Goal: Task Accomplishment & Management: Complete application form

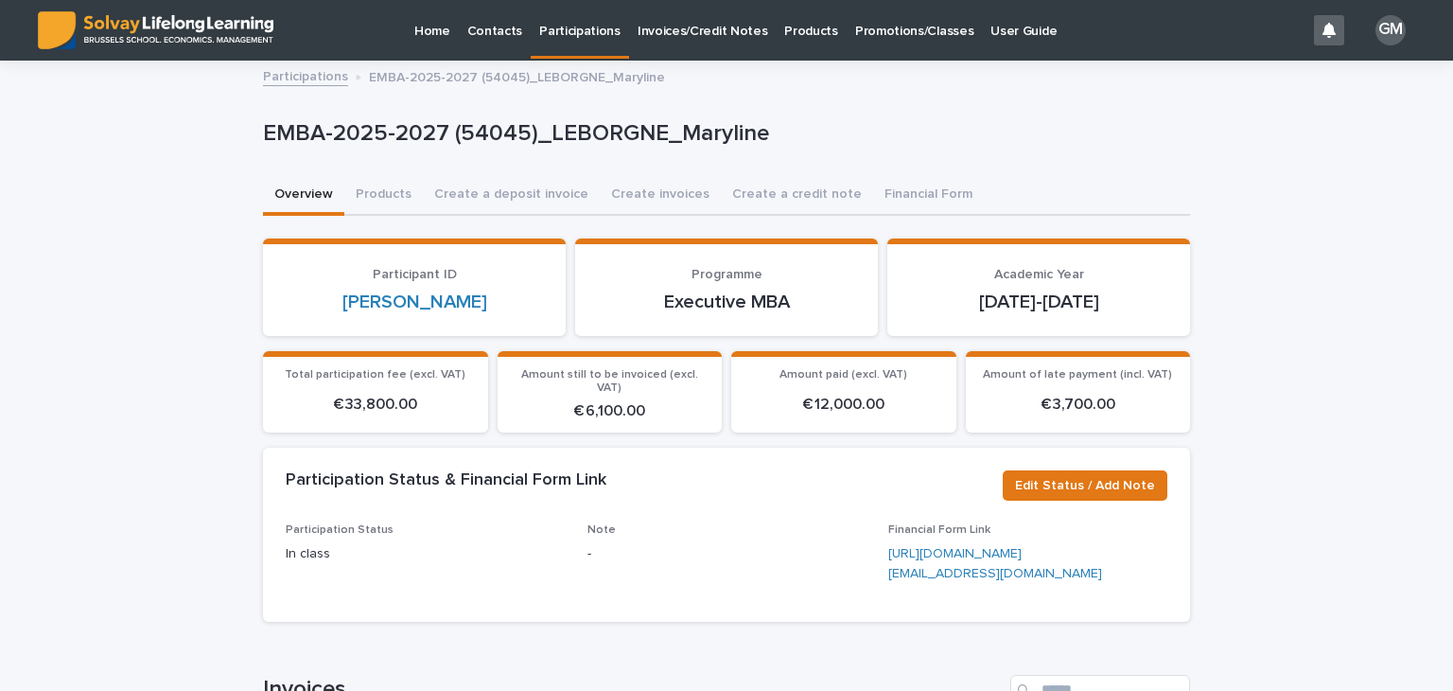
click at [597, 39] on p "Participations" at bounding box center [579, 20] width 81 height 40
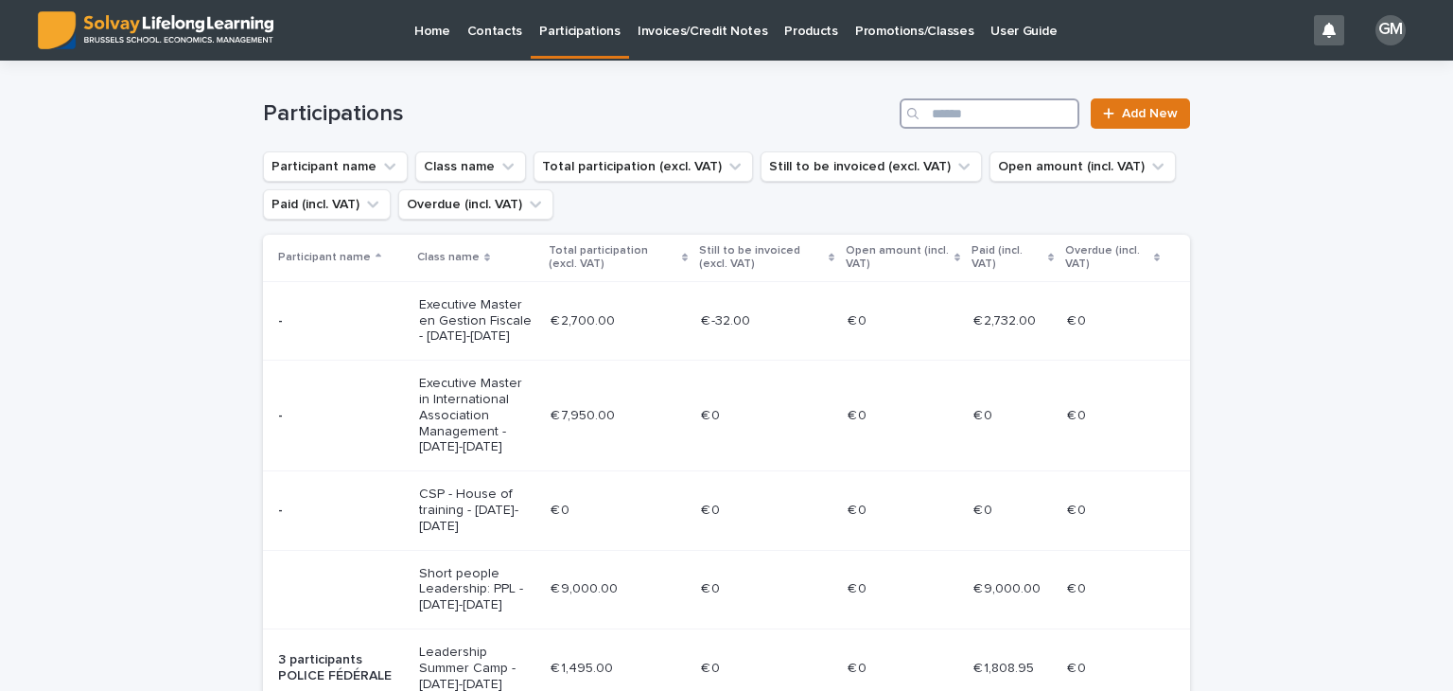
click at [1035, 115] on input "Search" at bounding box center [990, 113] width 180 height 30
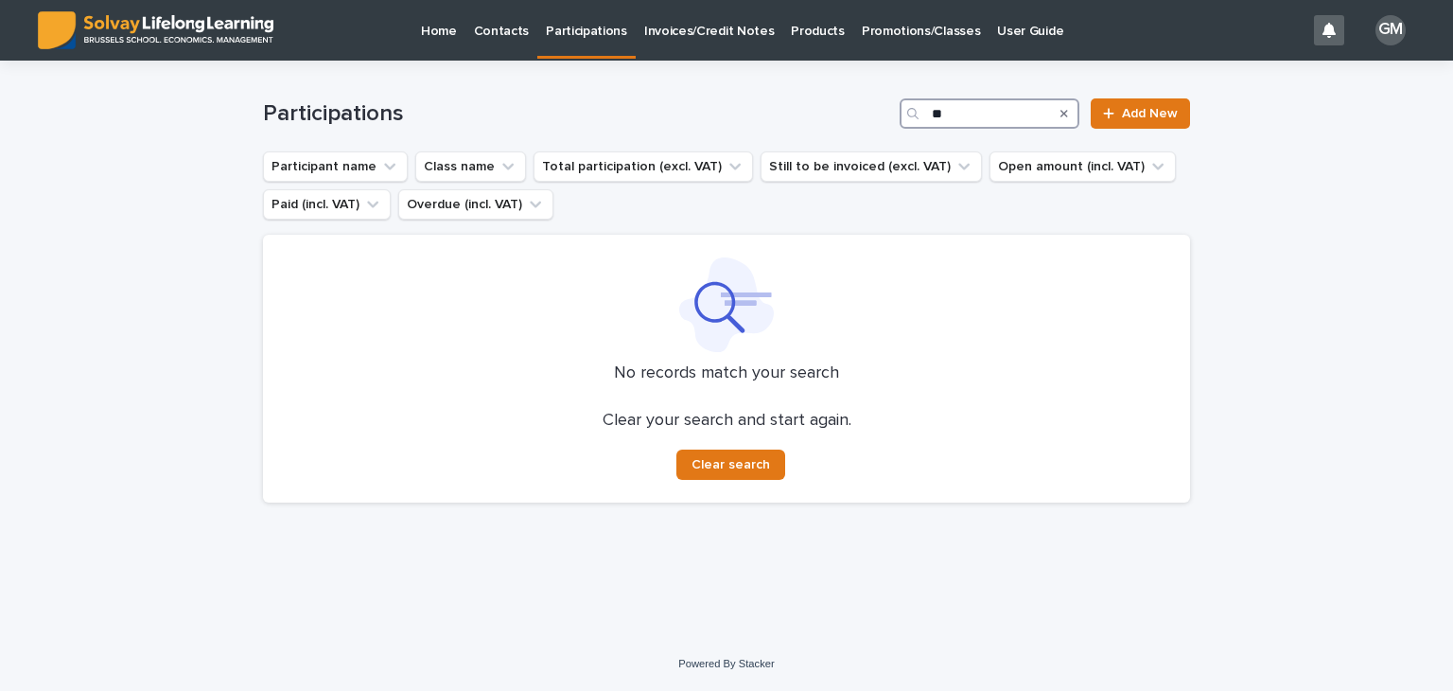
type input "*"
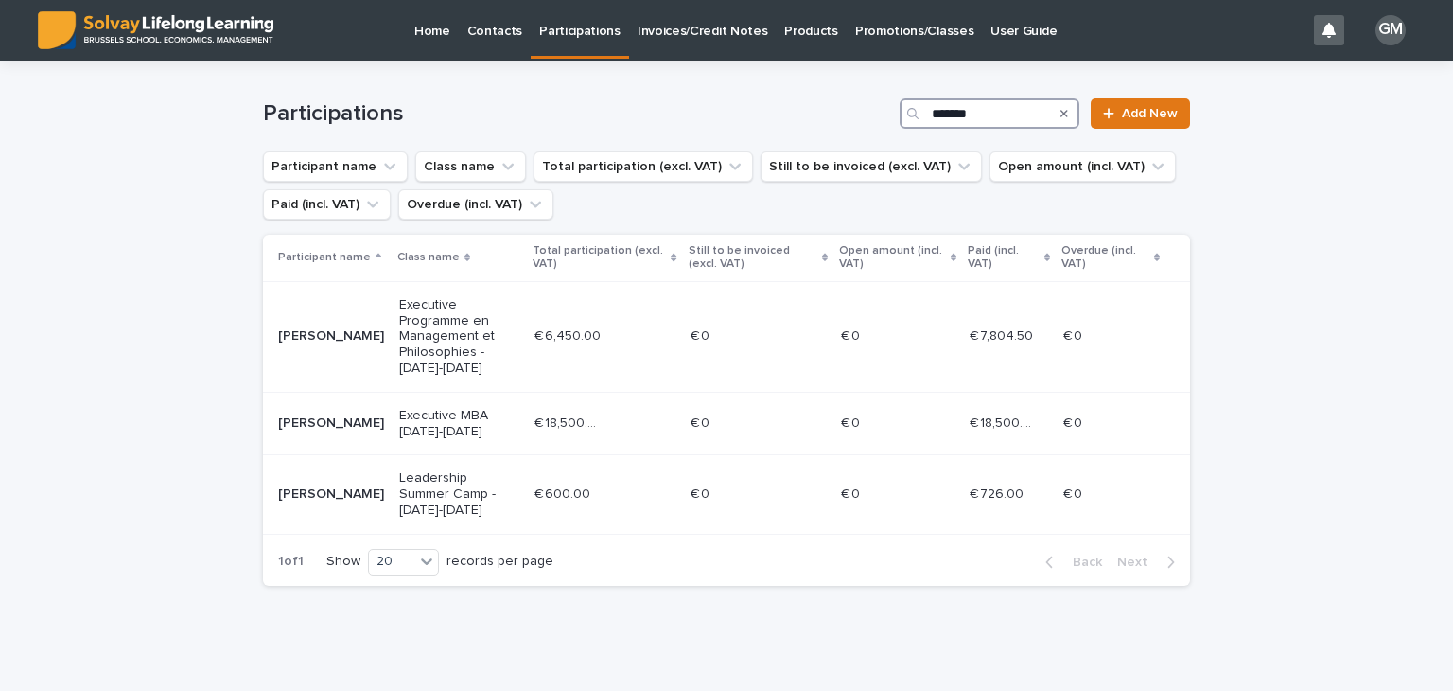
type input "*******"
click at [878, 33] on p "Promotions/Classes" at bounding box center [914, 20] width 118 height 40
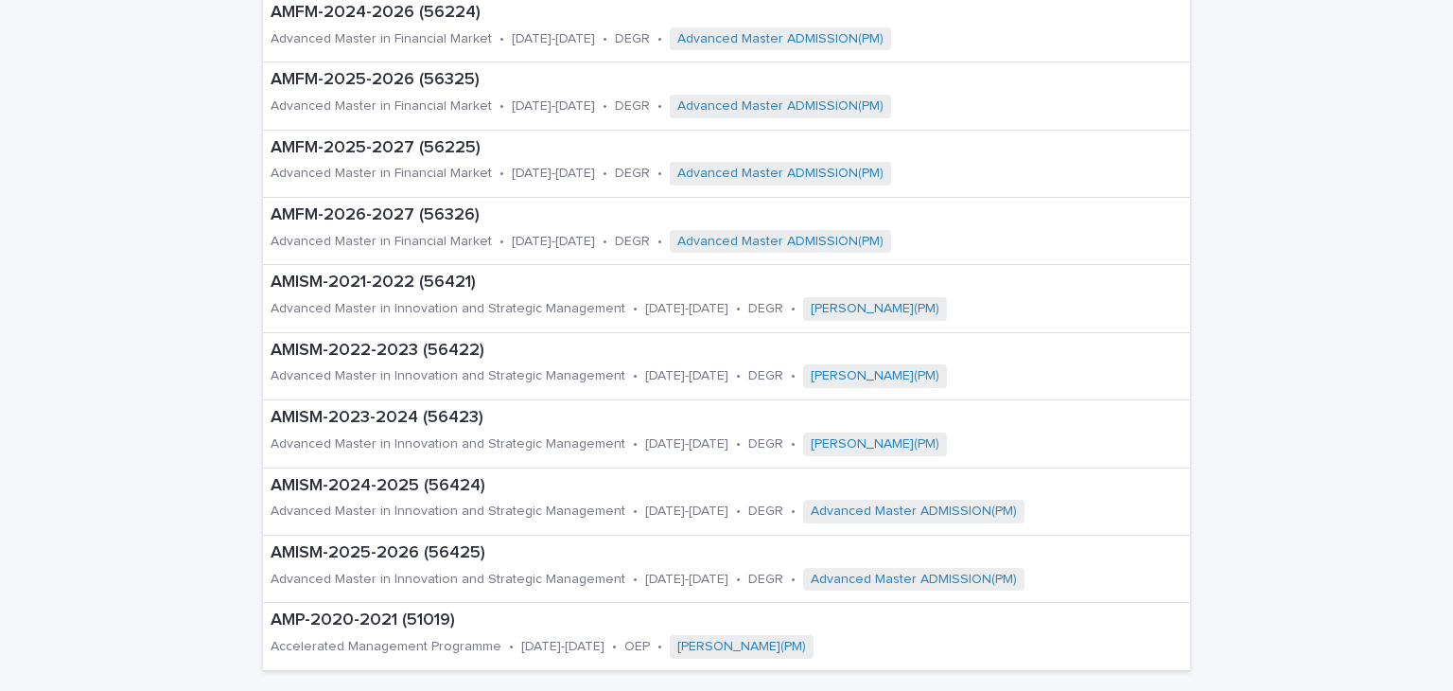
scroll to position [1064, 0]
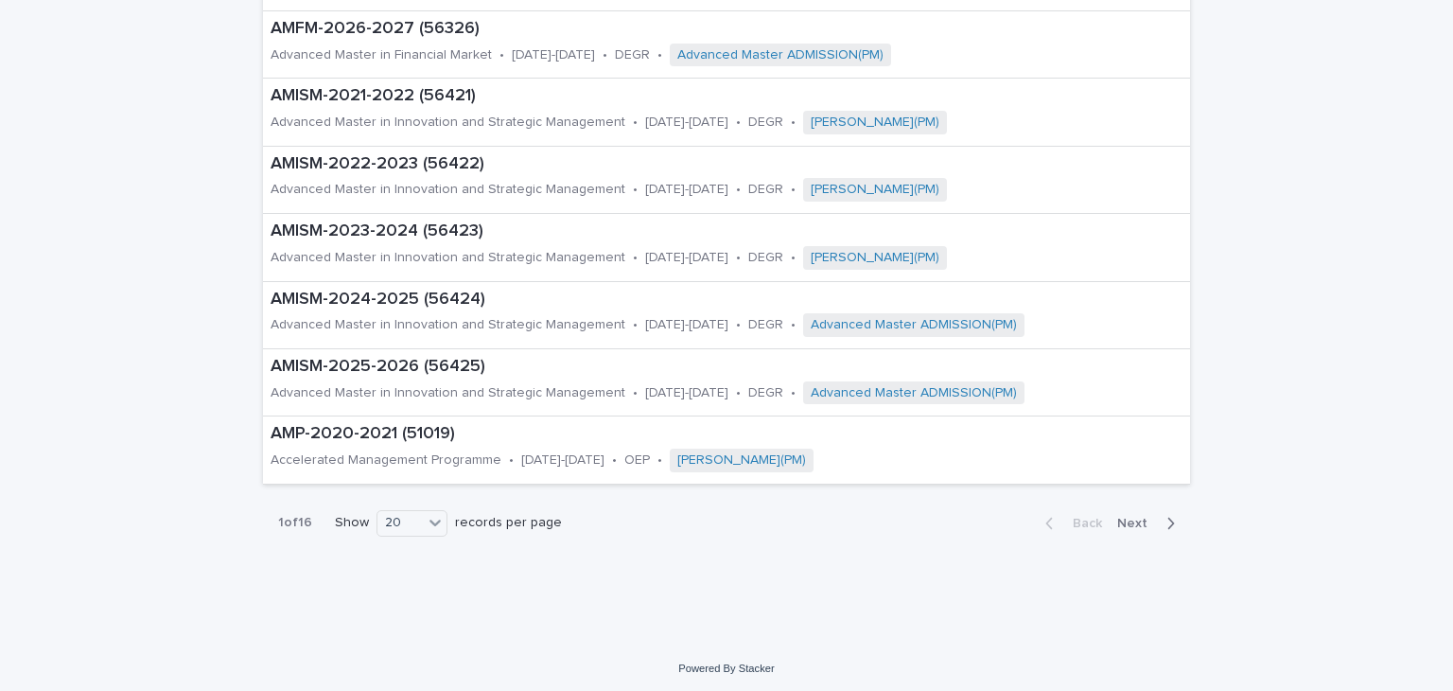
click at [1167, 515] on icon "button" at bounding box center [1171, 523] width 9 height 17
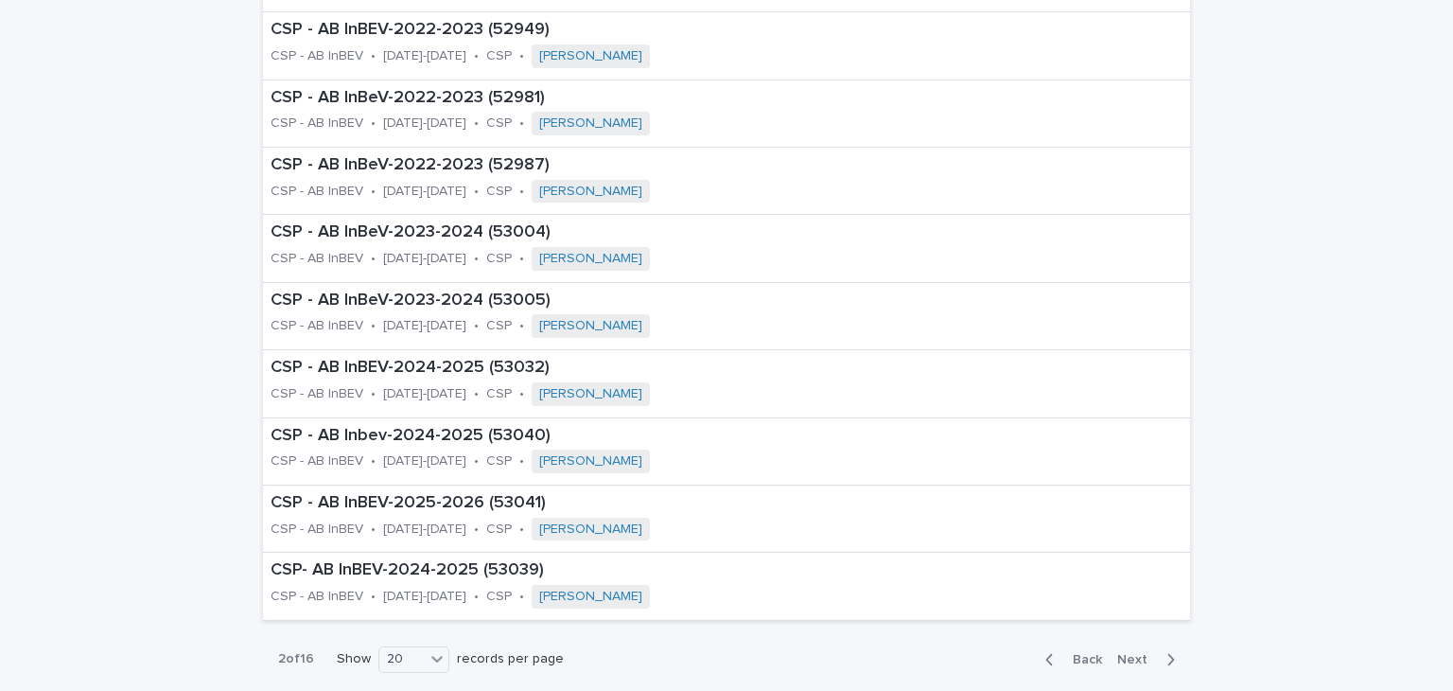
scroll to position [1064, 0]
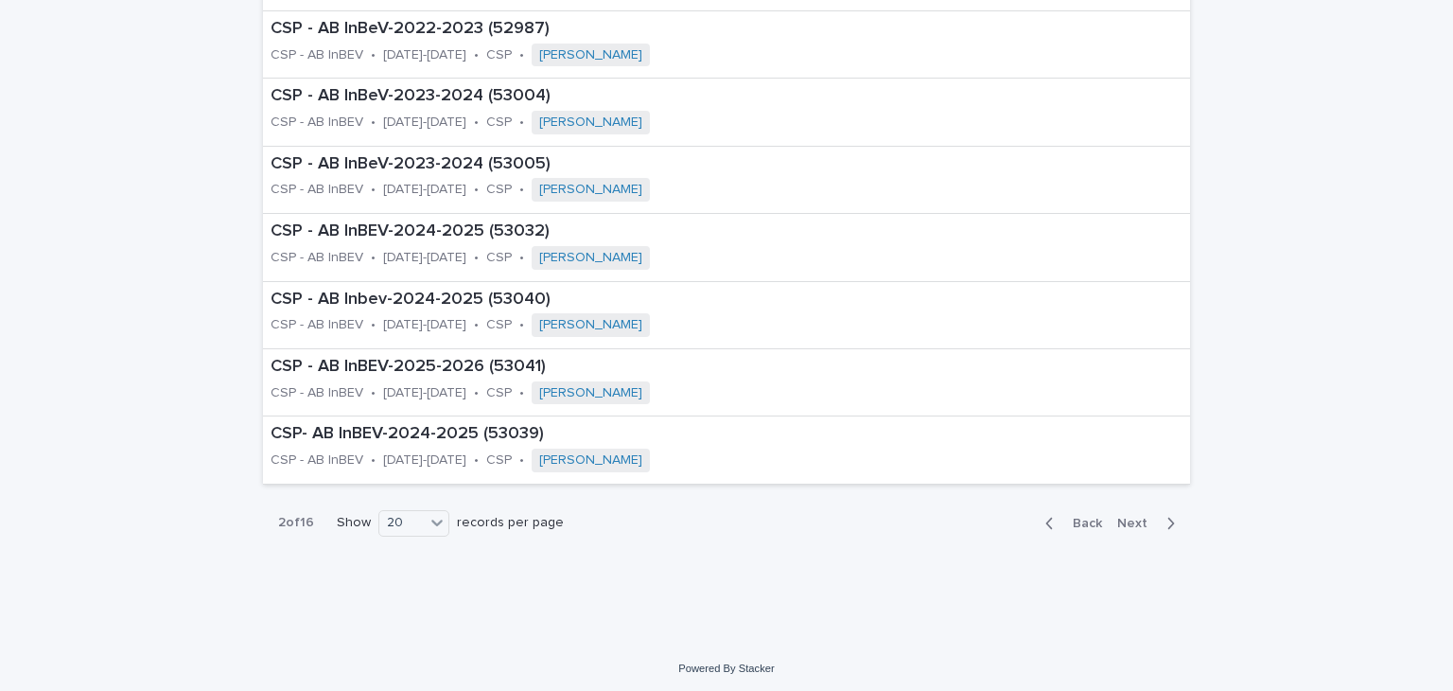
click at [1155, 515] on button "Next" at bounding box center [1150, 523] width 80 height 17
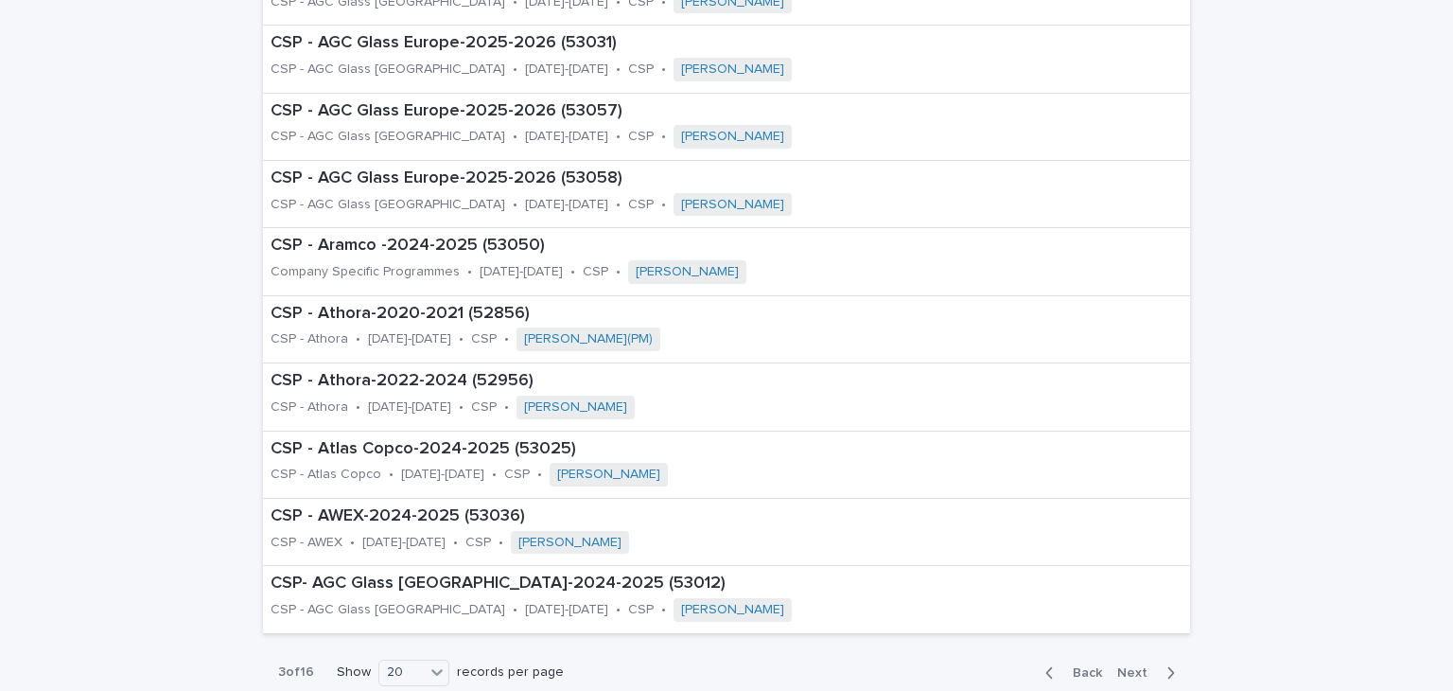
scroll to position [1064, 0]
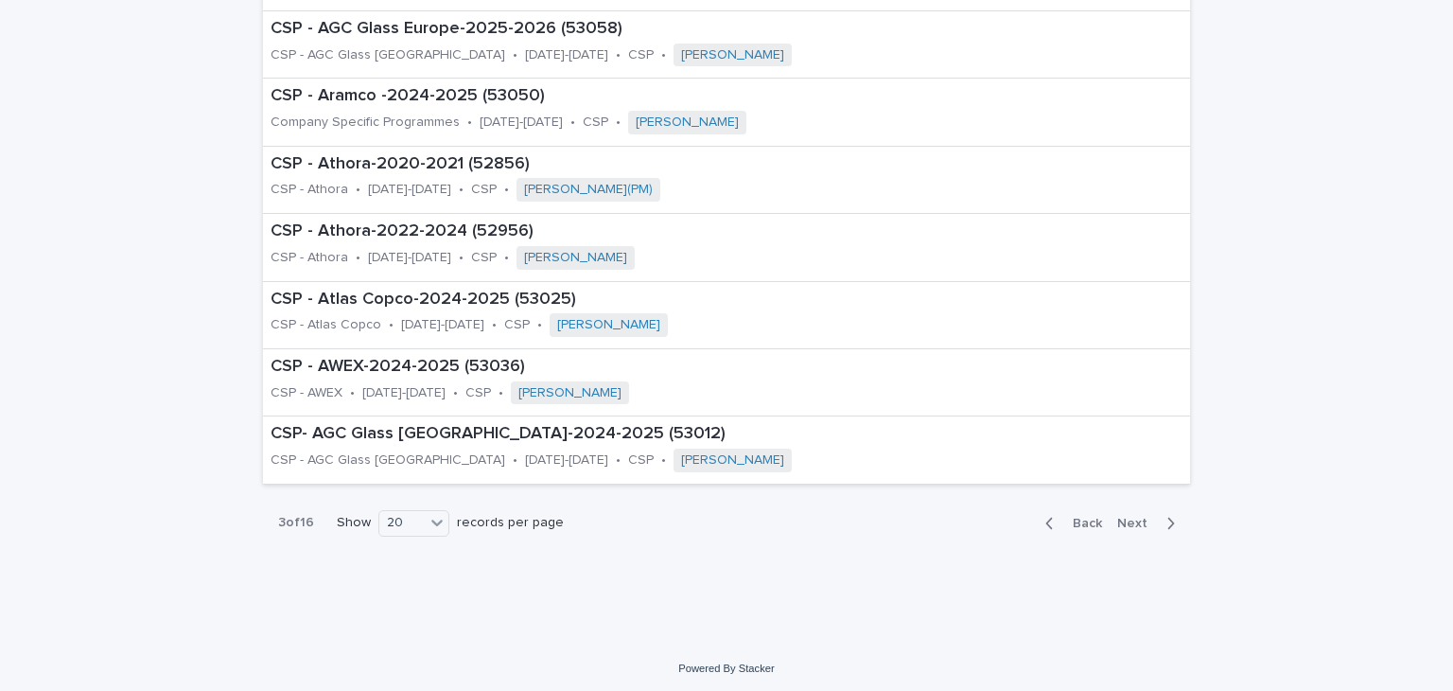
click at [1124, 521] on span "Next" at bounding box center [1139, 523] width 42 height 13
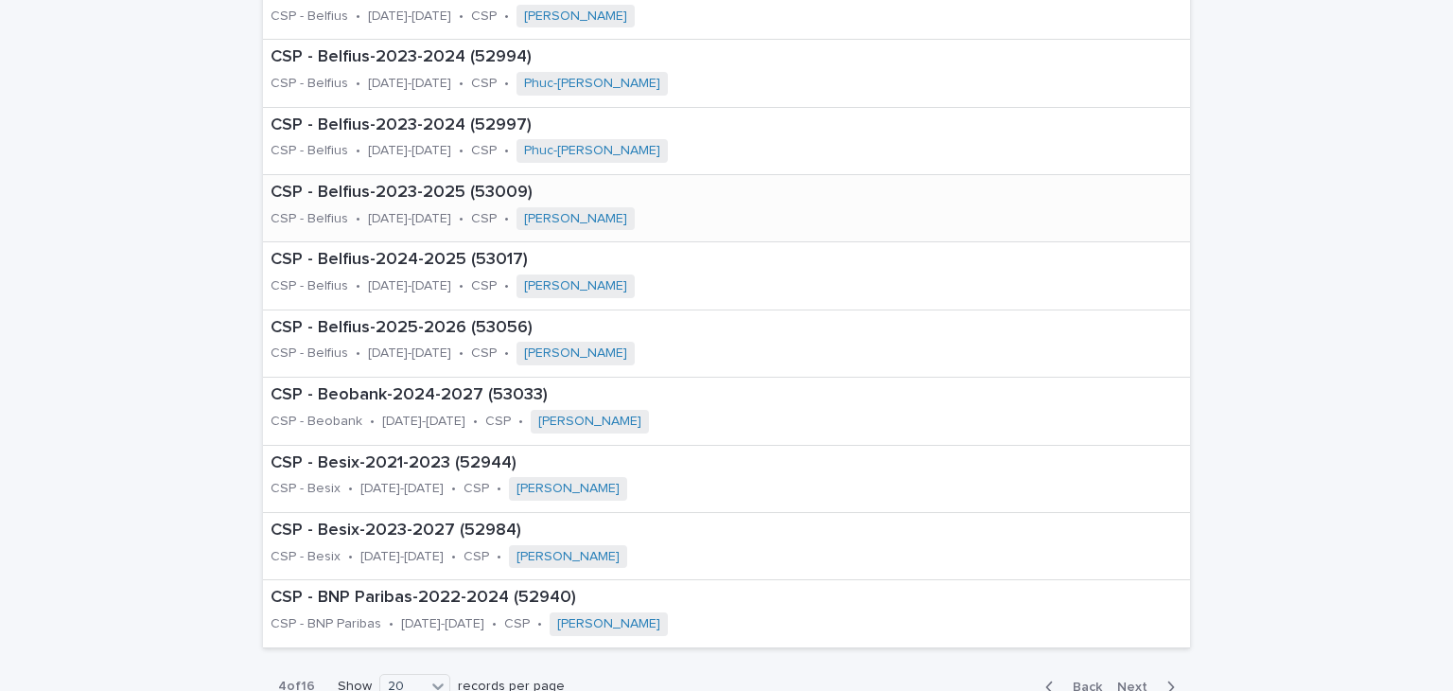
scroll to position [1064, 0]
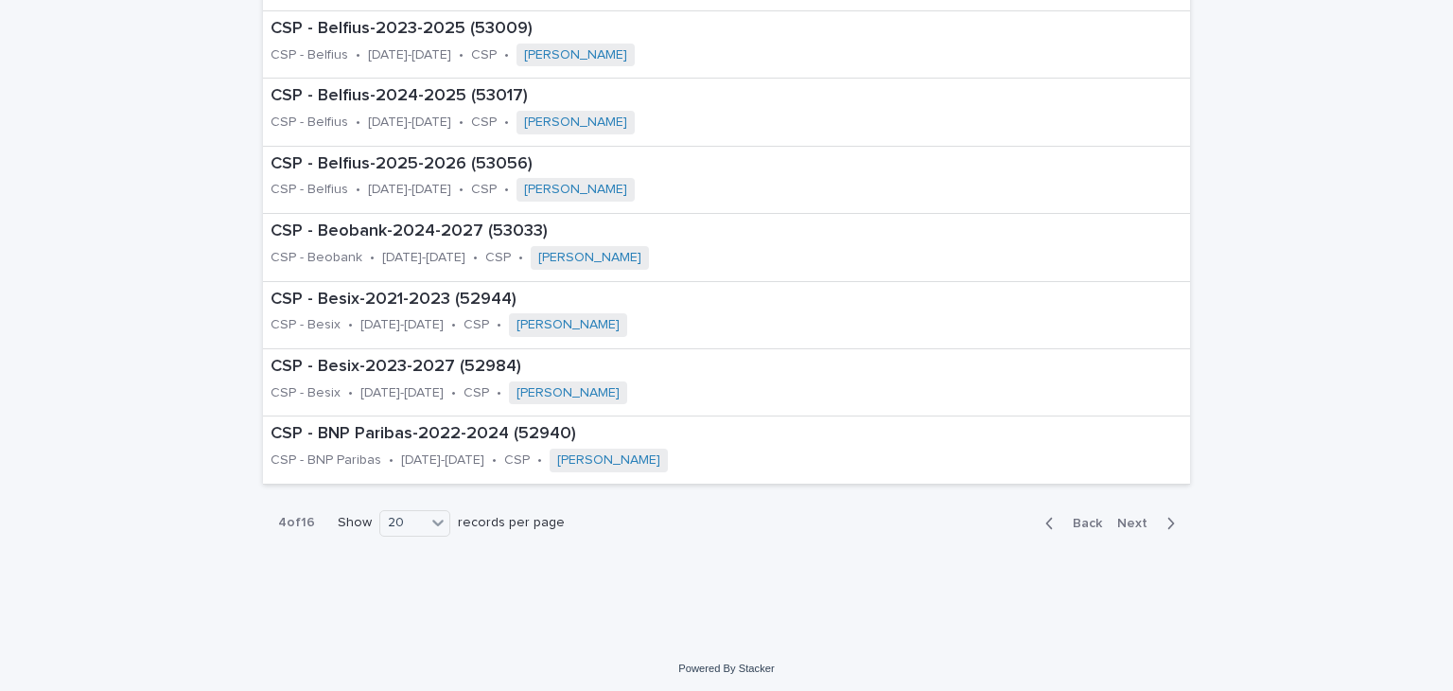
click at [1169, 518] on icon "button" at bounding box center [1172, 523] width 7 height 11
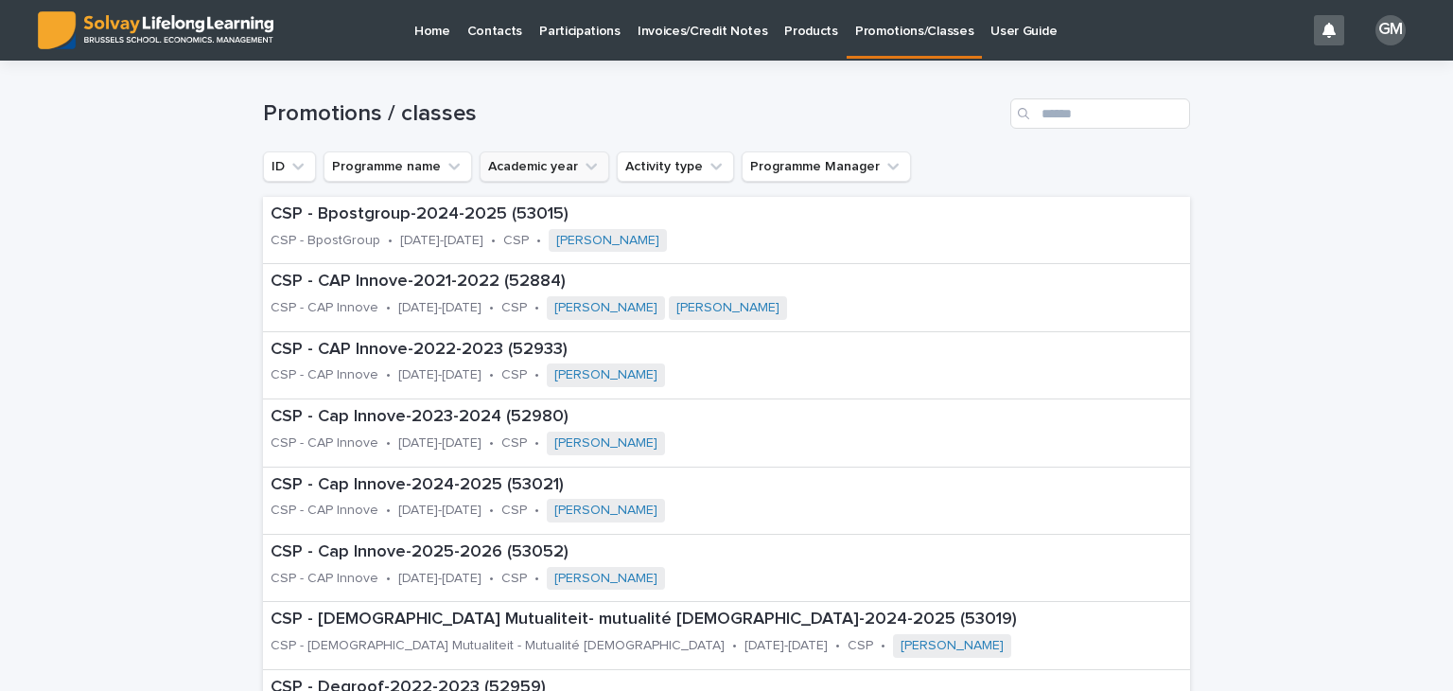
click at [587, 170] on icon "Academic year" at bounding box center [591, 166] width 19 height 19
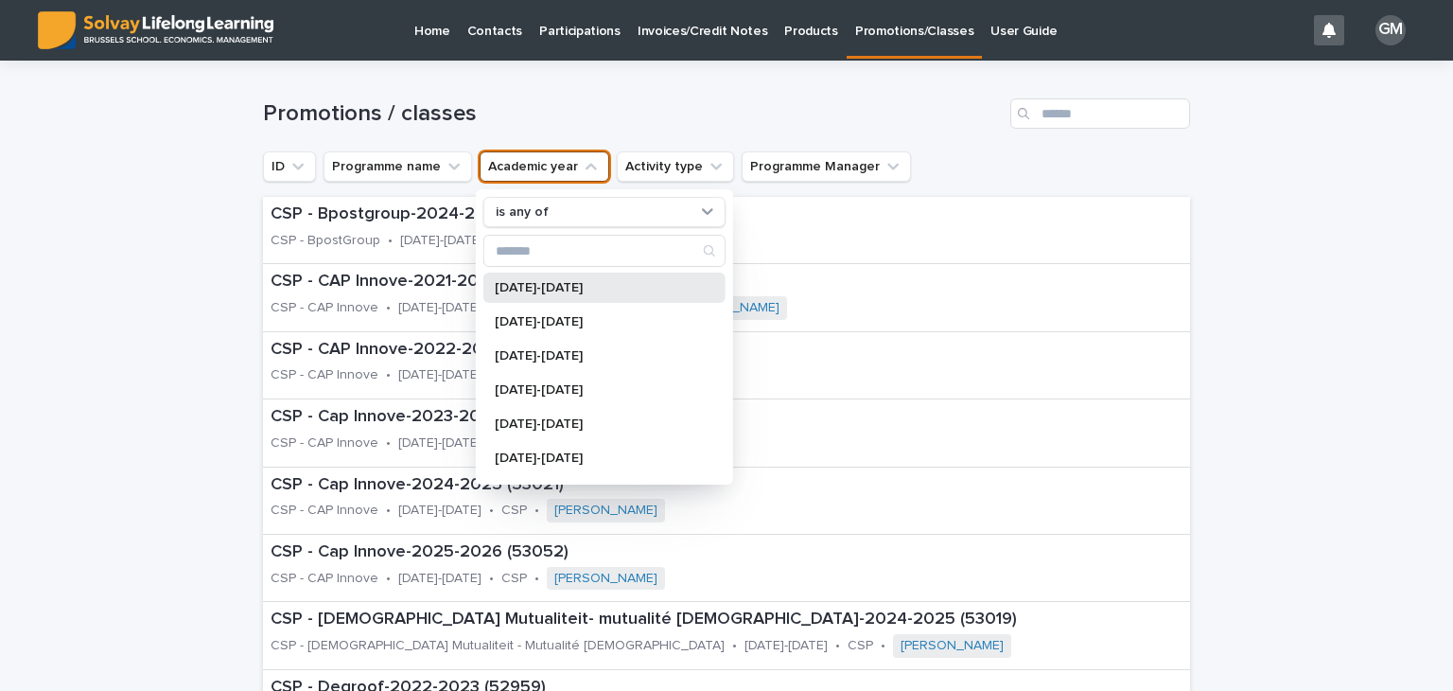
click at [539, 289] on p "[DATE]-[DATE]" at bounding box center [595, 287] width 201 height 13
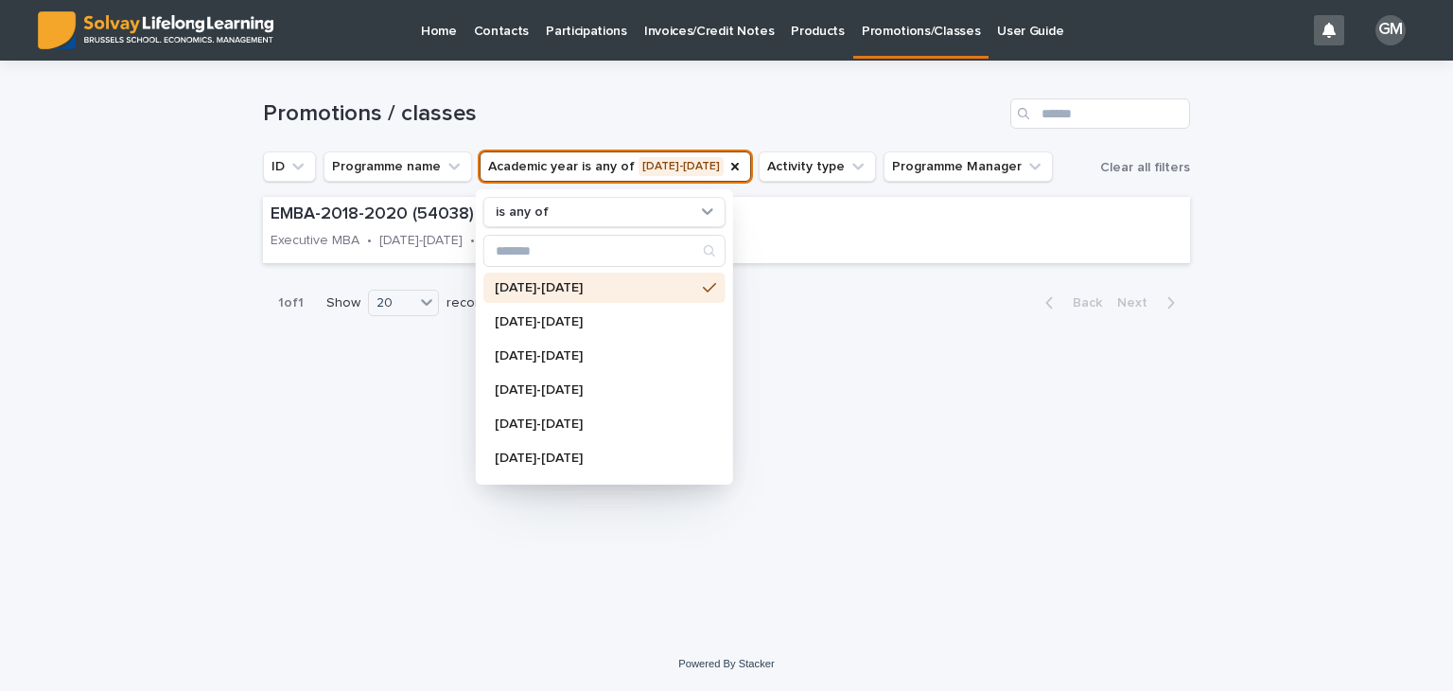
click at [1242, 255] on div "Loading... Saving… Loading... Saving… Promotions / classes ID Programme name Ac…" at bounding box center [726, 349] width 1453 height 576
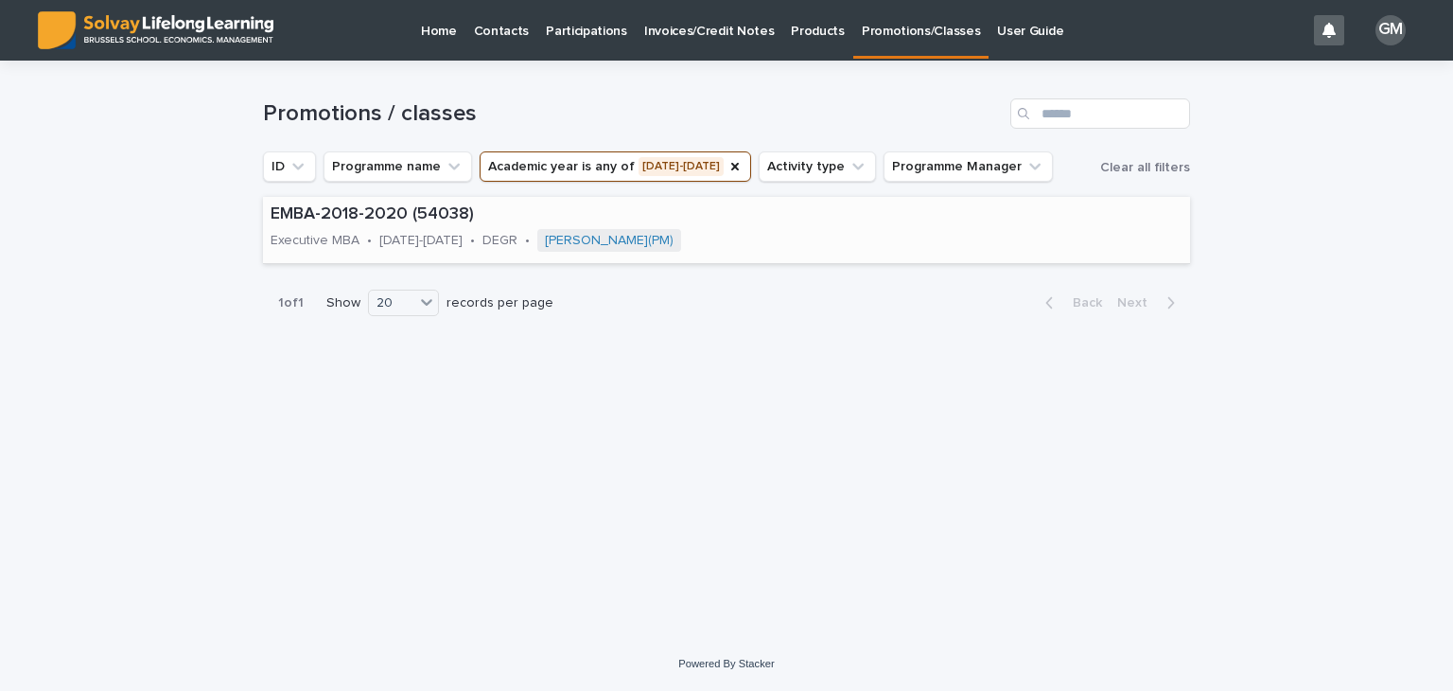
click at [372, 220] on p "EMBA-2018-2020 (54038)" at bounding box center [580, 214] width 618 height 21
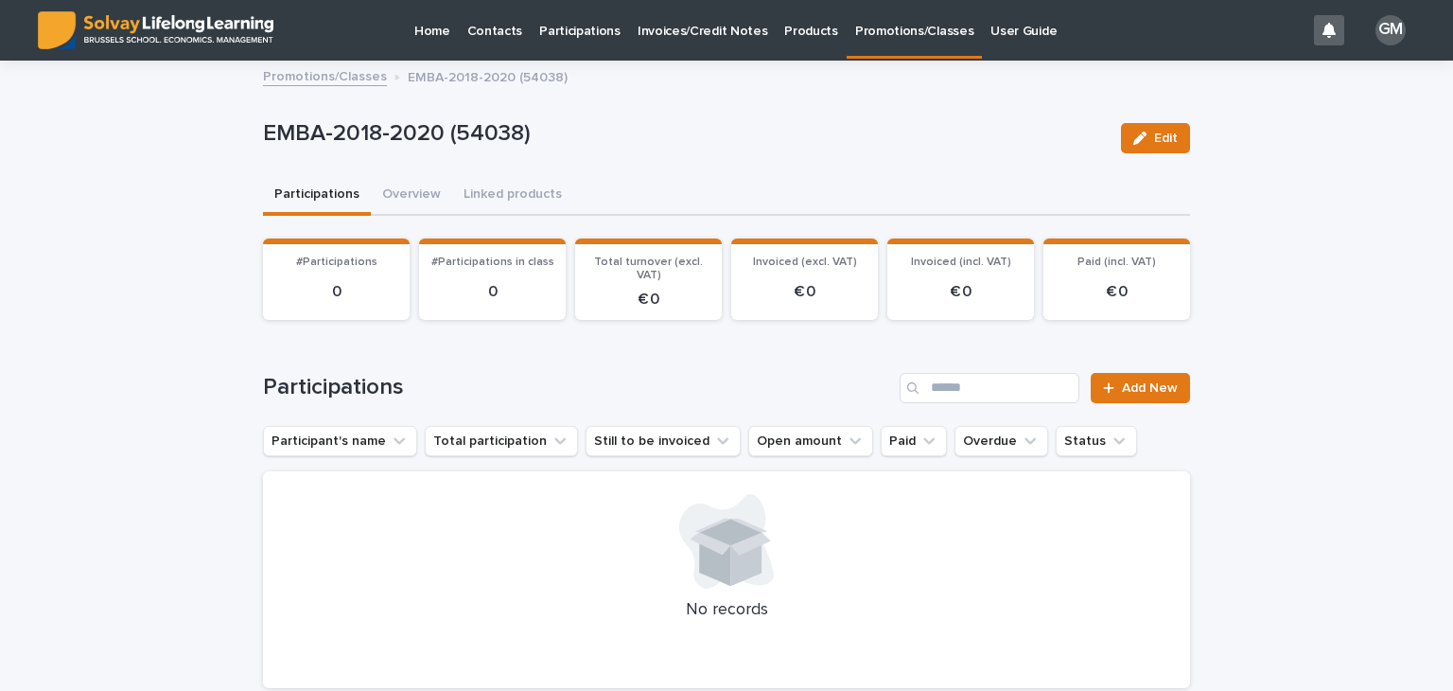
click at [424, 27] on p "Home" at bounding box center [432, 20] width 36 height 40
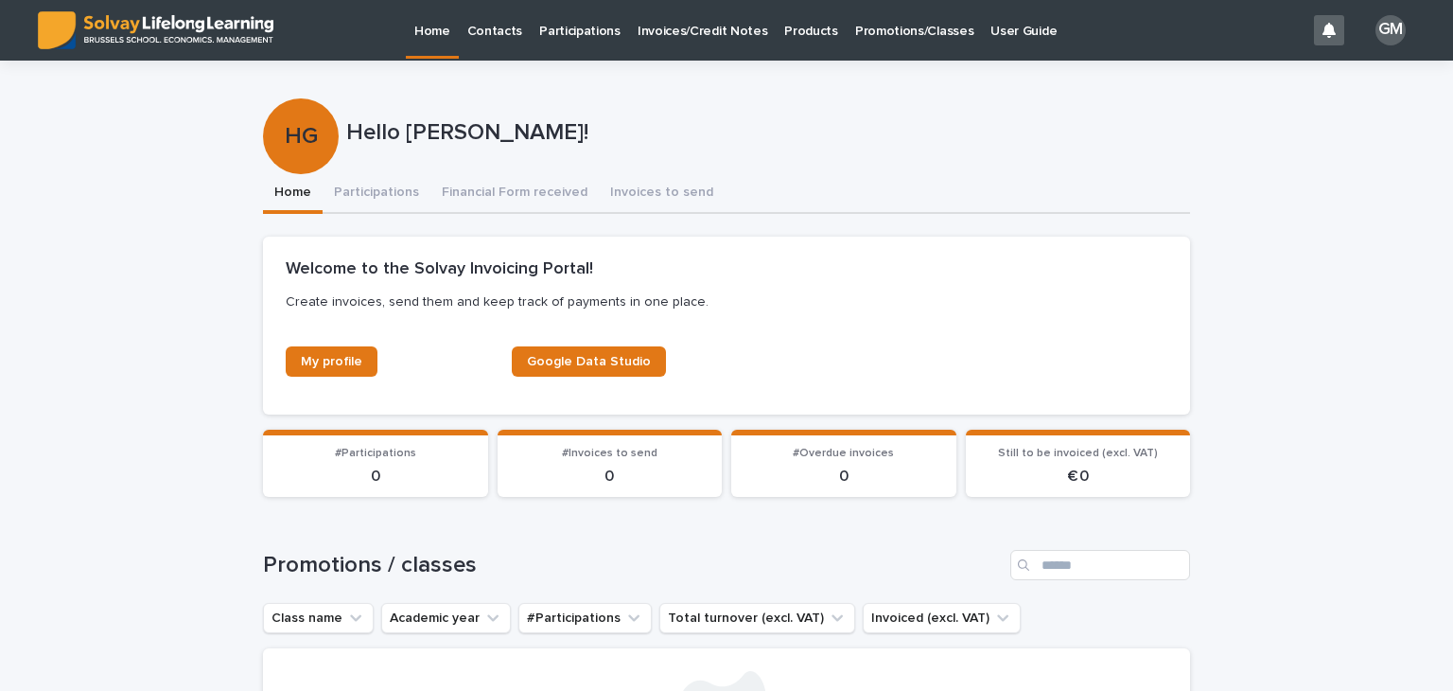
click at [579, 26] on p "Participations" at bounding box center [579, 20] width 81 height 40
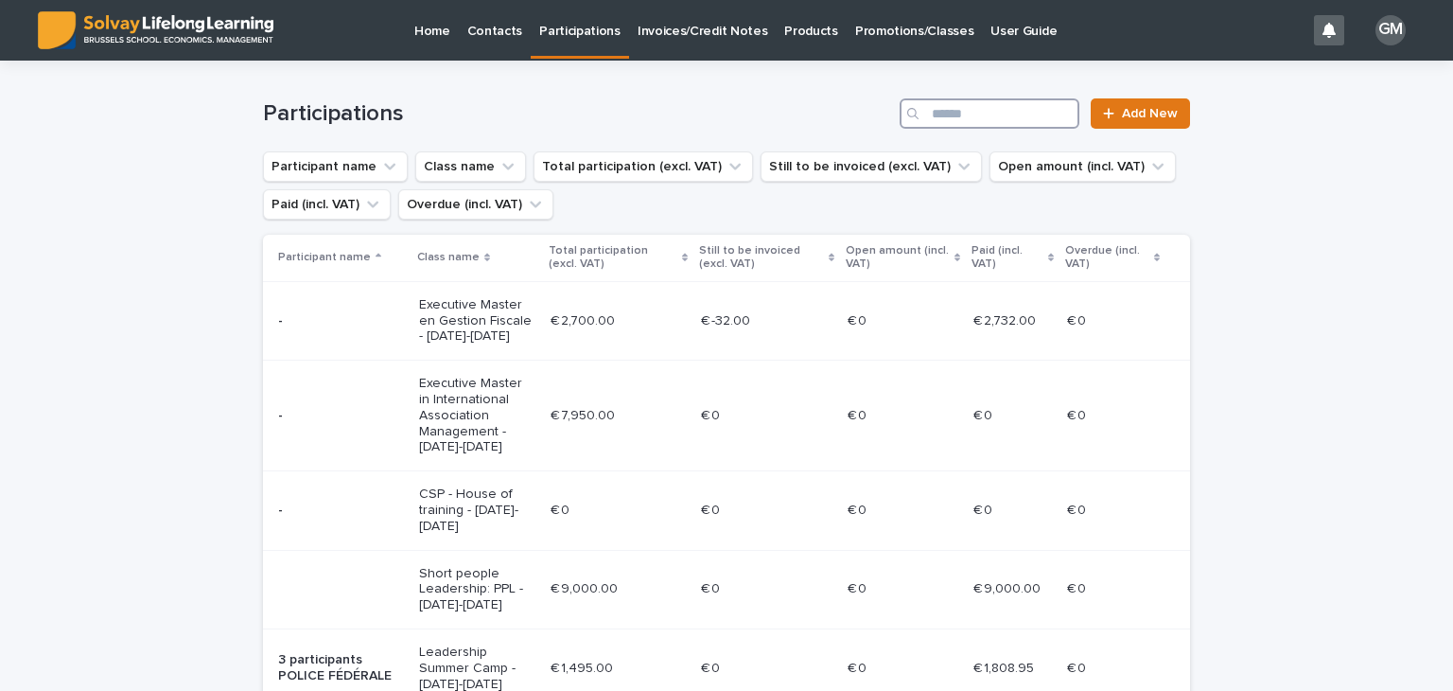
click at [983, 114] on input "Search" at bounding box center [990, 113] width 180 height 30
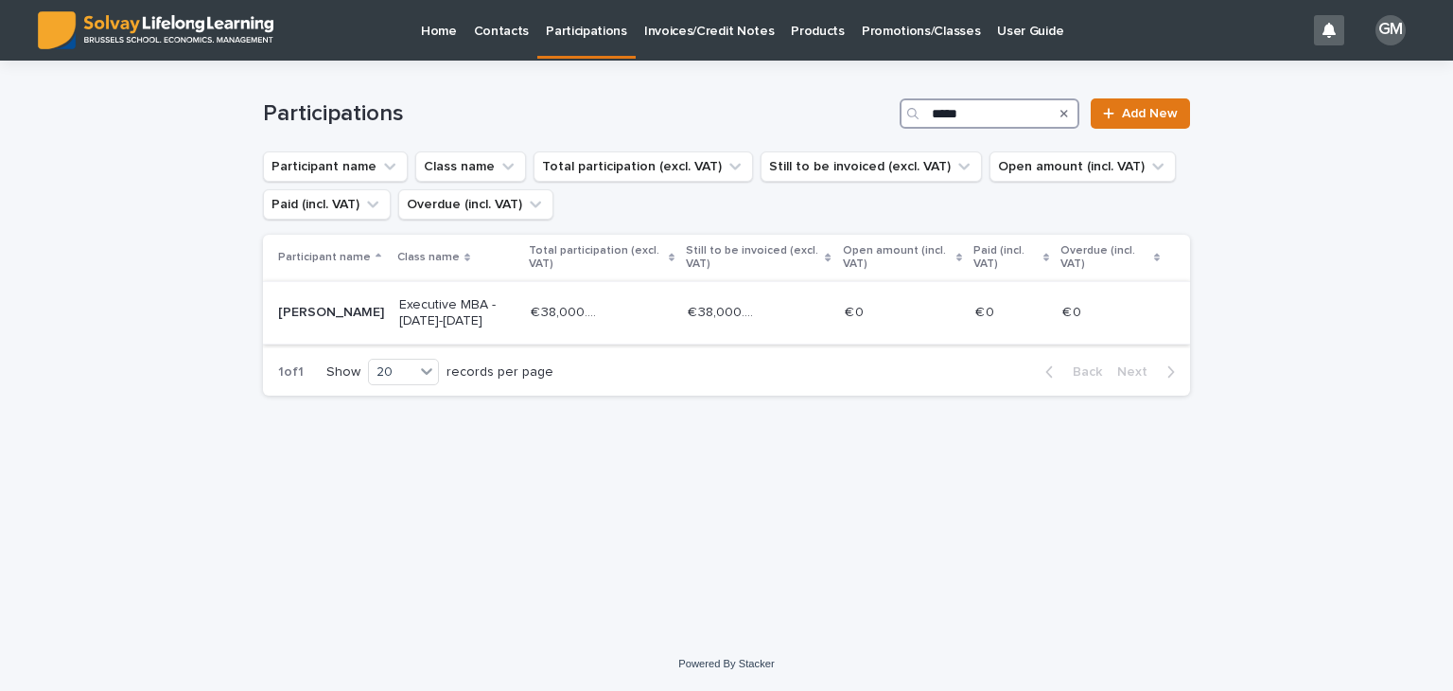
type input "*****"
click at [612, 310] on div "€ 38,000.00 € 38,000.00" at bounding box center [602, 312] width 143 height 31
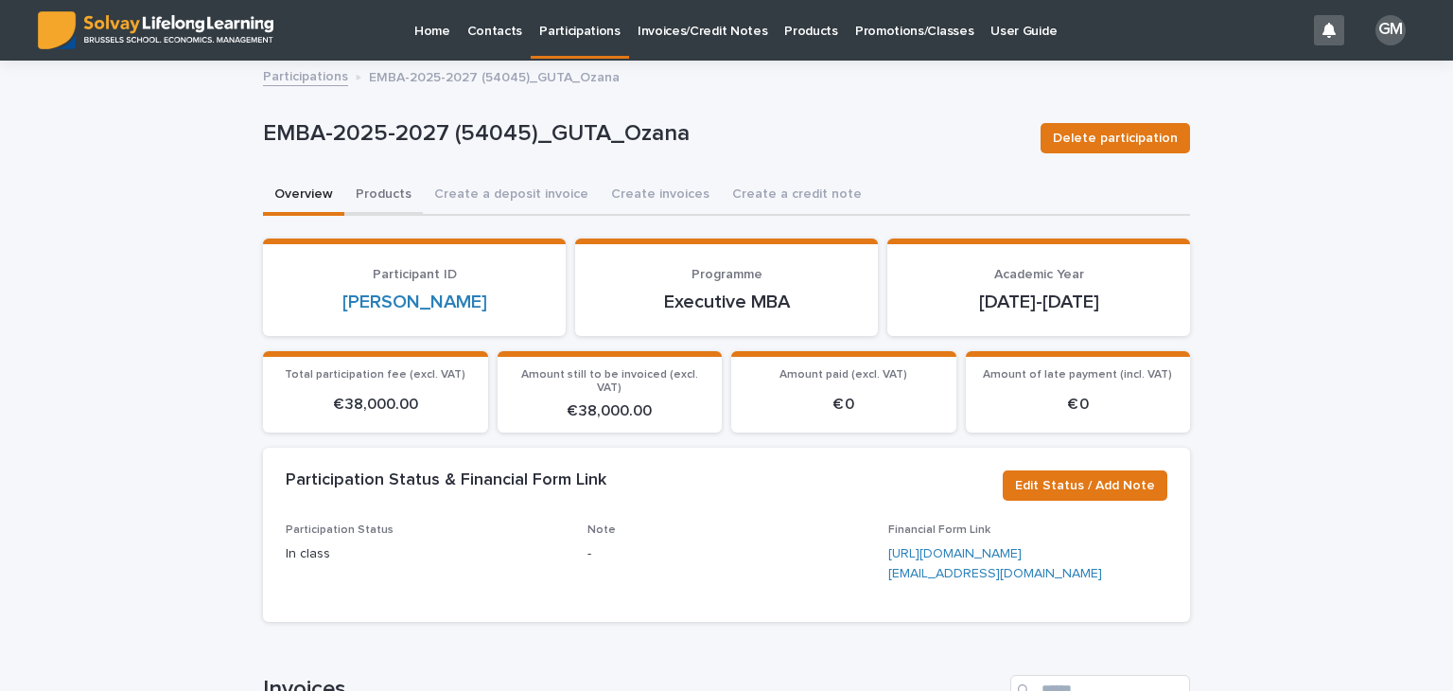
click at [382, 209] on button "Products" at bounding box center [383, 196] width 79 height 40
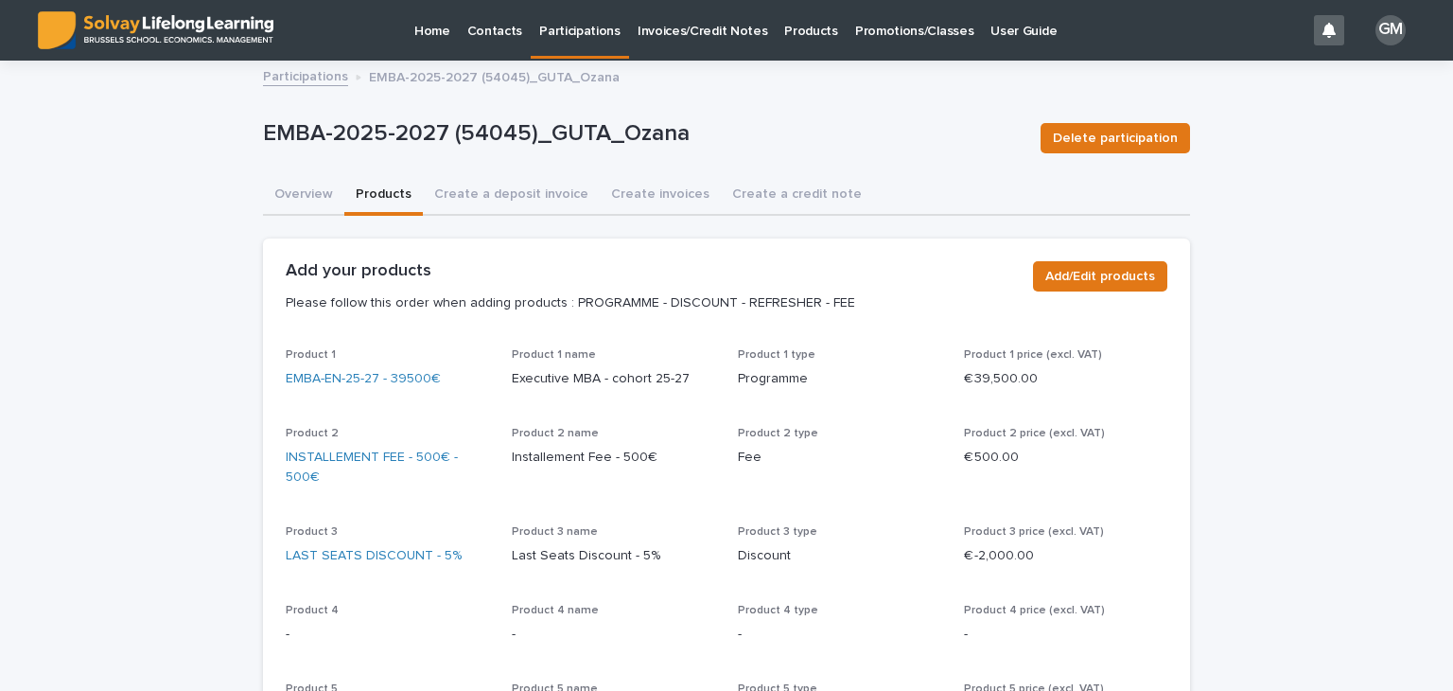
click at [557, 34] on p "Participations" at bounding box center [579, 20] width 81 height 40
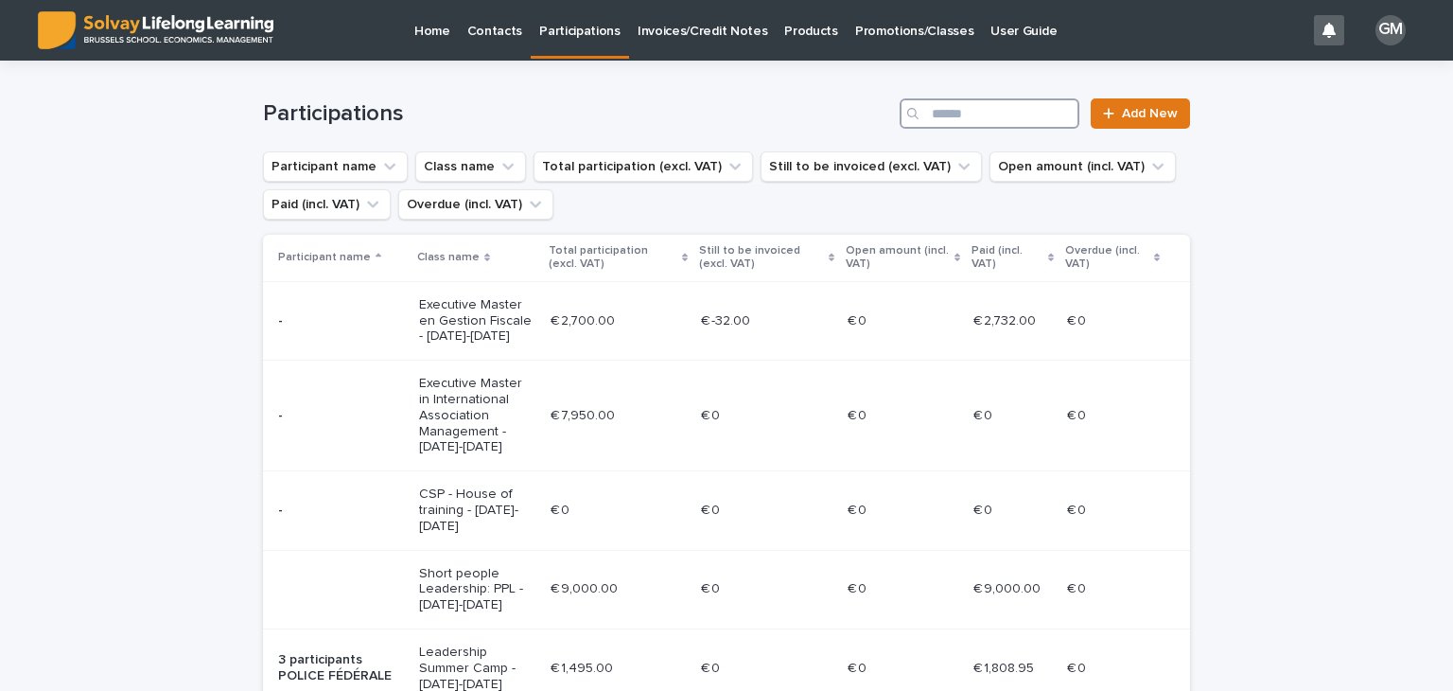
click at [989, 105] on input "Search" at bounding box center [990, 113] width 180 height 30
click at [965, 109] on input "Search" at bounding box center [990, 113] width 180 height 30
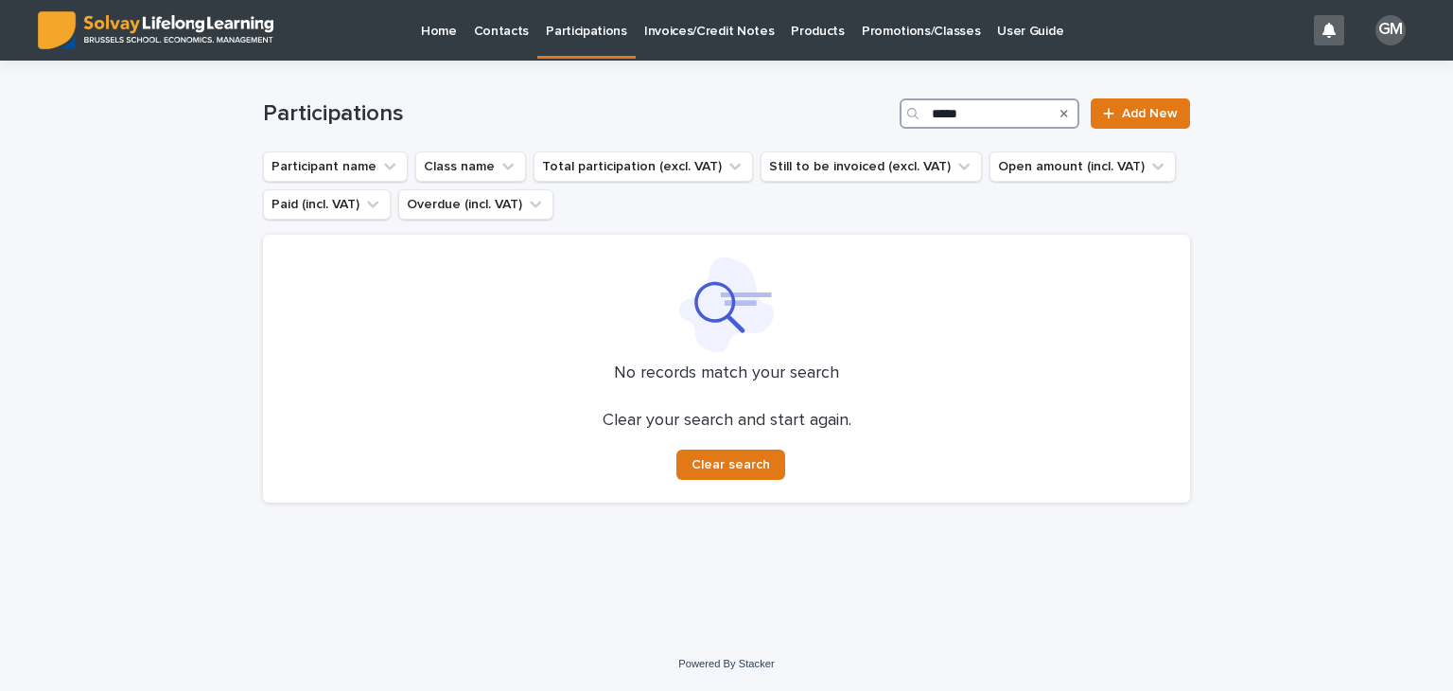
drag, startPoint x: 995, startPoint y: 113, endPoint x: 635, endPoint y: 150, distance: 362.4
click at [635, 150] on div "Participations ***** Add New" at bounding box center [726, 106] width 927 height 91
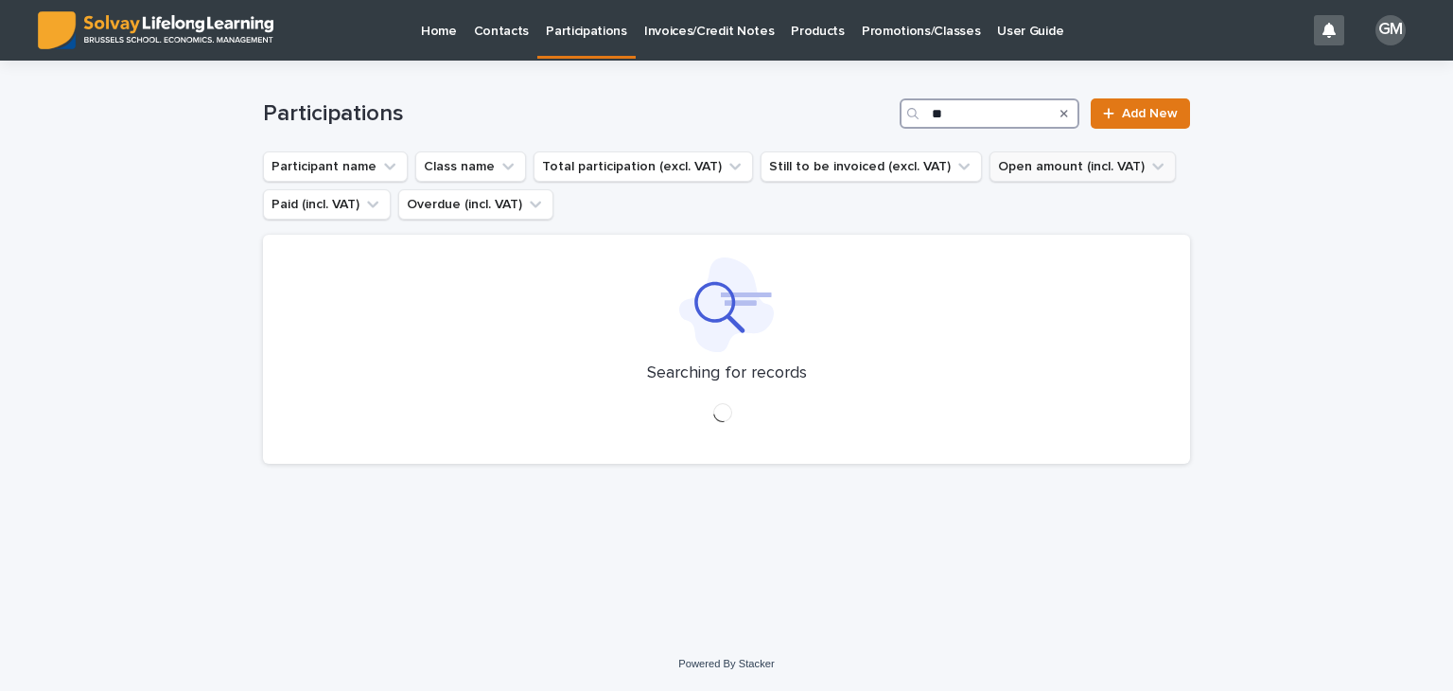
type input "*"
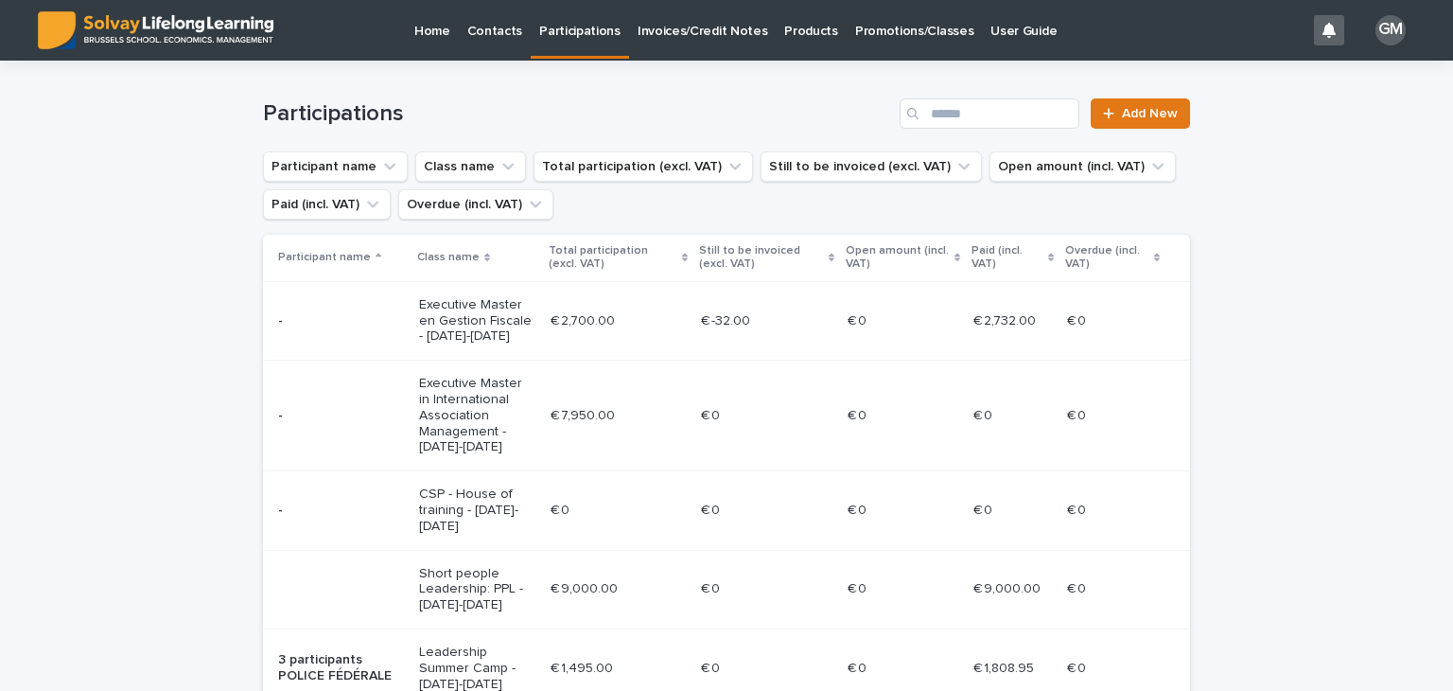
click at [859, 31] on p "Promotions/Classes" at bounding box center [914, 20] width 118 height 40
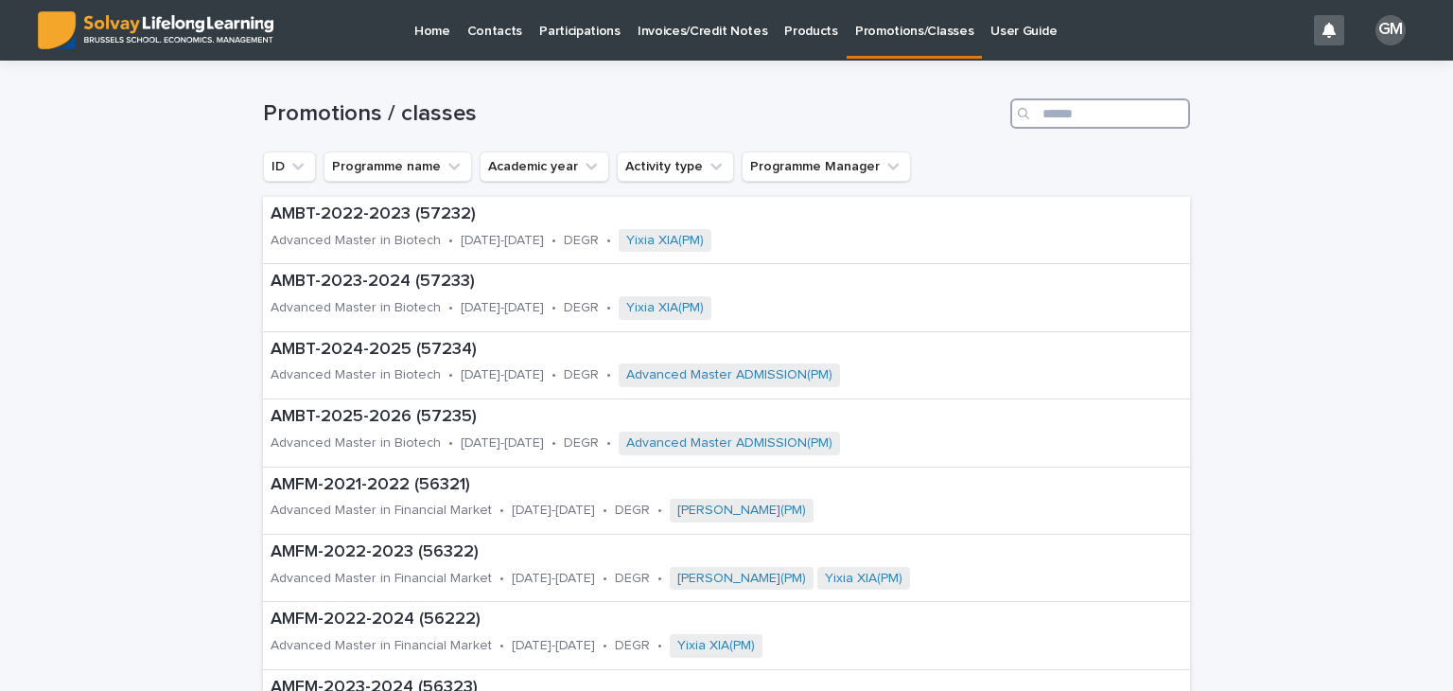
click at [1048, 123] on input "Search" at bounding box center [1101, 113] width 180 height 30
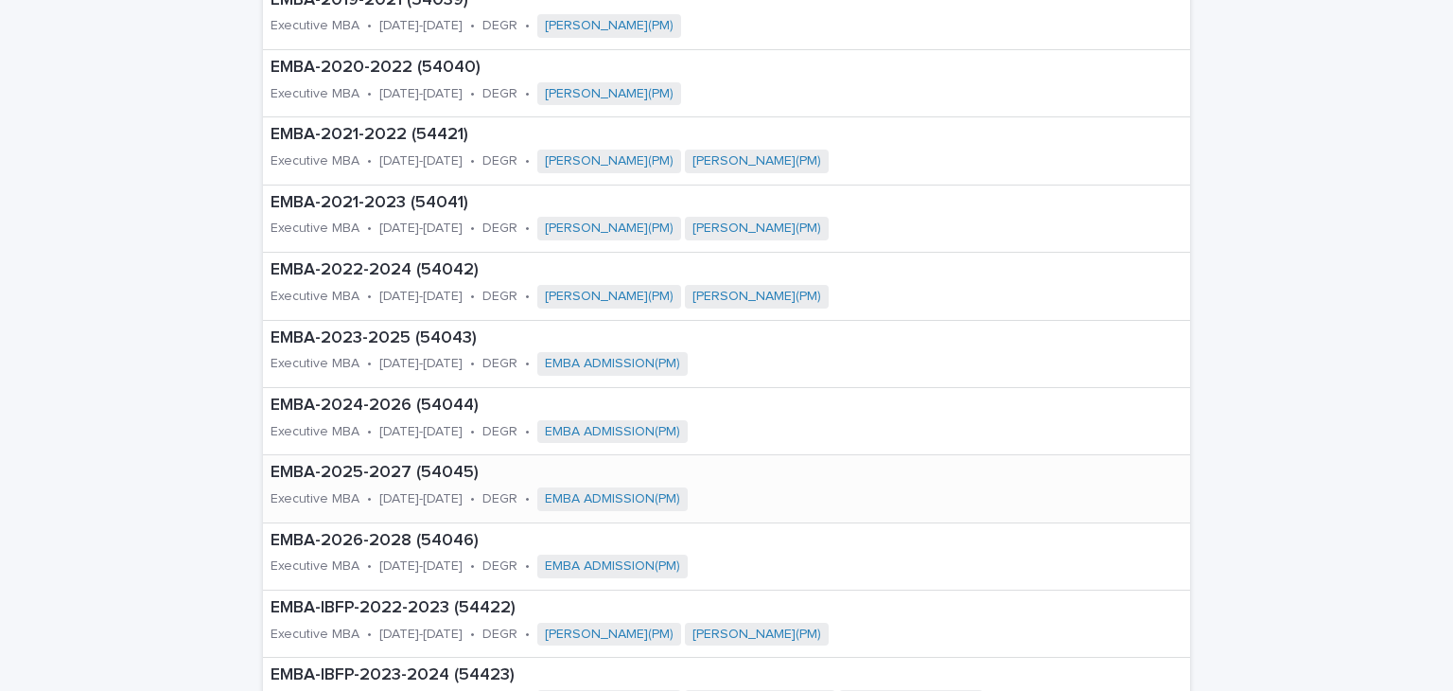
scroll to position [484, 0]
type input "****"
click at [390, 478] on p "EMBA-2025-2027 (54045)" at bounding box center [585, 473] width 629 height 21
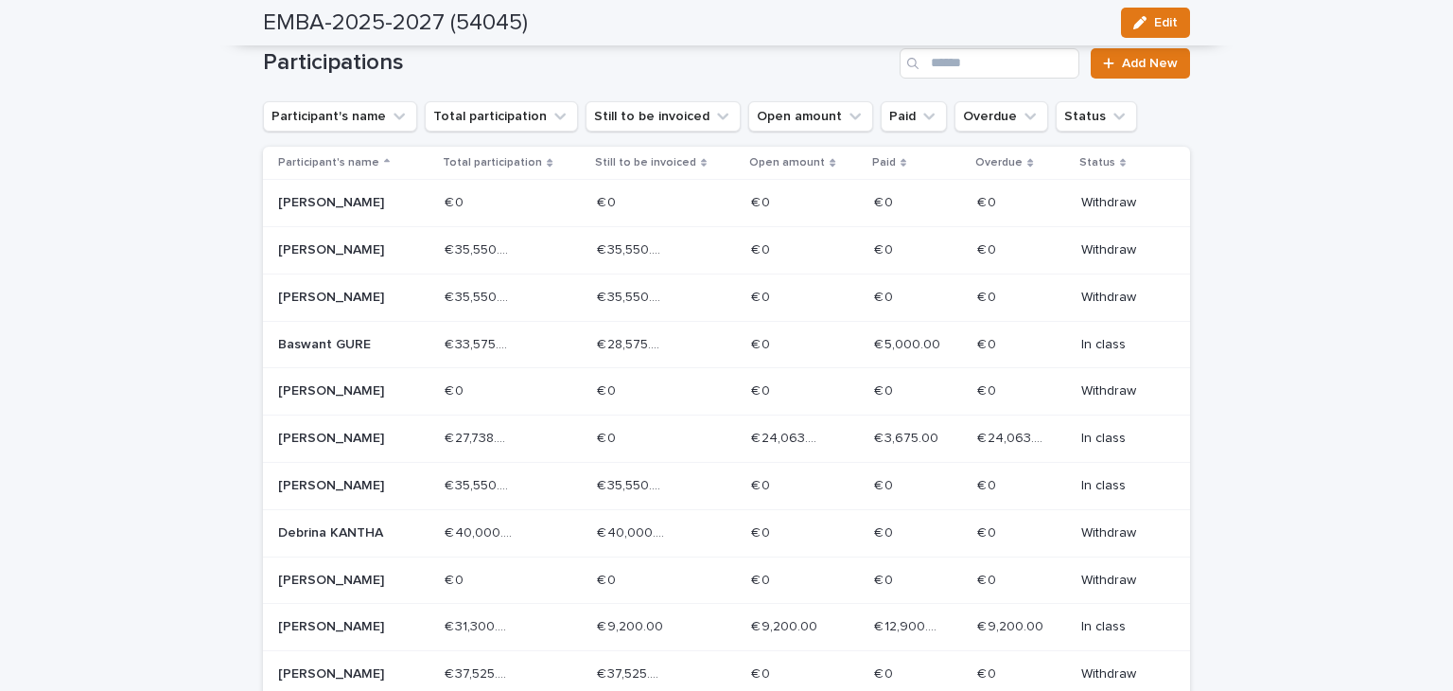
scroll to position [326, 0]
click at [1064, 112] on button "Status" at bounding box center [1096, 115] width 81 height 30
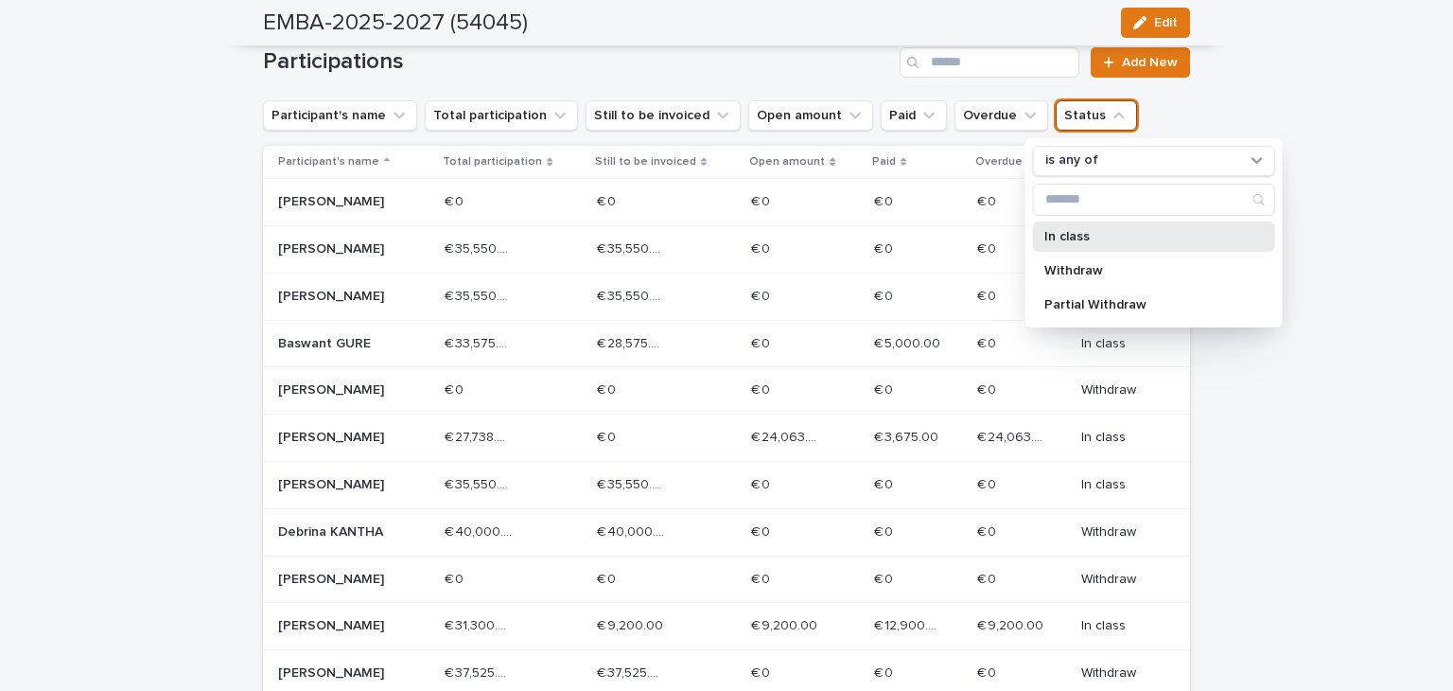
click at [1095, 239] on p "In class" at bounding box center [1145, 236] width 201 height 13
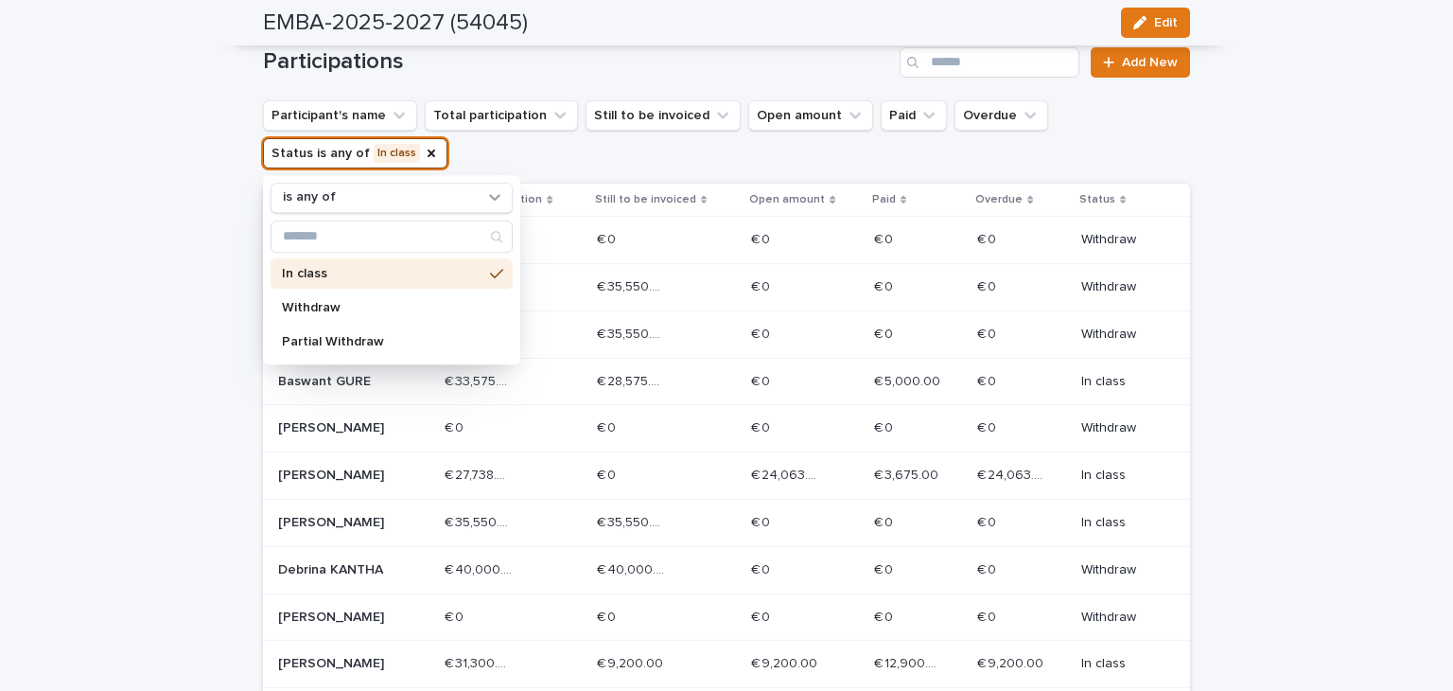
scroll to position [344, 0]
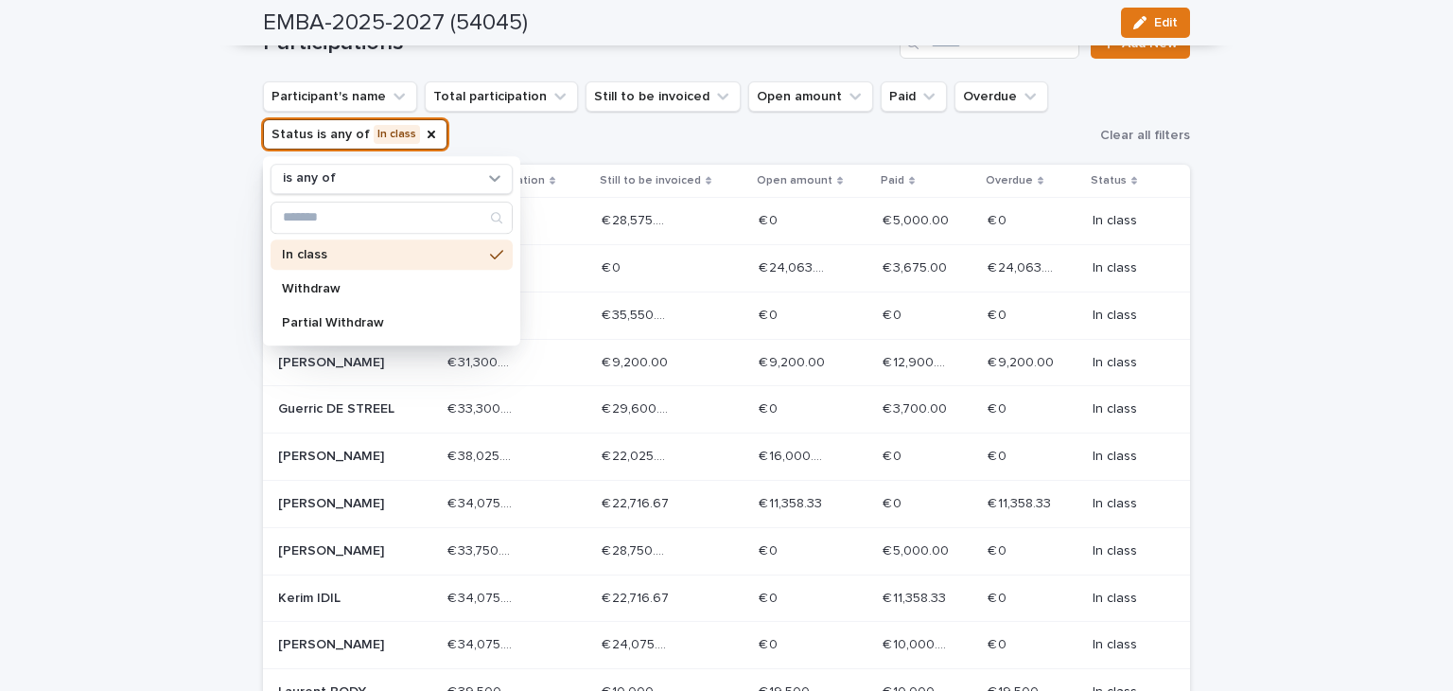
click at [1266, 292] on div "Loading... Saving… Loading... Saving… EMBA-2025-2027 (54045) Edit EMBA-2025-202…" at bounding box center [726, 509] width 1453 height 1583
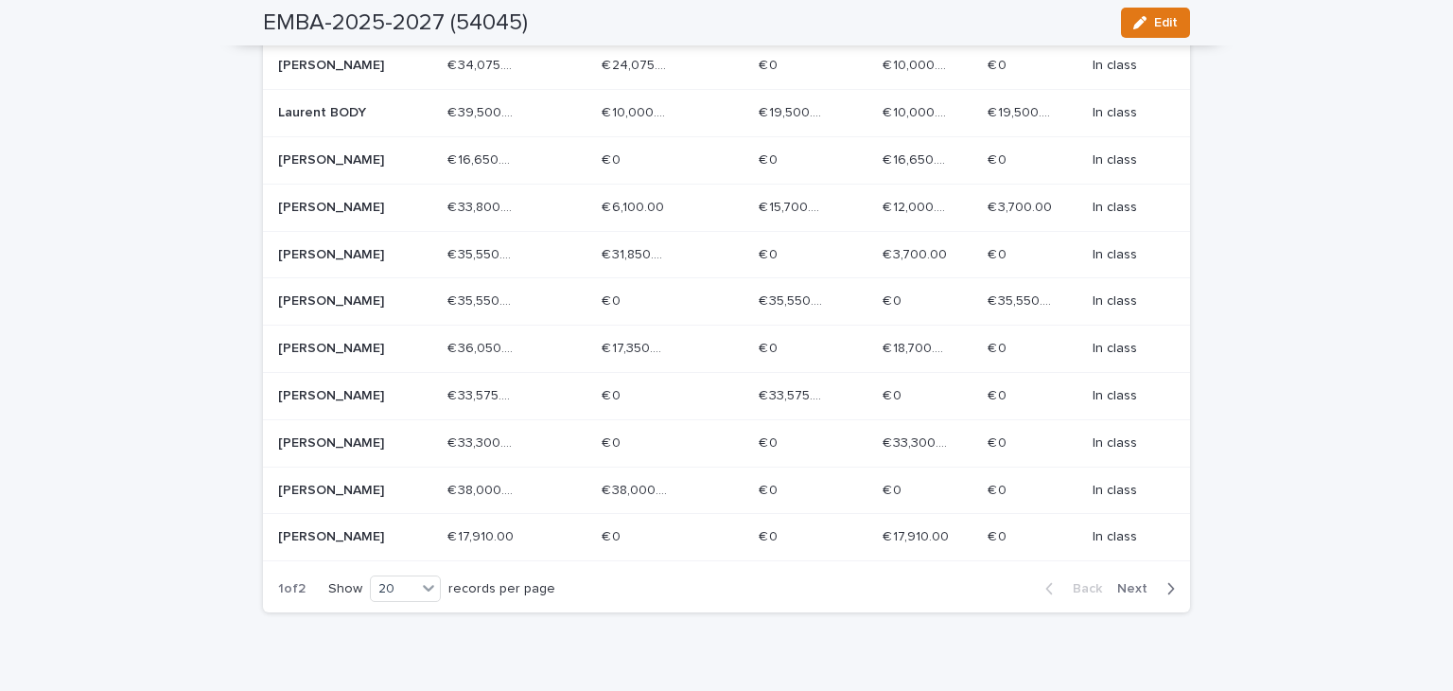
scroll to position [924, 0]
click at [1145, 595] on span "Next" at bounding box center [1139, 588] width 42 height 13
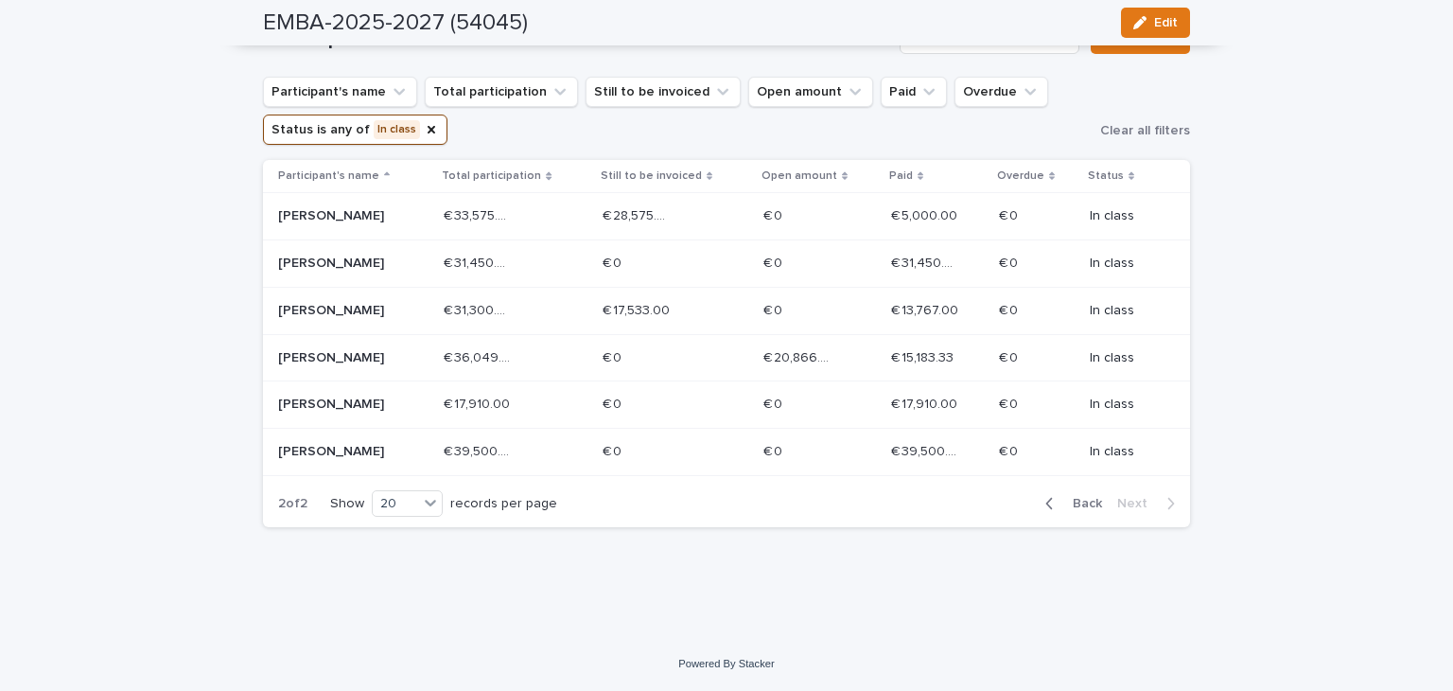
scroll to position [362, 0]
click at [1283, 479] on div "Loading... Saving… Loading... Saving… EMBA-2025-2027 (54045) Edit EMBA-2025-202…" at bounding box center [726, 175] width 1453 height 924
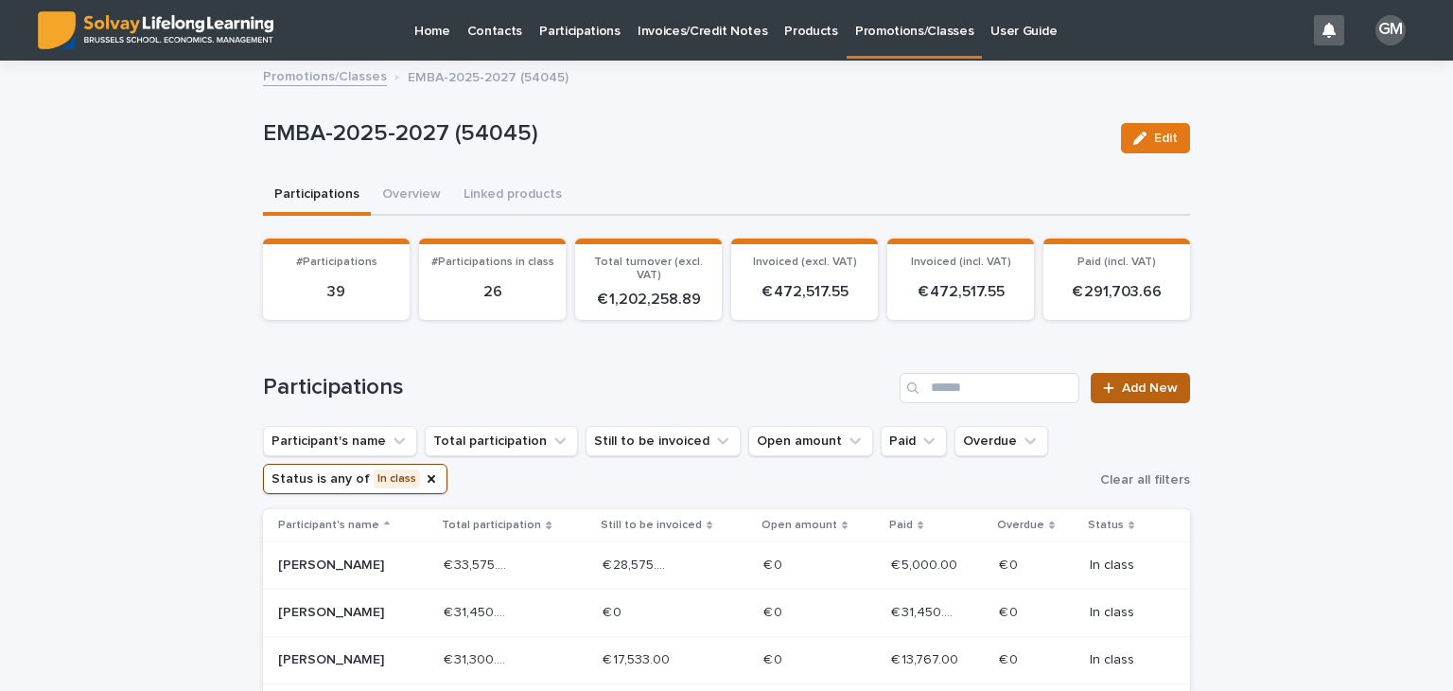
click at [1159, 391] on span "Add New" at bounding box center [1150, 387] width 56 height 13
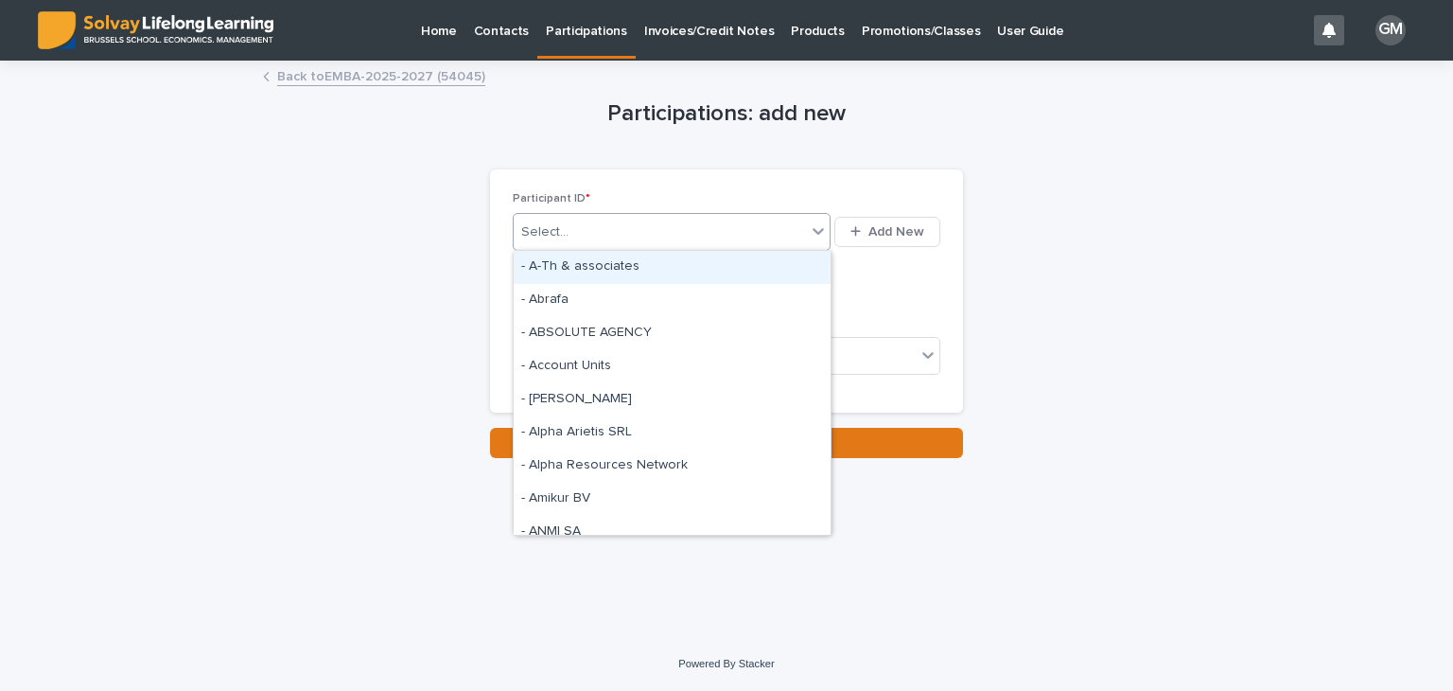
click at [654, 215] on div "Select..." at bounding box center [672, 232] width 318 height 38
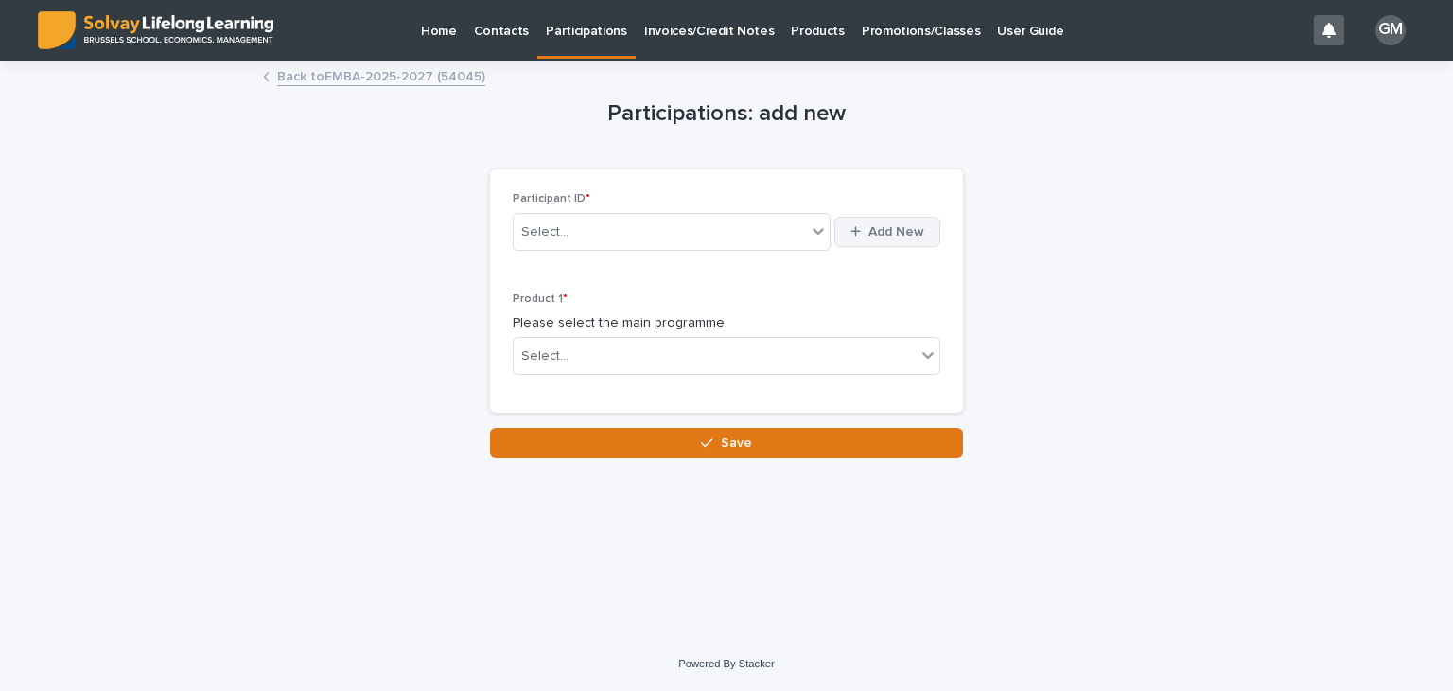
click at [889, 242] on button "Add New" at bounding box center [888, 232] width 106 height 30
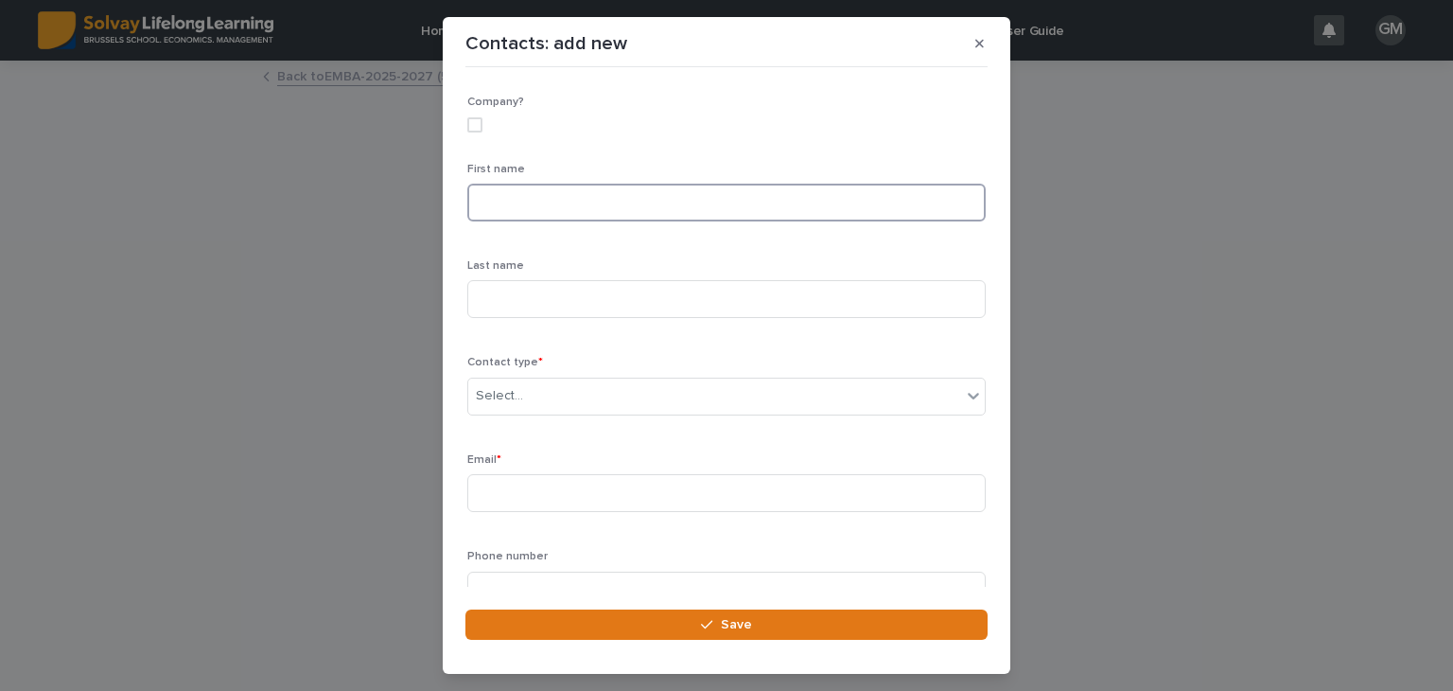
click at [531, 212] on input at bounding box center [726, 203] width 519 height 38
type input "*"
type input "******"
type input "*"
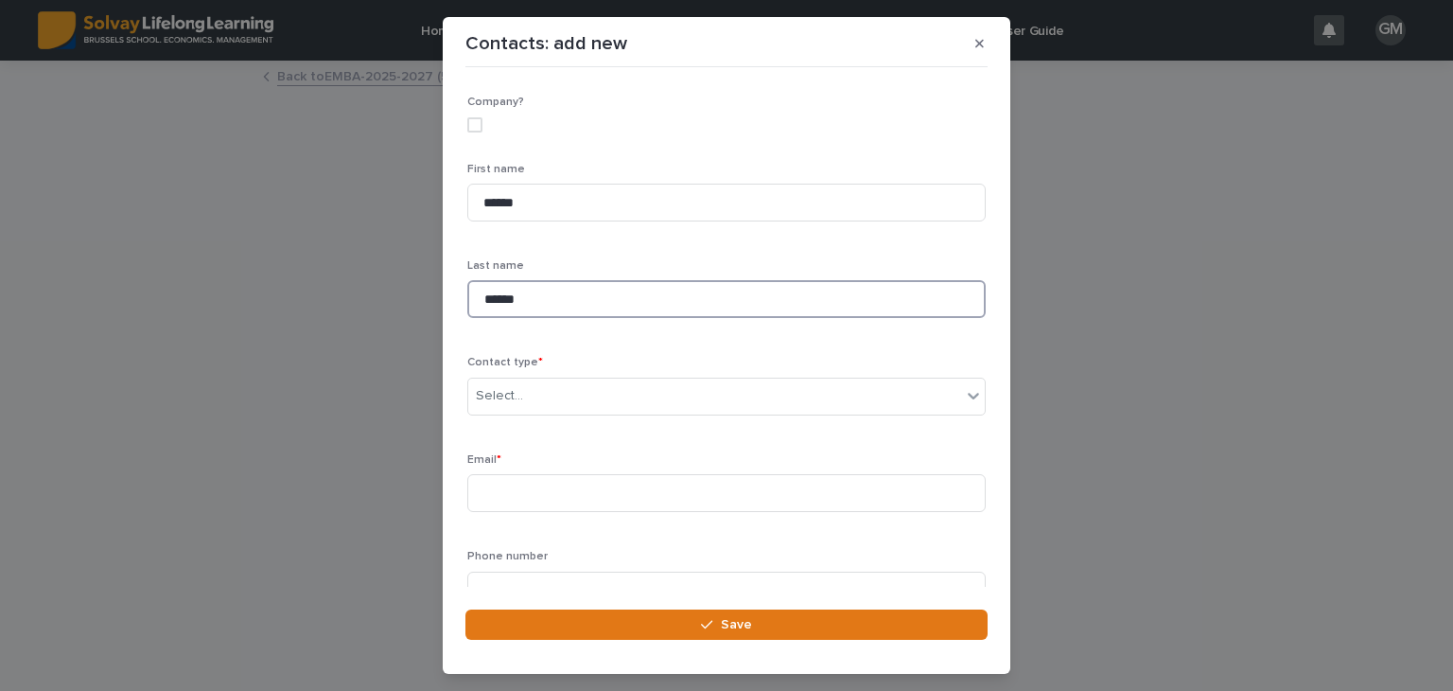
type input "******"
click at [526, 496] on input at bounding box center [726, 493] width 519 height 38
paste input "**********"
type input "**********"
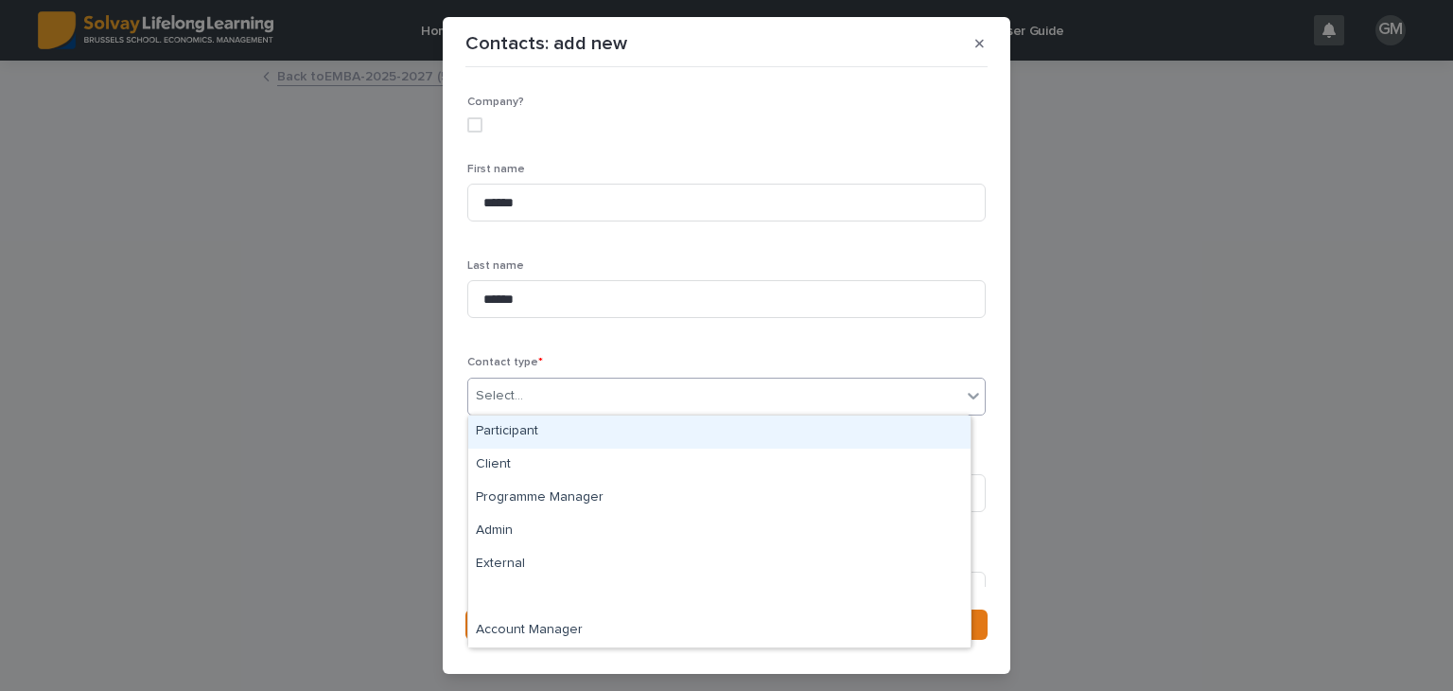
click at [556, 410] on div "Select..." at bounding box center [714, 395] width 493 height 31
click at [537, 428] on div "Participant" at bounding box center [719, 431] width 502 height 33
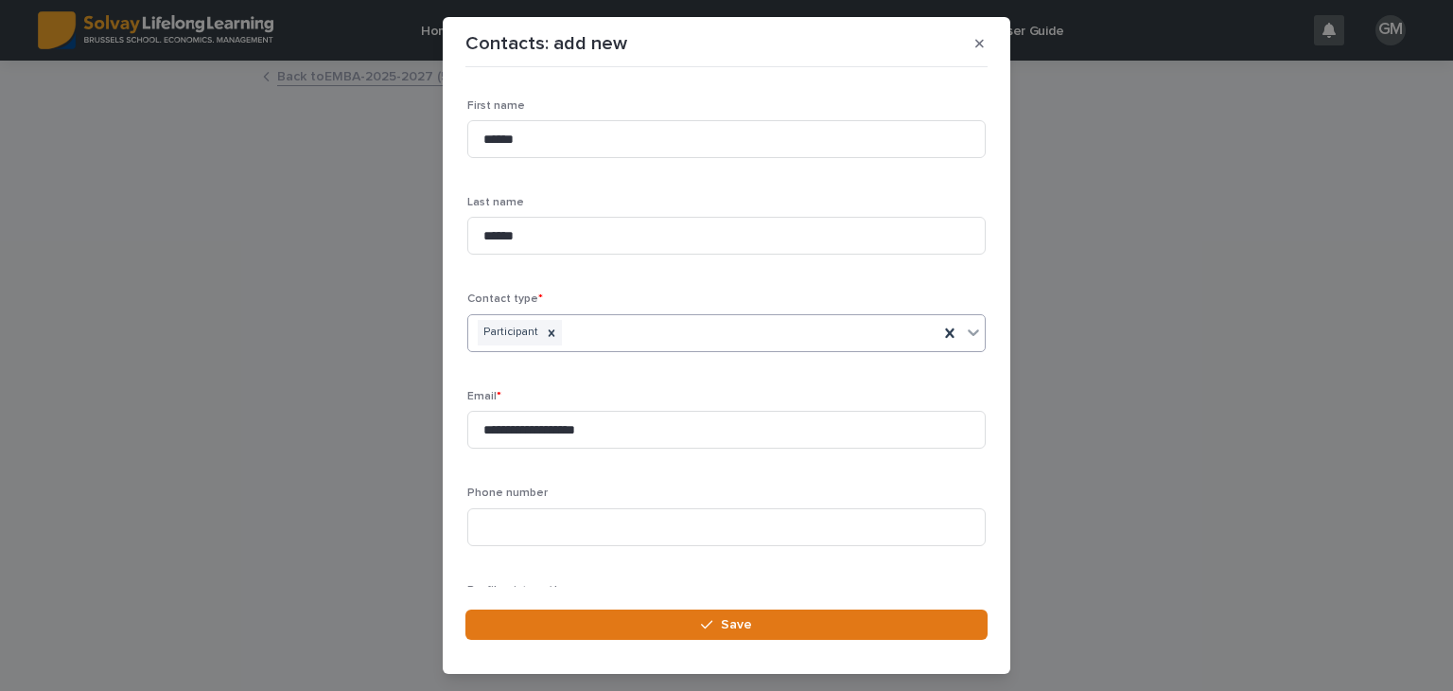
scroll to position [66, 0]
click at [535, 516] on input at bounding box center [726, 524] width 519 height 38
paste input "**********"
type input "**********"
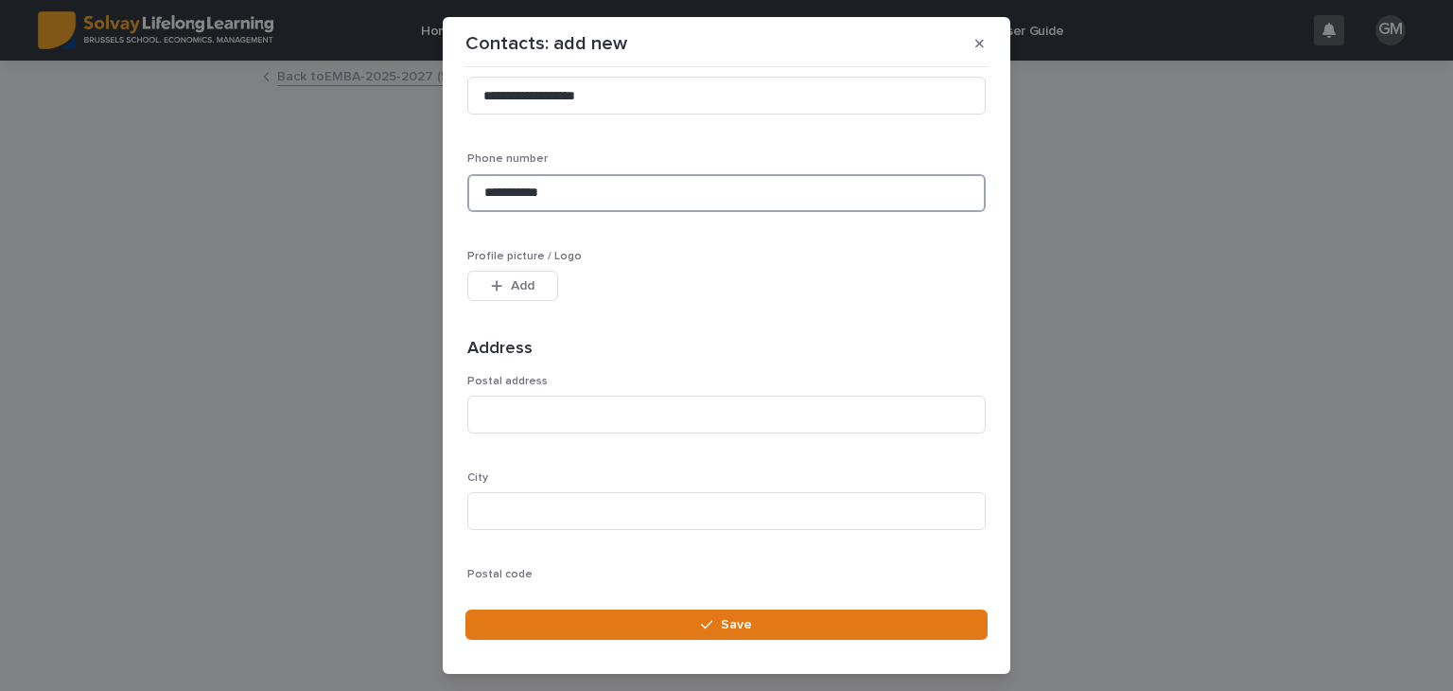
scroll to position [401, 0]
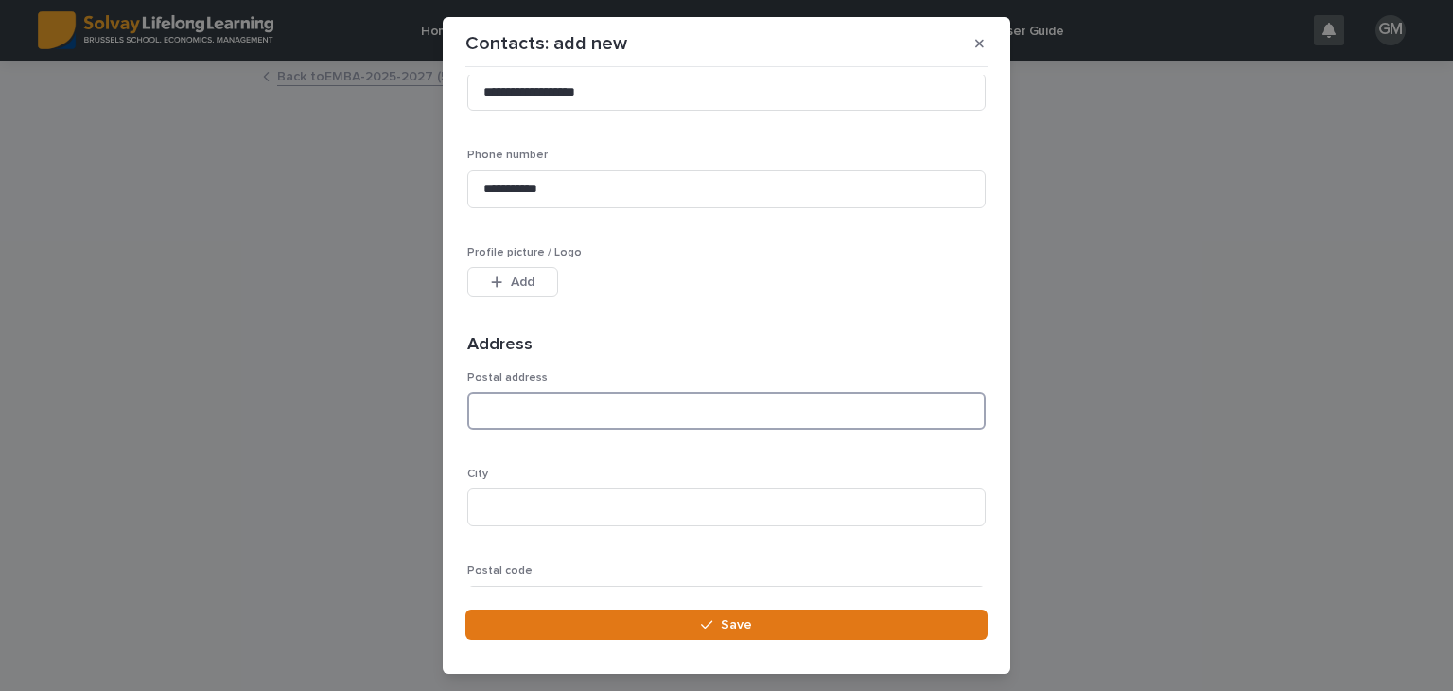
click at [590, 403] on input at bounding box center [726, 411] width 519 height 38
paste input "**********"
type input "**********"
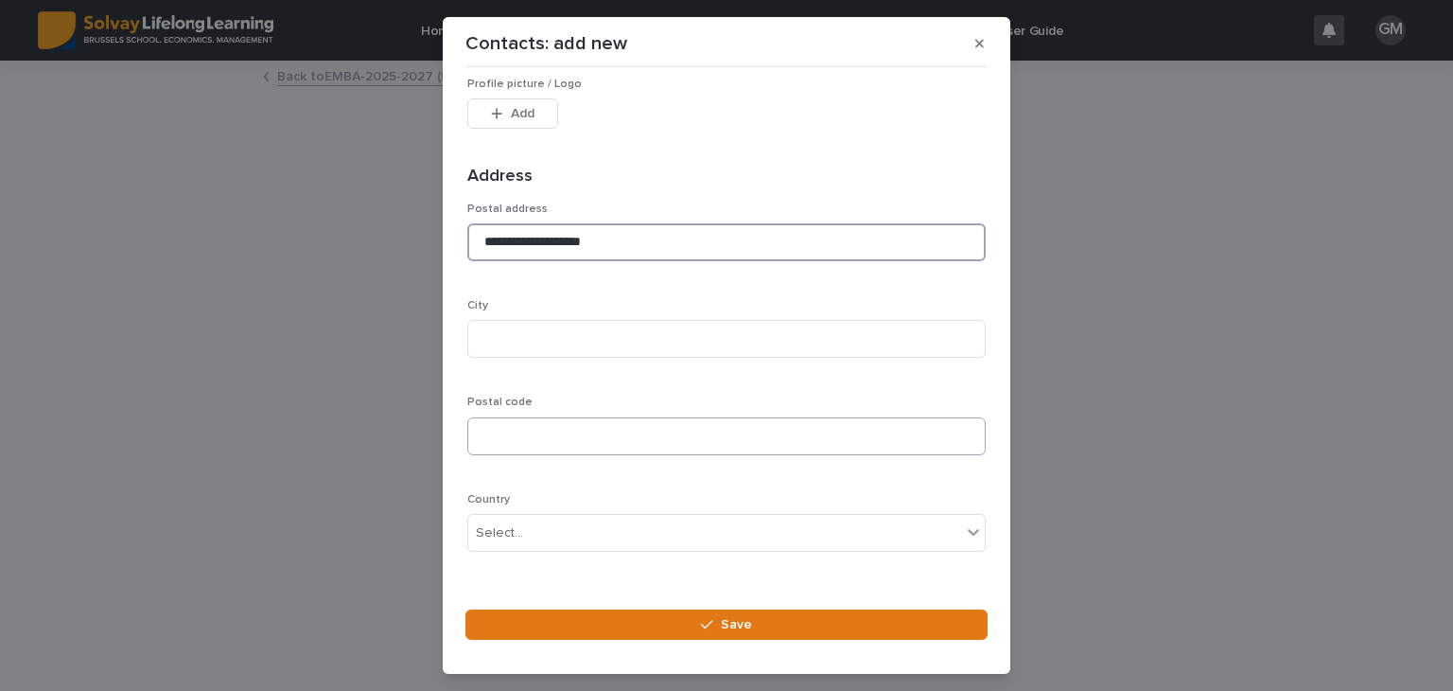
scroll to position [574, 0]
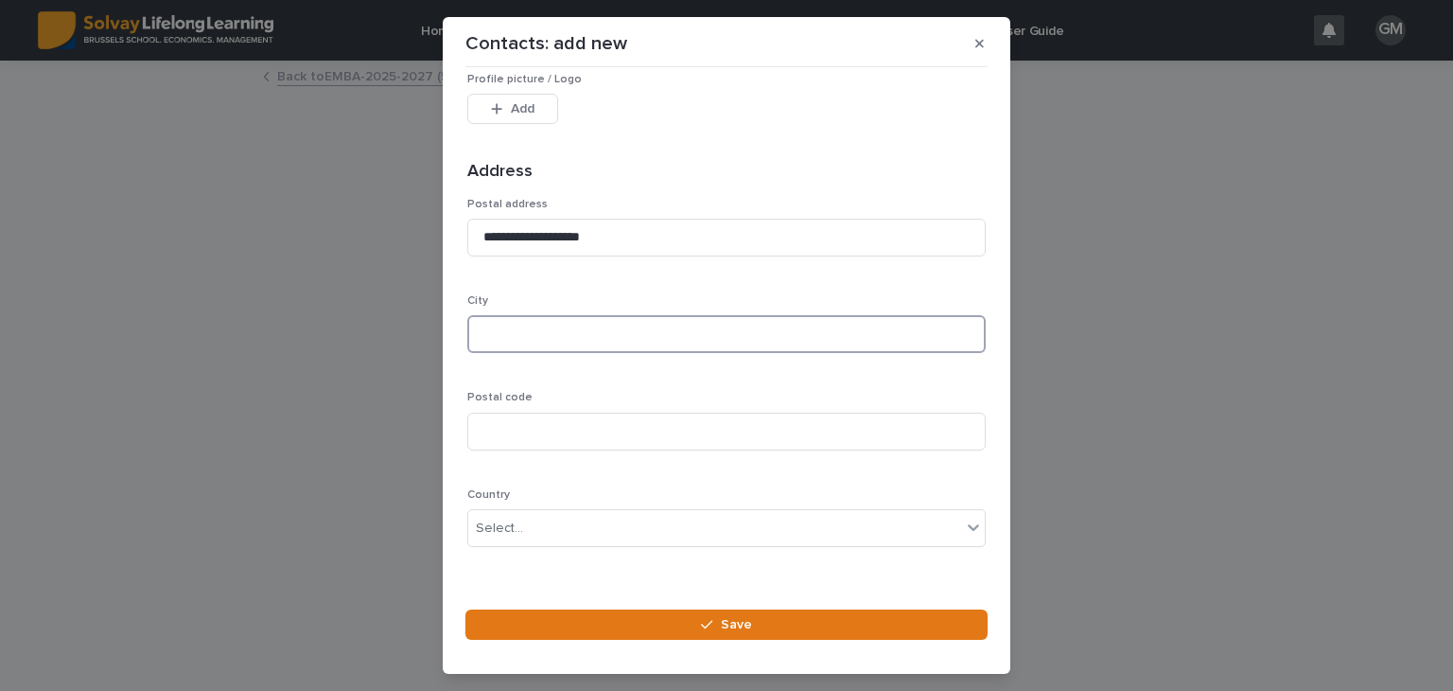
click at [533, 330] on input at bounding box center [726, 334] width 519 height 38
paste input "**********"
type input "**********"
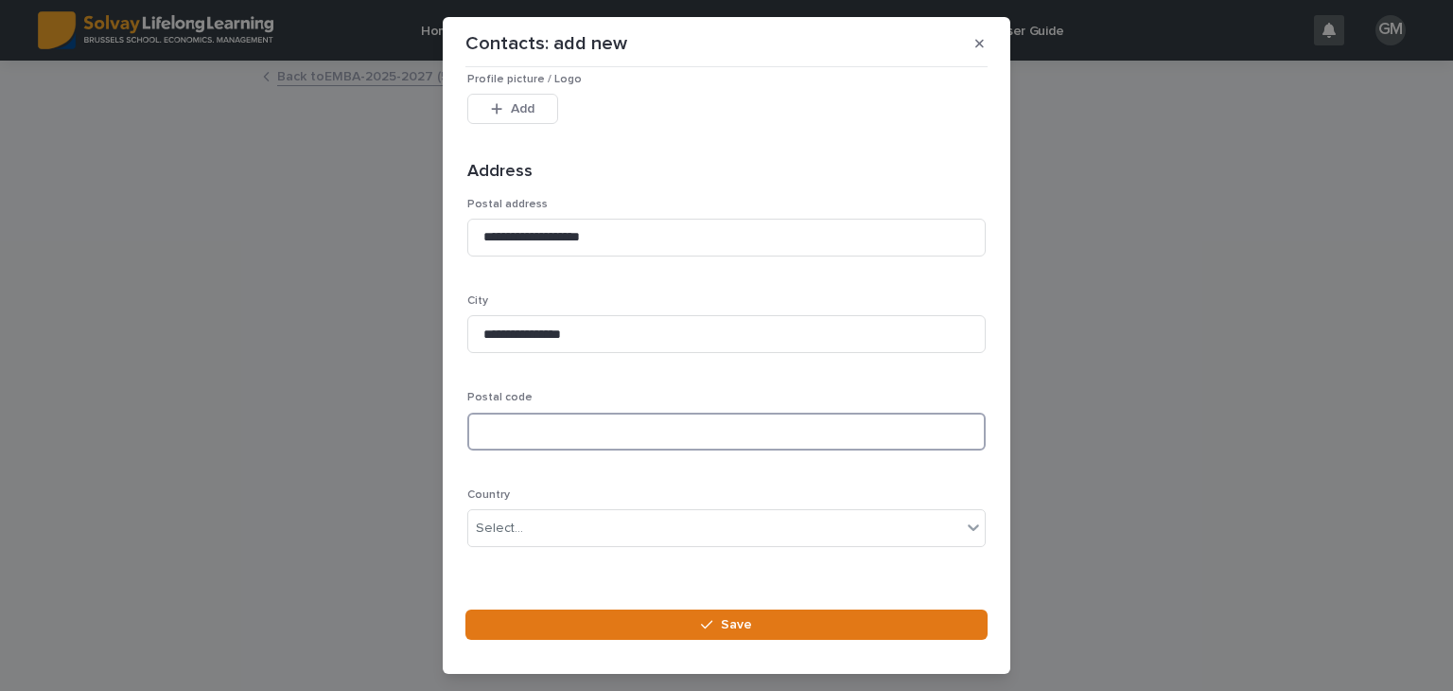
click at [503, 436] on input at bounding box center [726, 432] width 519 height 38
type input "****"
click at [601, 473] on div "**********" at bounding box center [726, 380] width 519 height 365
click at [575, 523] on div "Select..." at bounding box center [714, 528] width 493 height 31
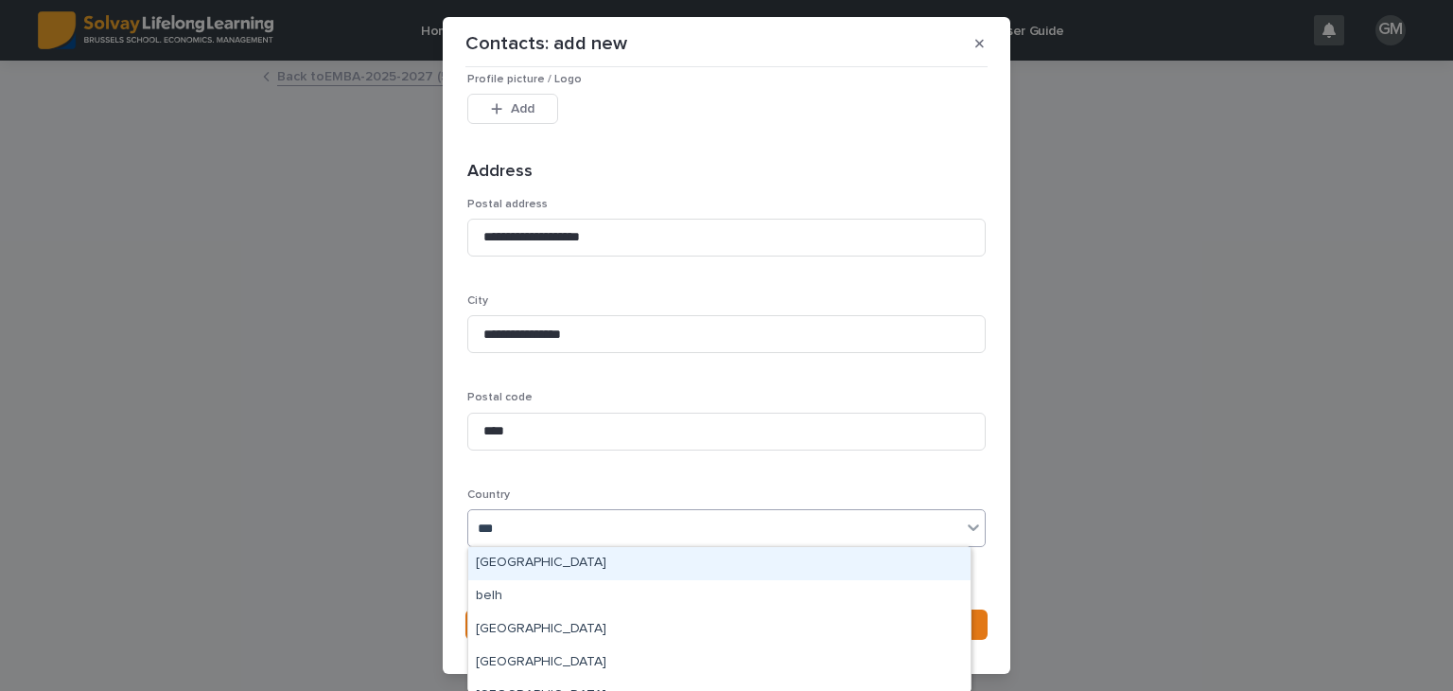
type input "****"
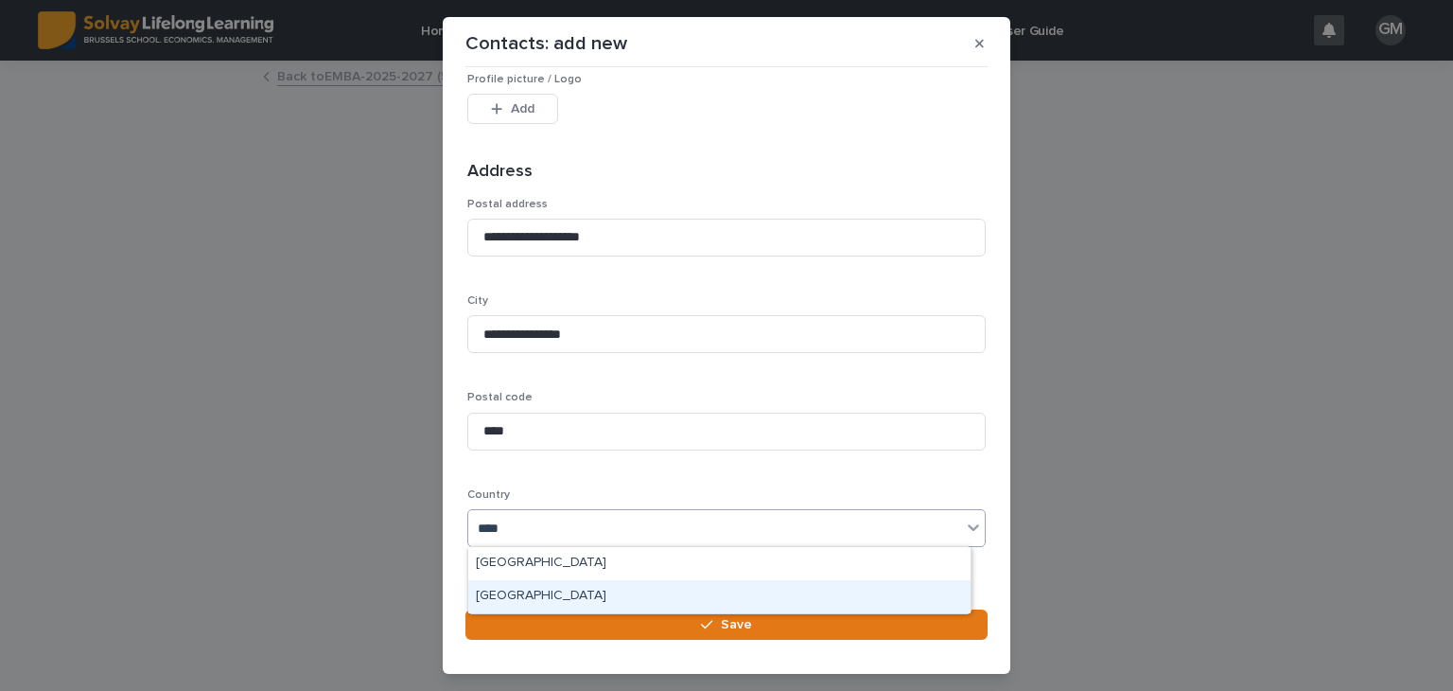
click at [548, 592] on div "[GEOGRAPHIC_DATA]" at bounding box center [719, 596] width 502 height 33
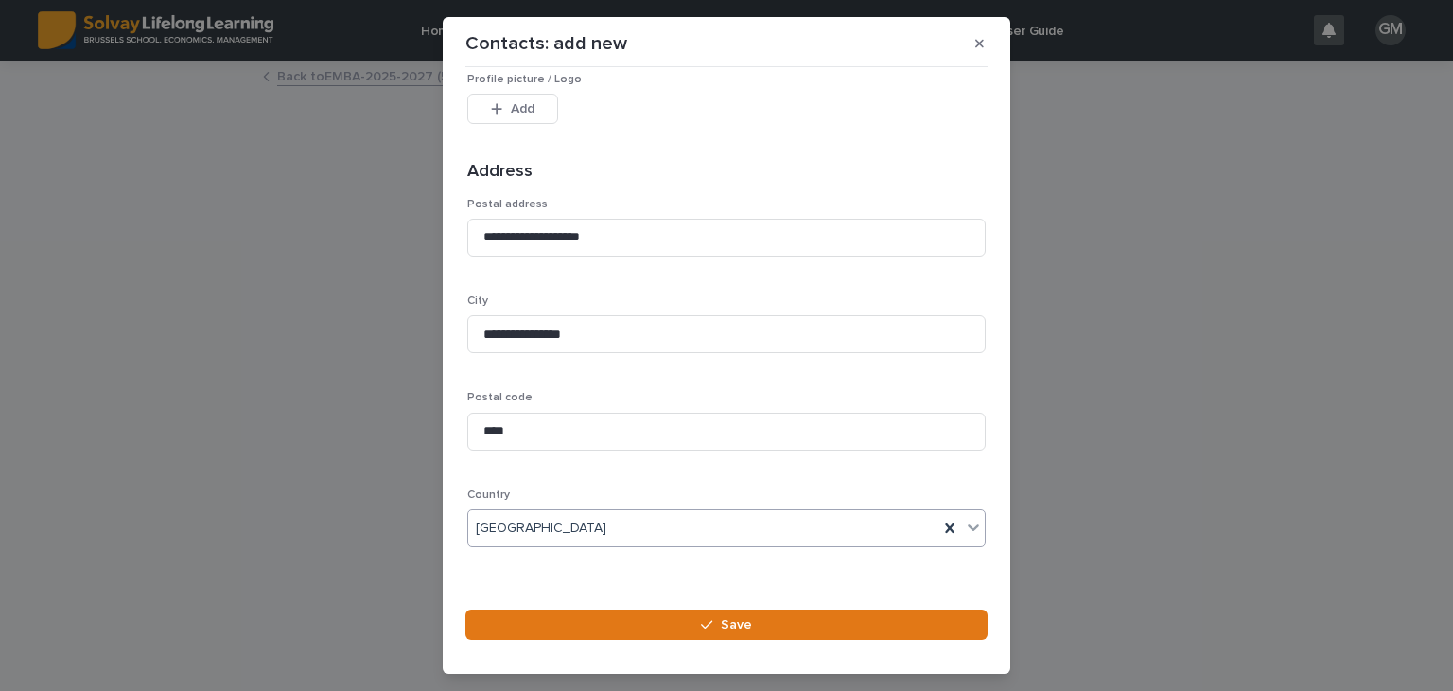
scroll to position [593, 0]
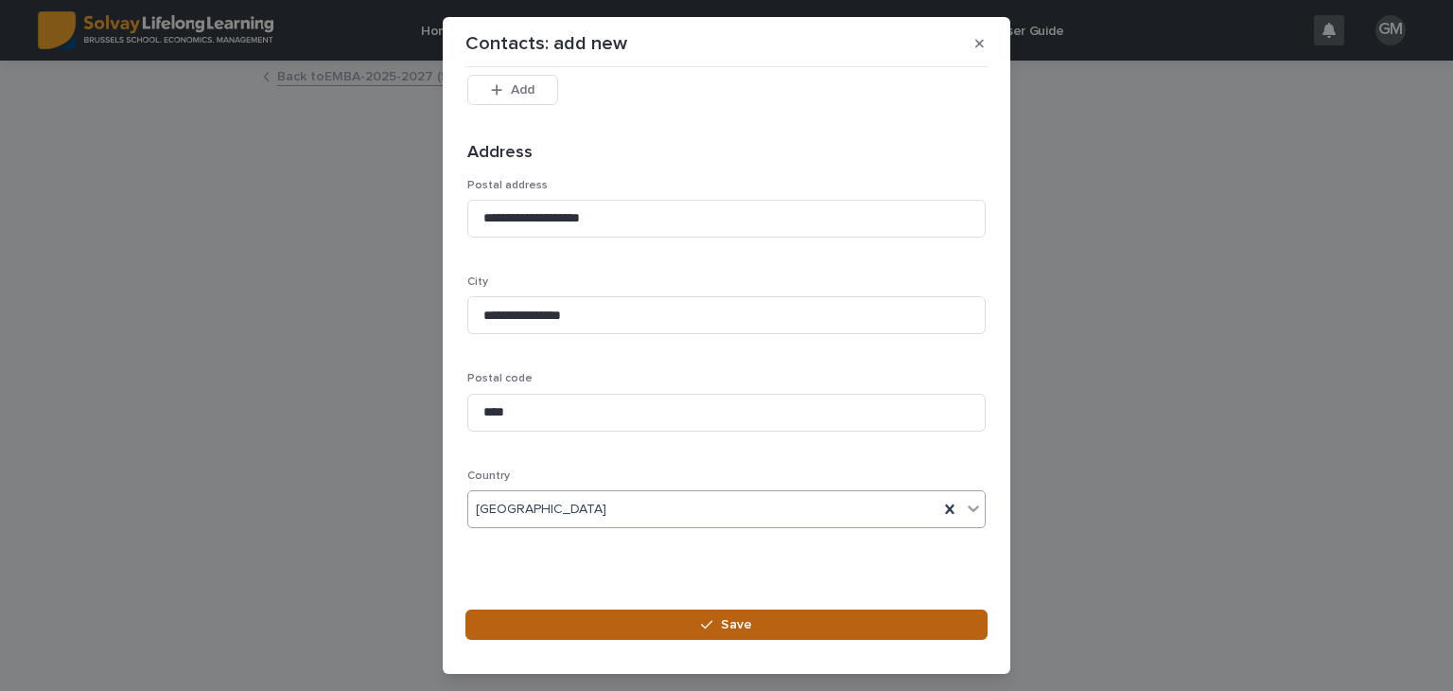
click at [647, 620] on button "Save" at bounding box center [727, 624] width 522 height 30
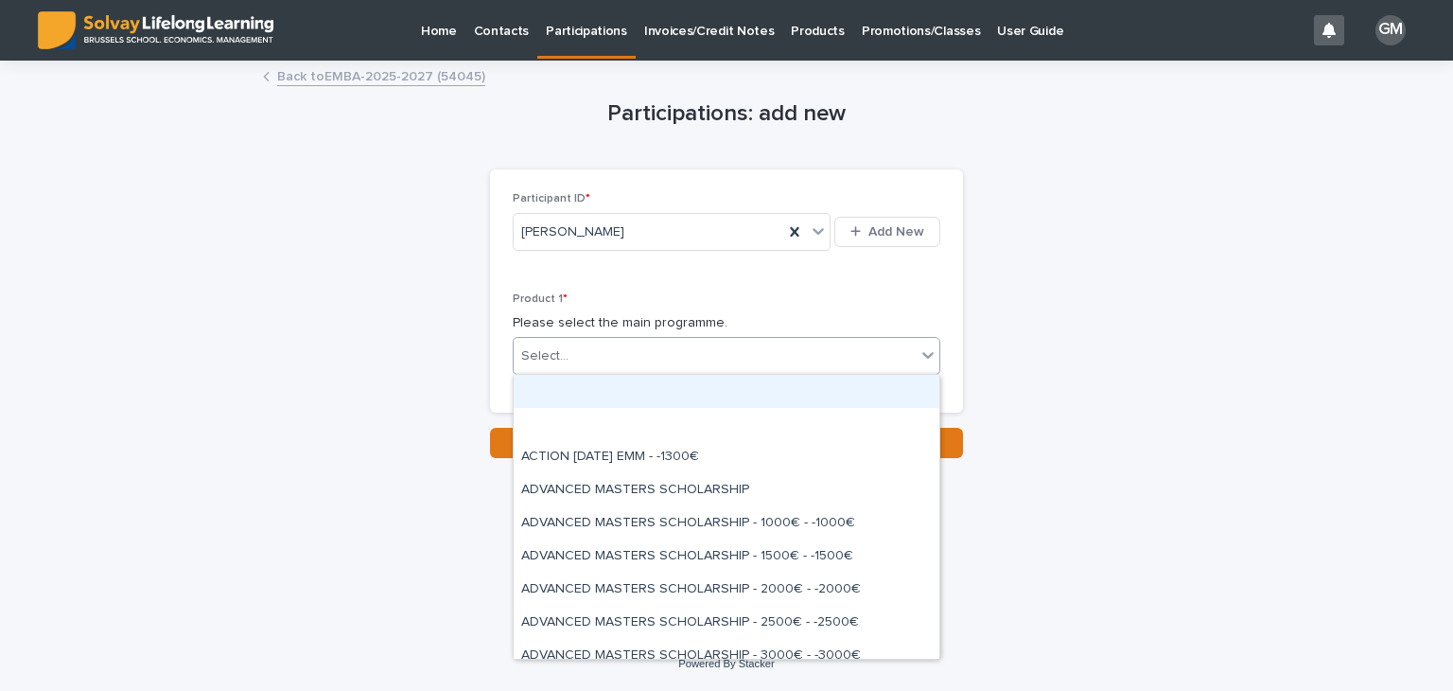
click at [688, 346] on div "Select..." at bounding box center [715, 356] width 402 height 31
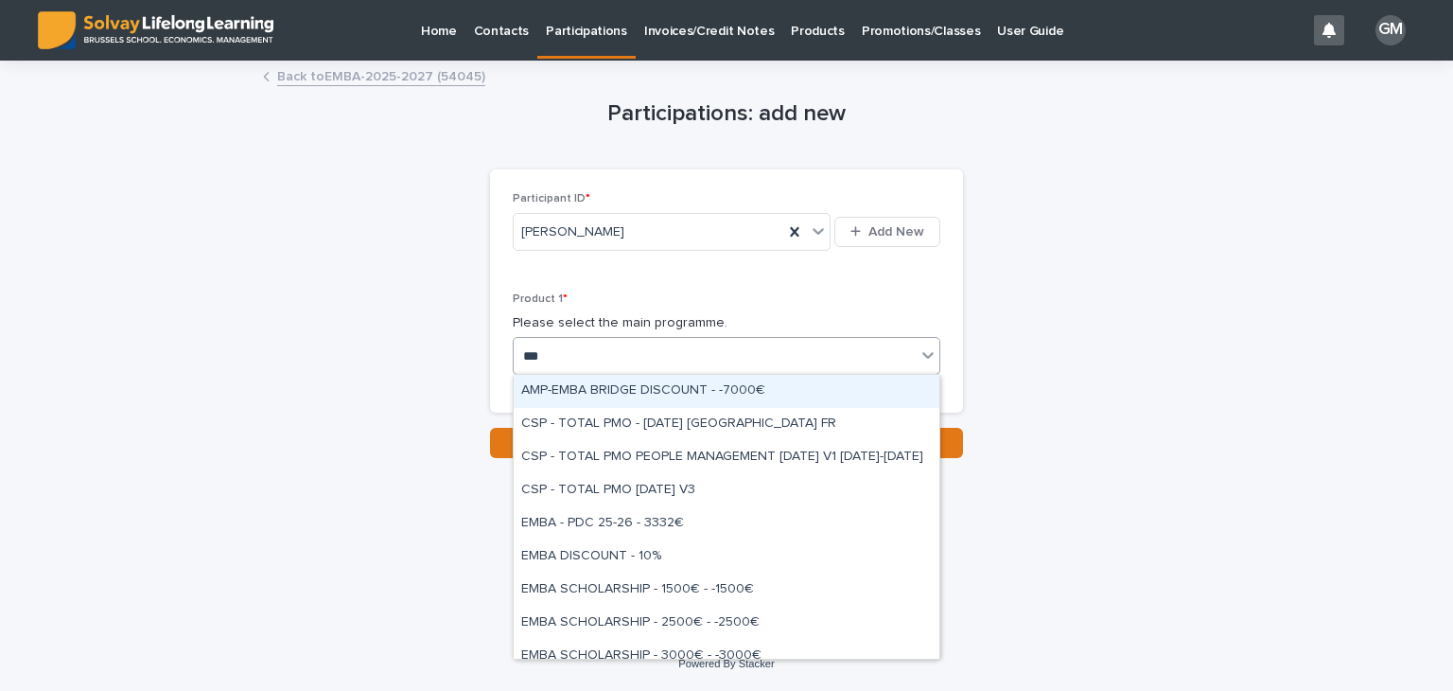
type input "****"
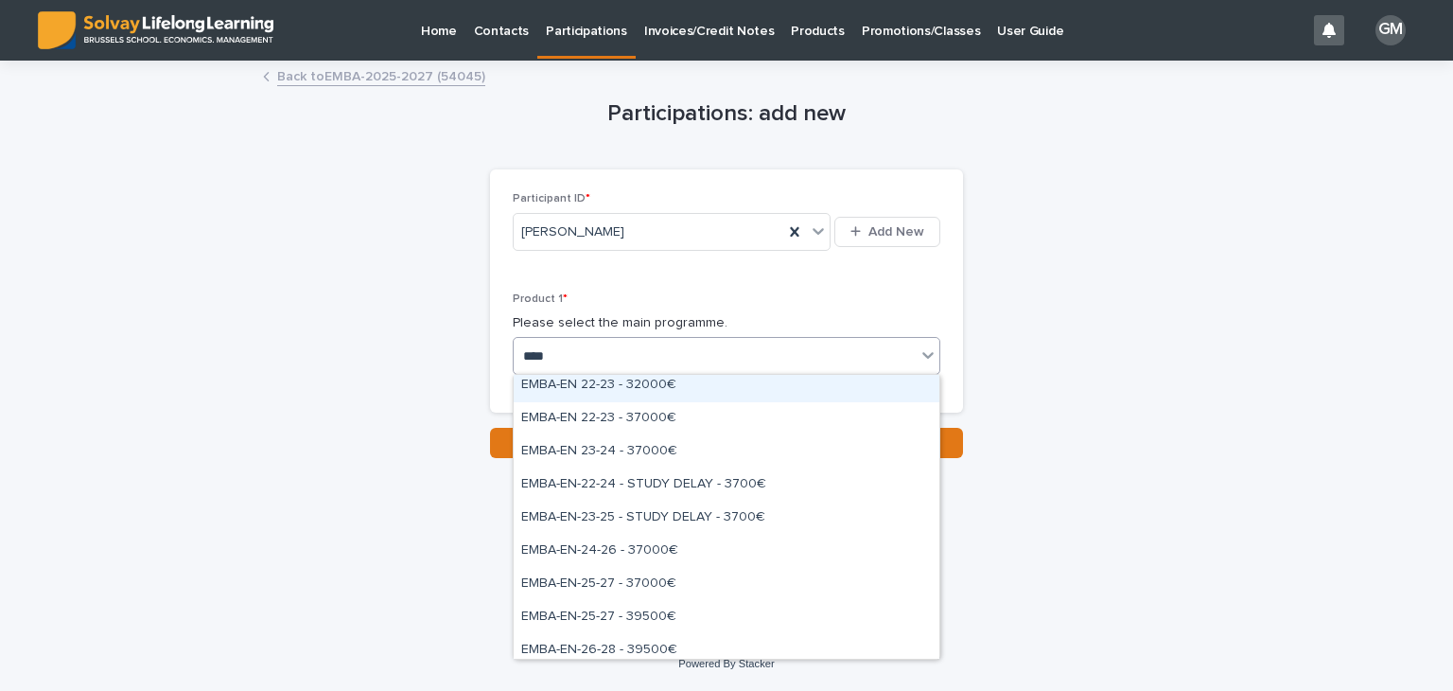
scroll to position [734, 0]
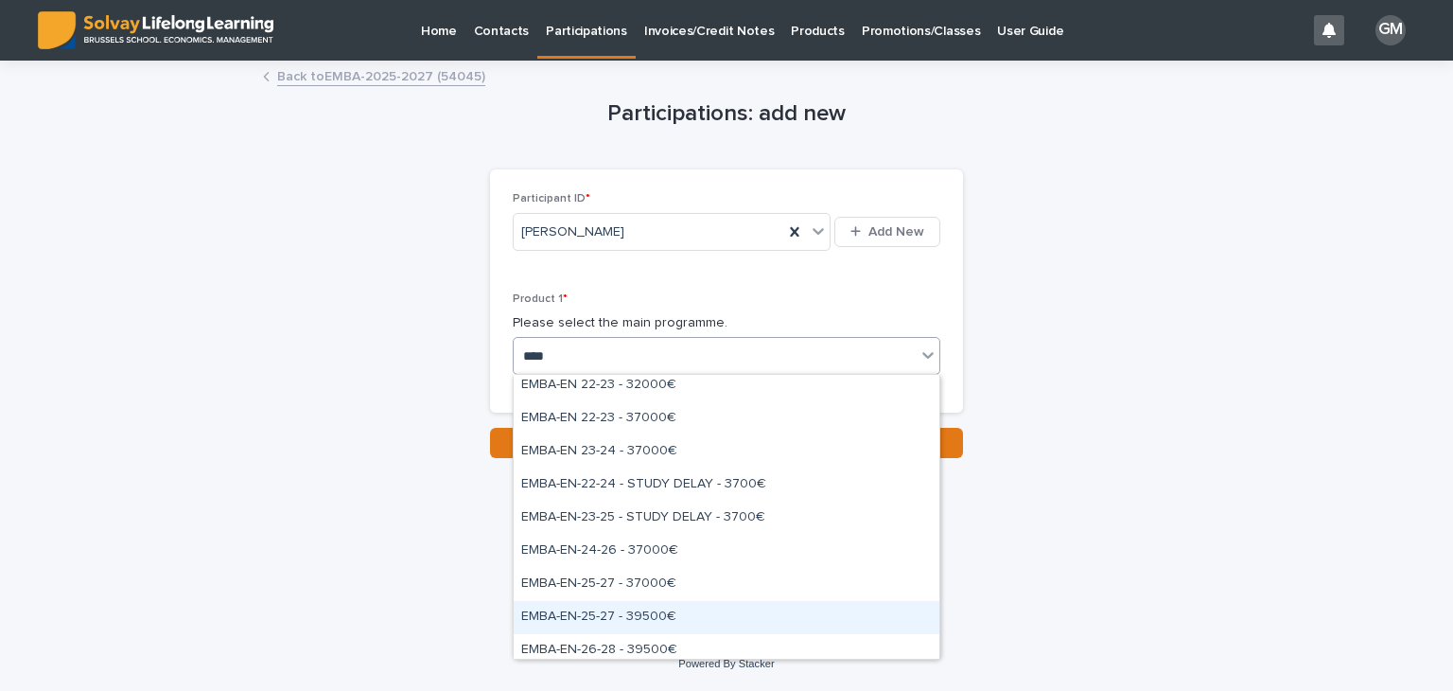
click at [575, 614] on div "EMBA-EN-25-27 - 39500€" at bounding box center [727, 617] width 426 height 33
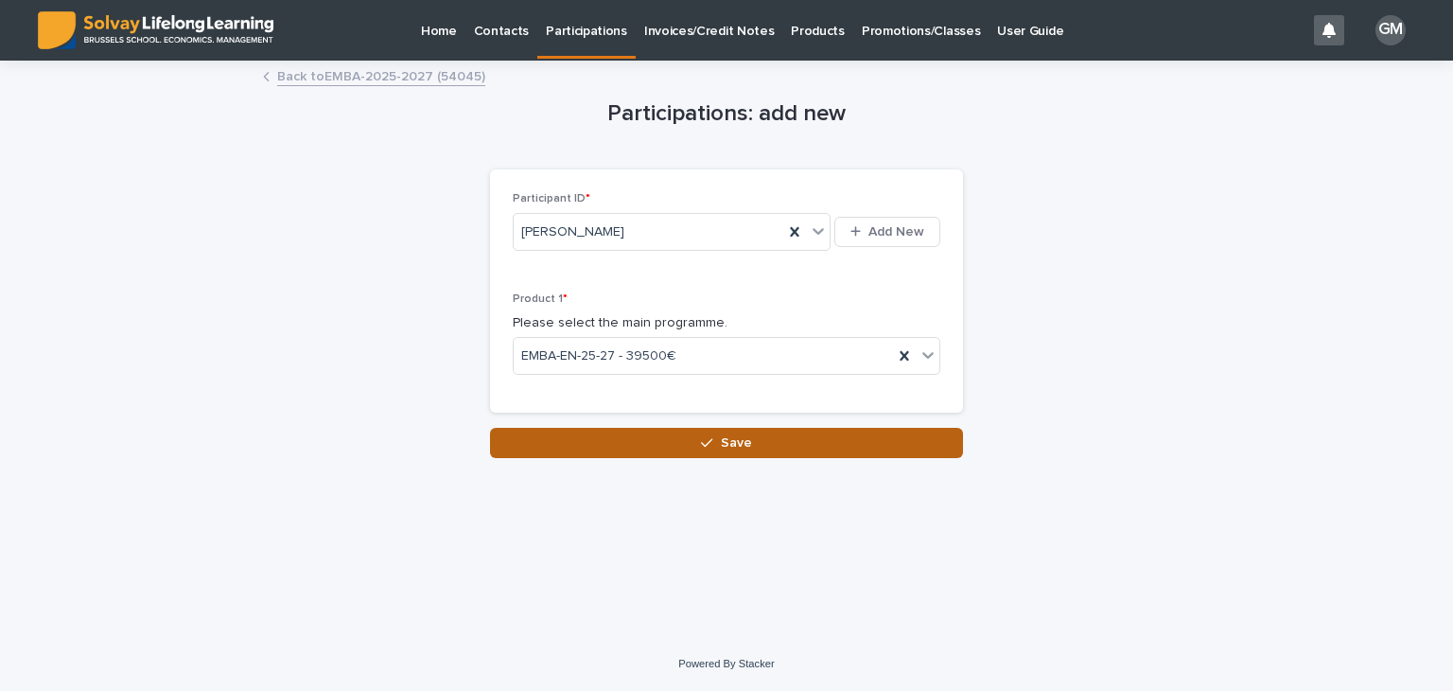
click at [696, 429] on button "Save" at bounding box center [726, 443] width 473 height 30
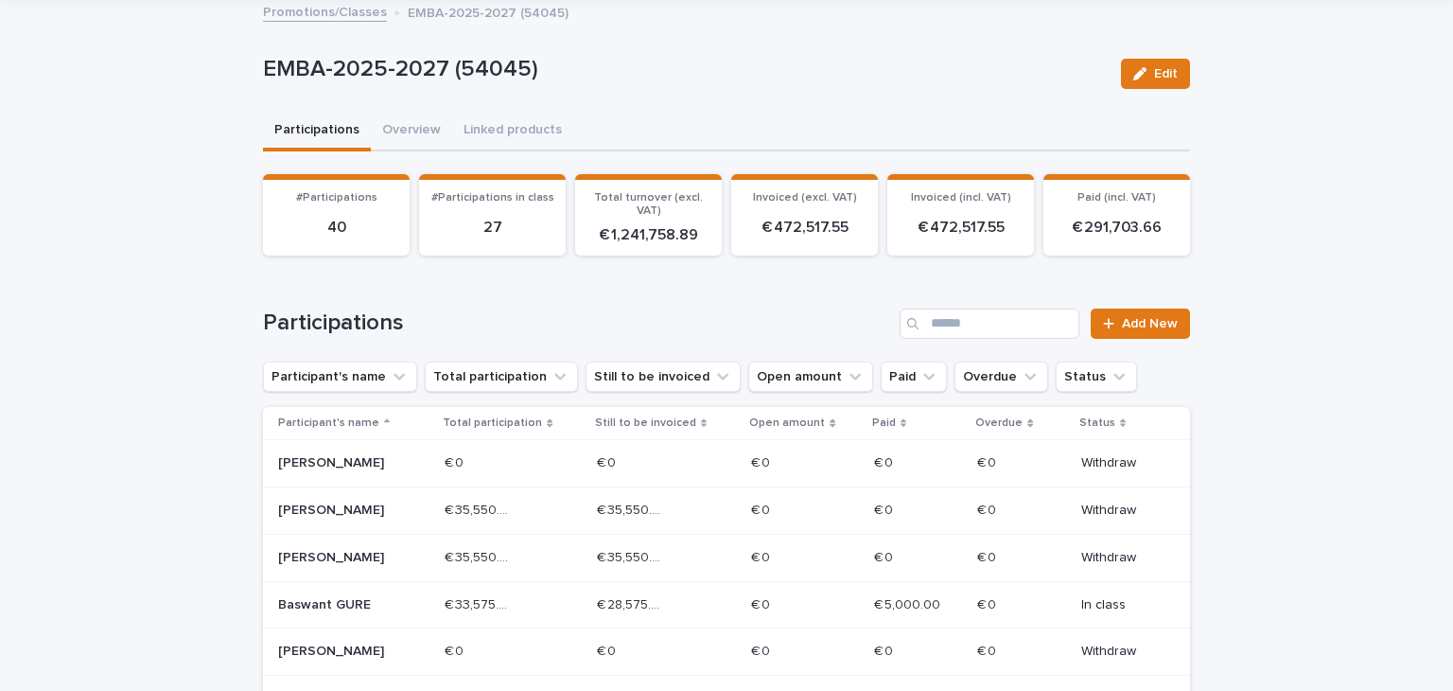
scroll to position [64, 0]
click at [951, 325] on input "Search" at bounding box center [990, 323] width 180 height 30
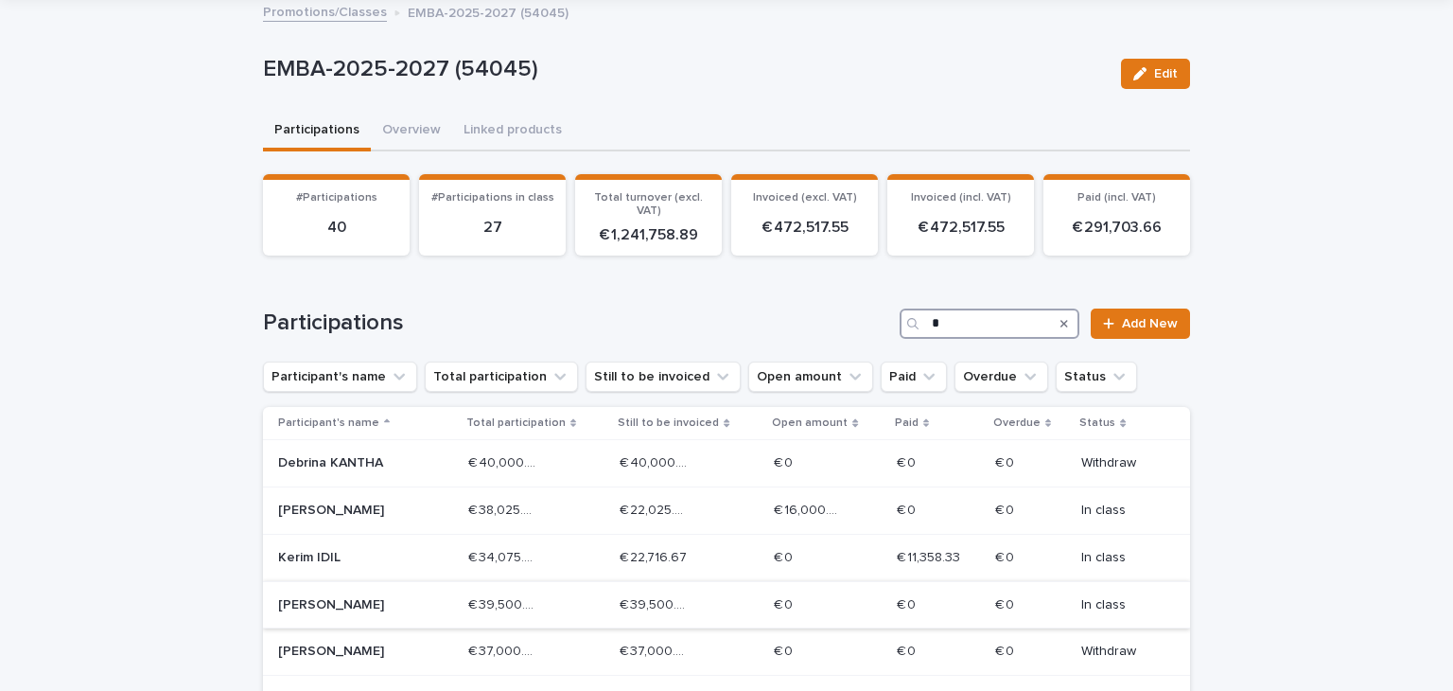
type input "*"
click at [430, 603] on div "[PERSON_NAME]" at bounding box center [365, 605] width 175 height 31
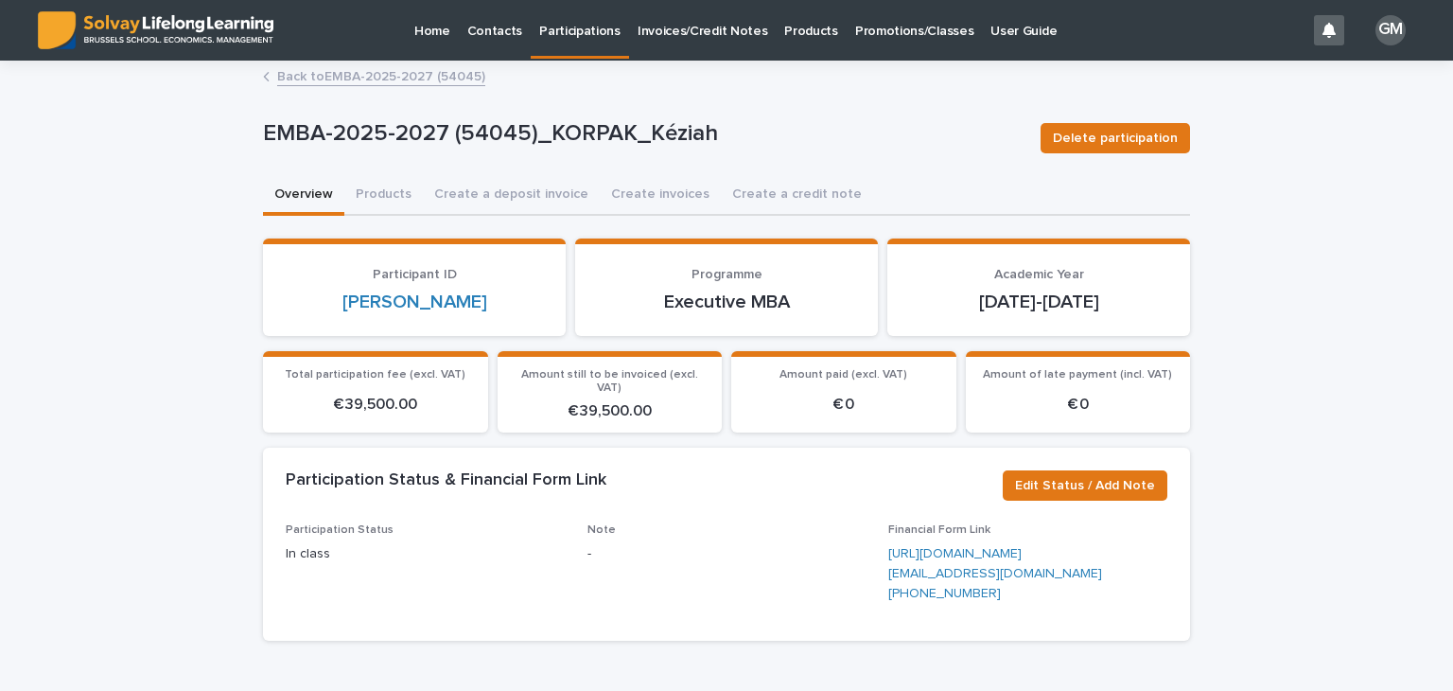
scroll to position [227, 0]
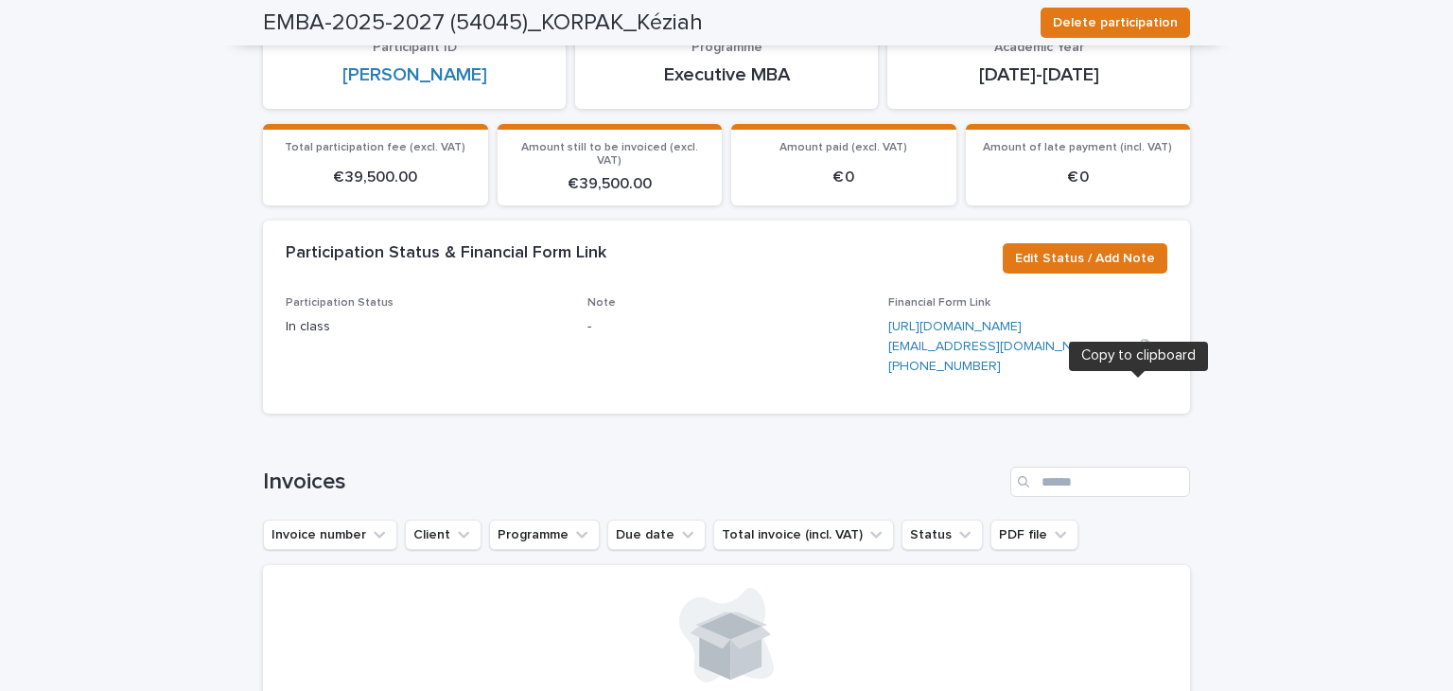
click at [1139, 354] on icon "button" at bounding box center [1144, 347] width 13 height 14
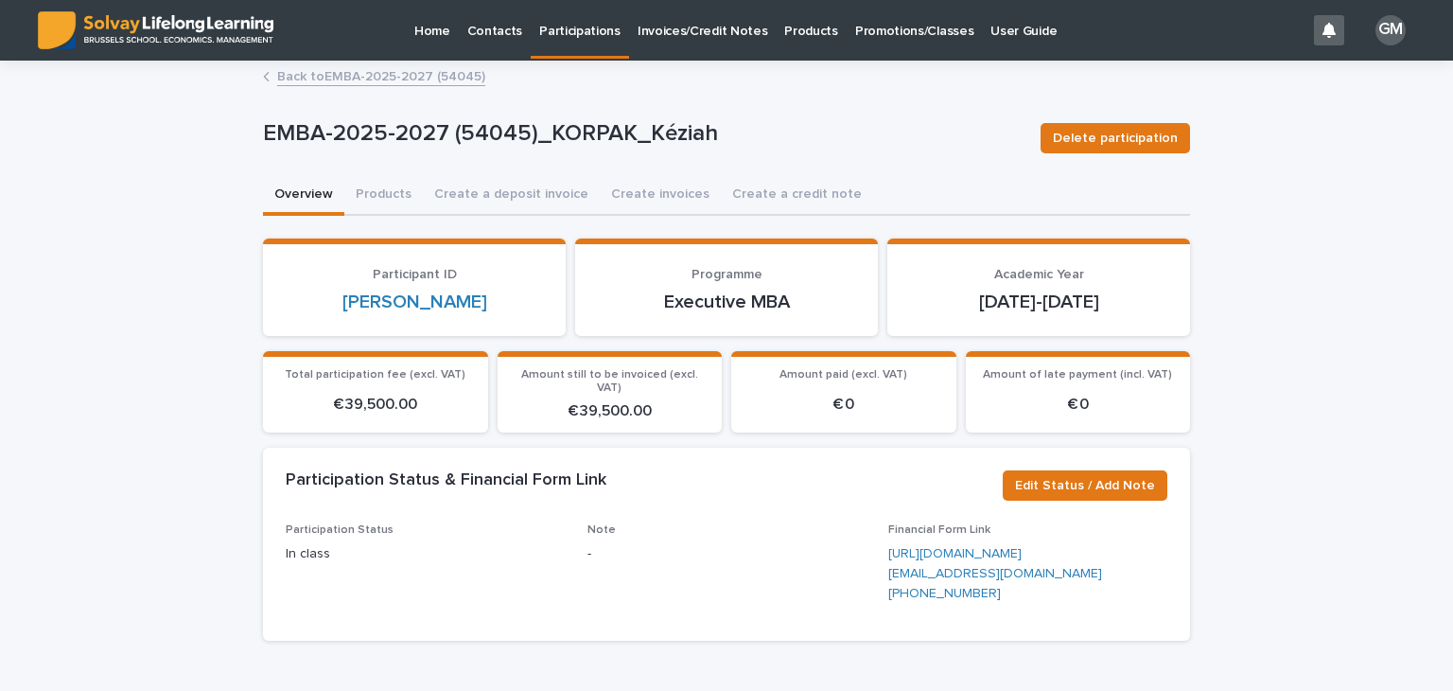
click at [882, 37] on p "Promotions/Classes" at bounding box center [914, 20] width 118 height 40
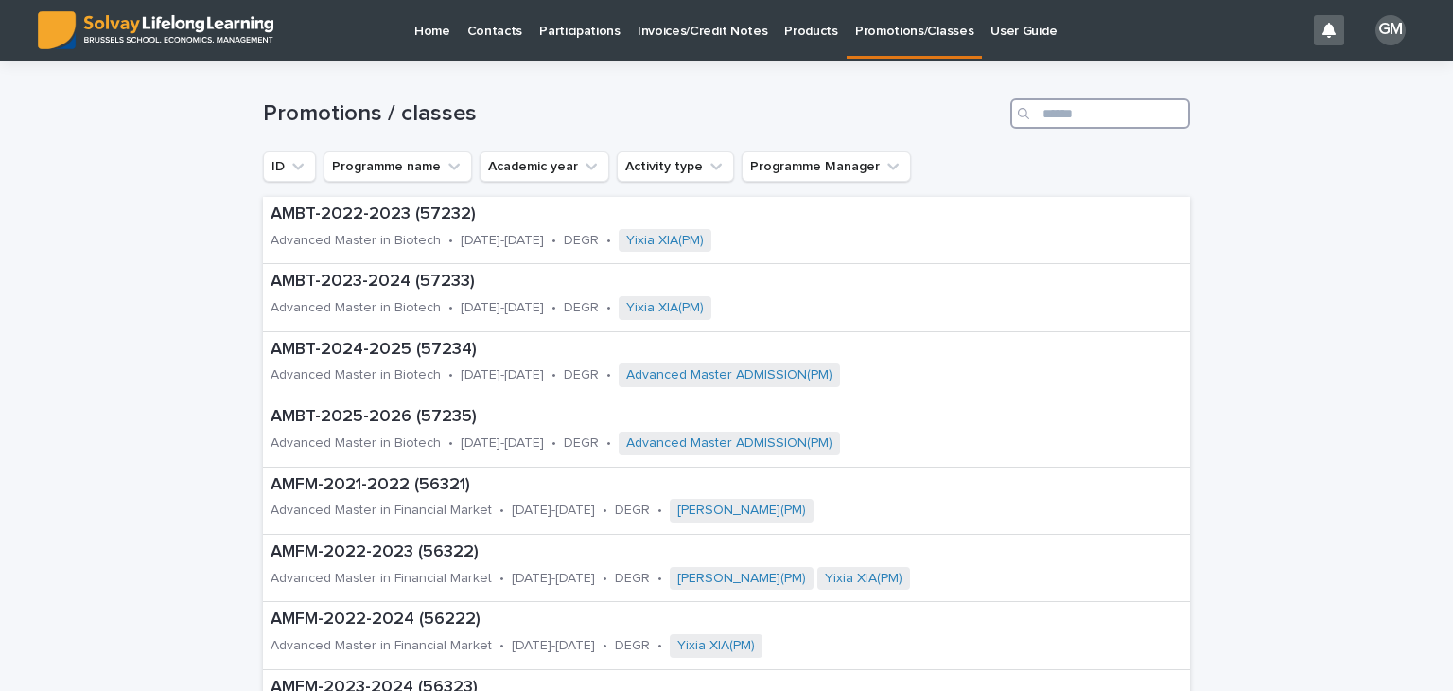
click at [1060, 115] on input "Search" at bounding box center [1101, 113] width 180 height 30
click at [689, 39] on p "Invoices/Credit Notes" at bounding box center [703, 20] width 131 height 40
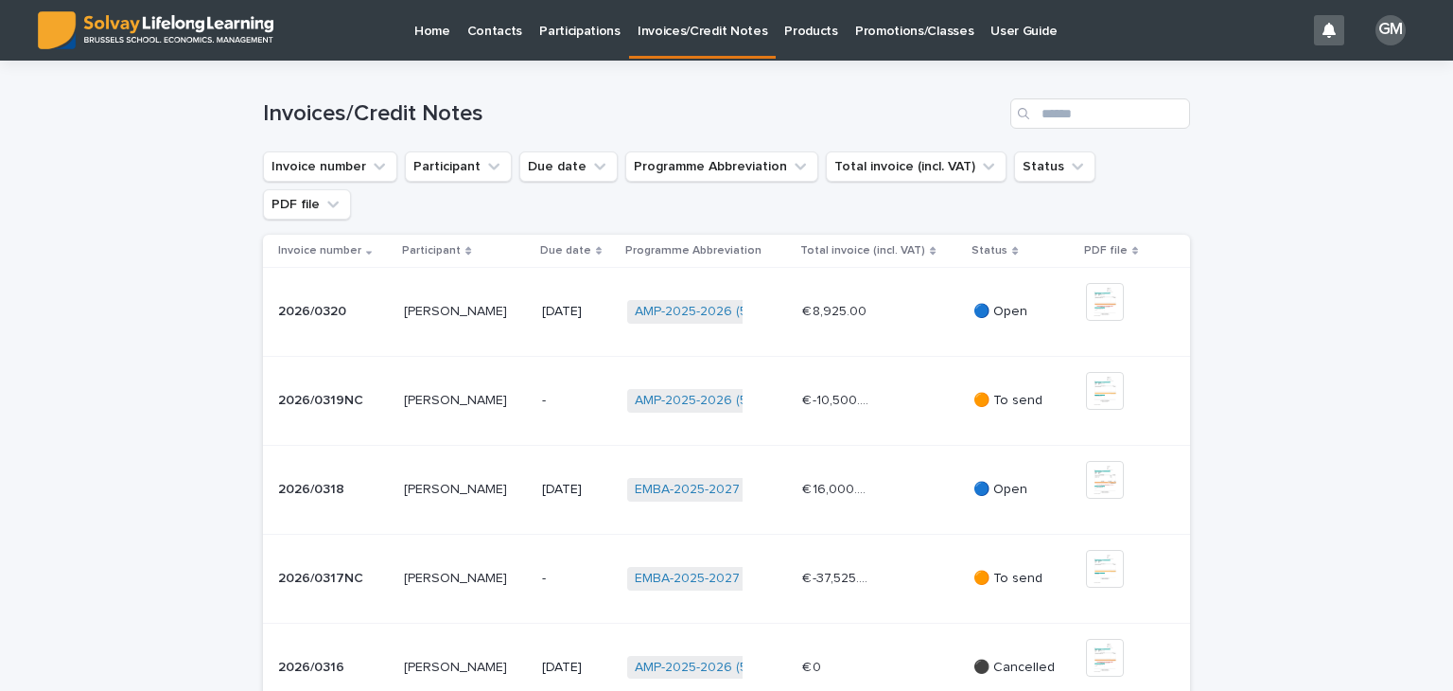
click at [857, 40] on link "Promotions/Classes" at bounding box center [914, 29] width 135 height 59
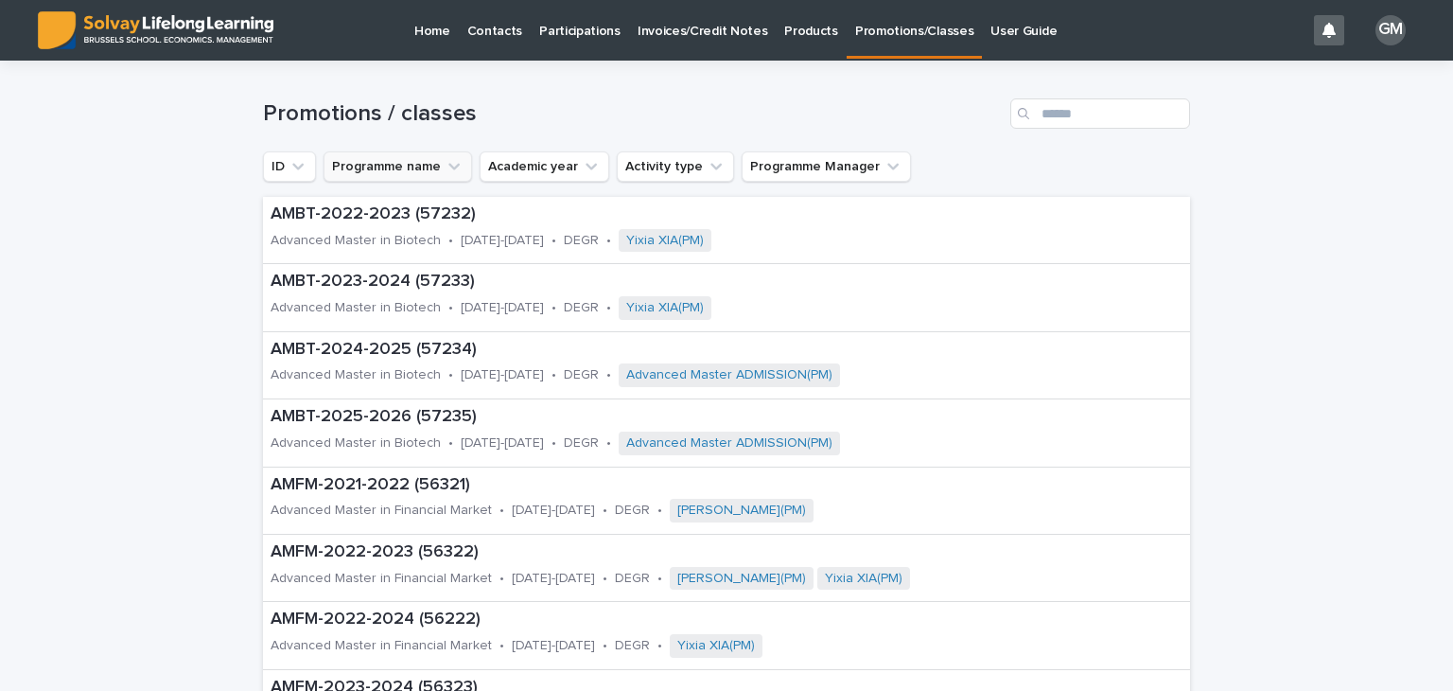
click at [450, 171] on icon "Programme name" at bounding box center [454, 166] width 19 height 19
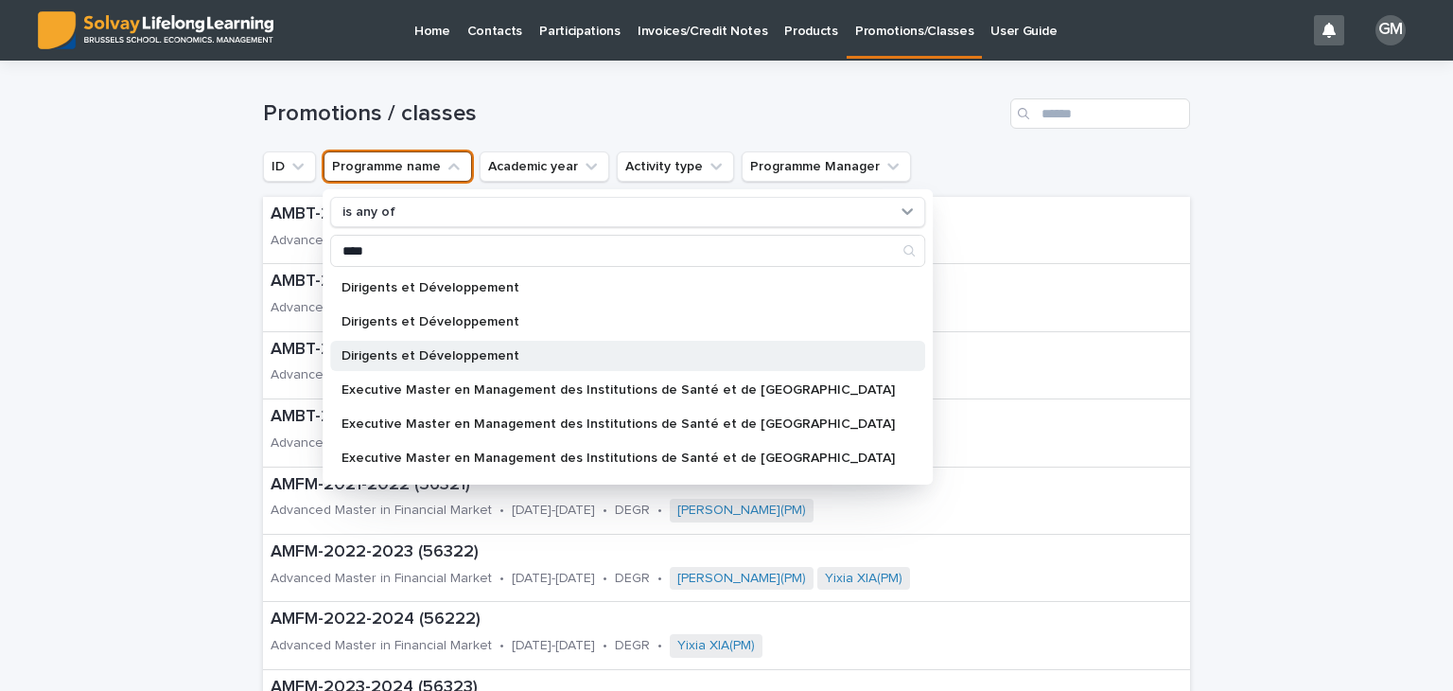
scroll to position [30, 0]
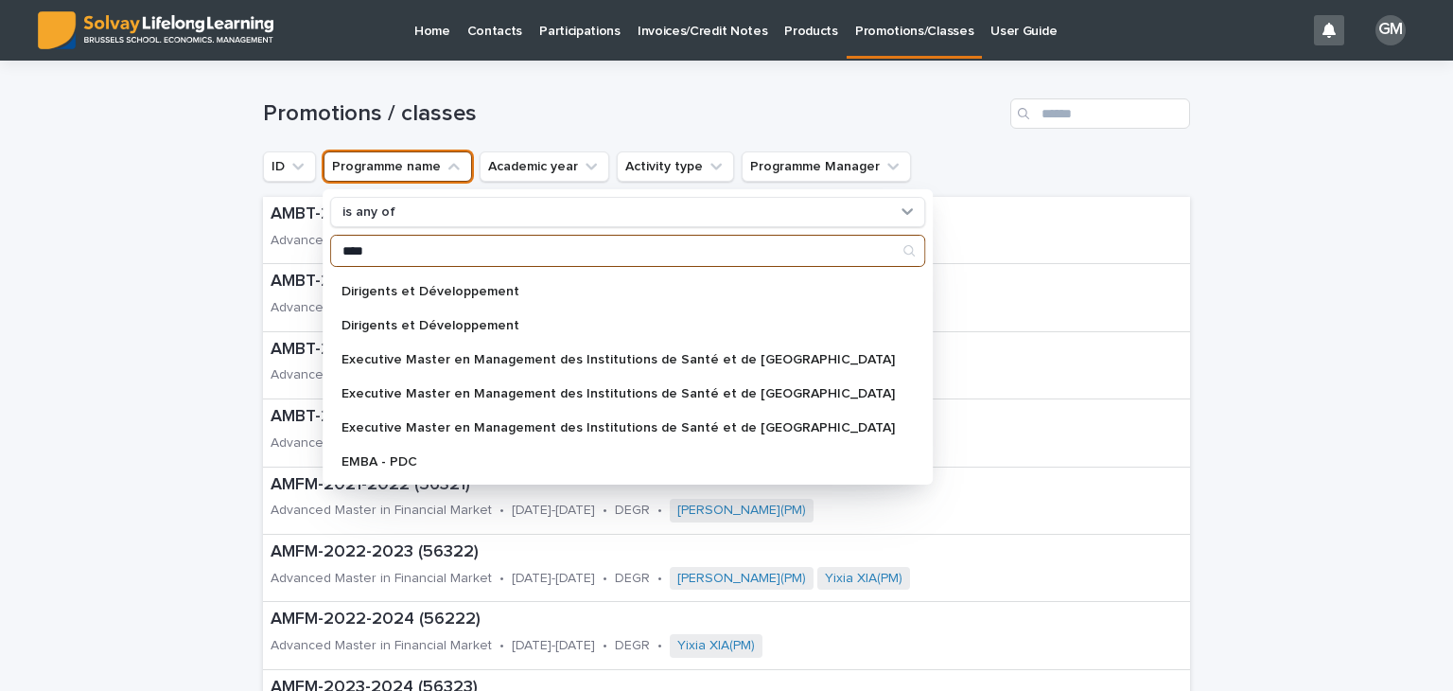
click at [424, 251] on input "****" at bounding box center [627, 251] width 593 height 30
type input "*"
type input "****"
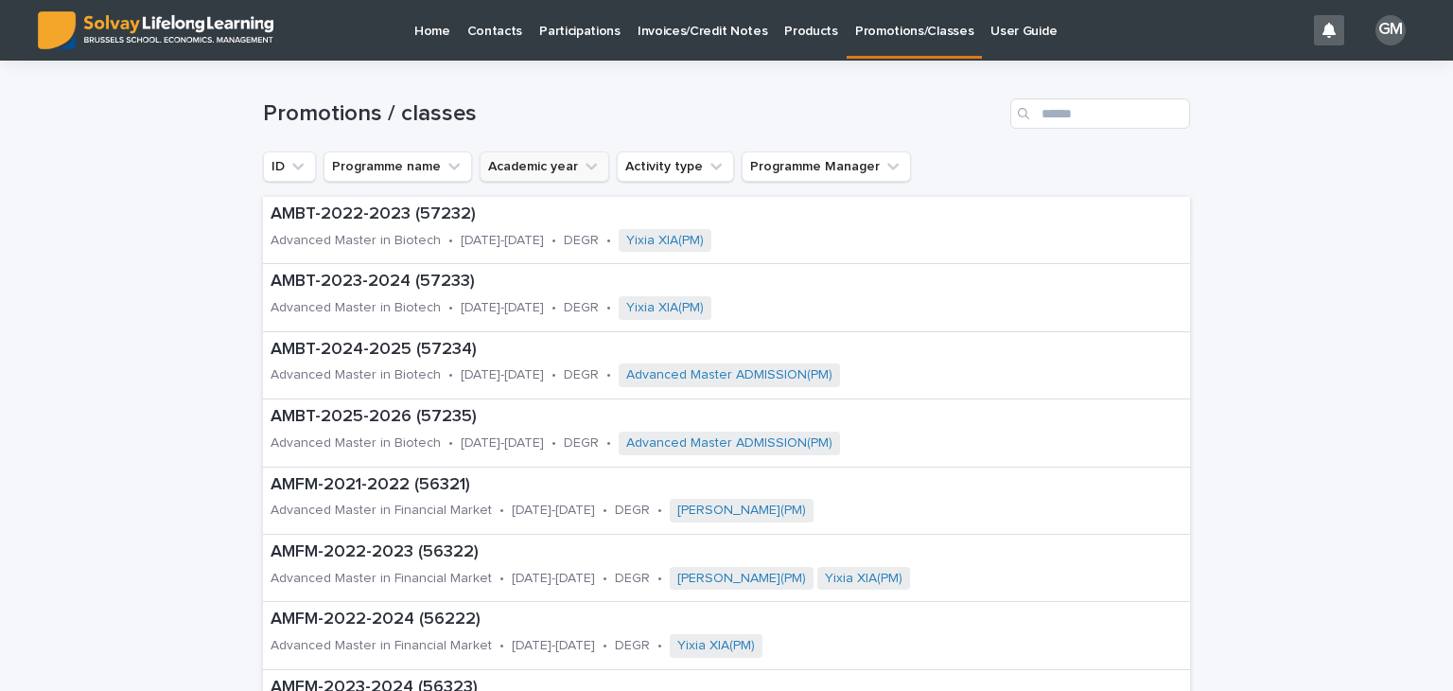
click at [582, 170] on icon "Academic year" at bounding box center [591, 166] width 19 height 19
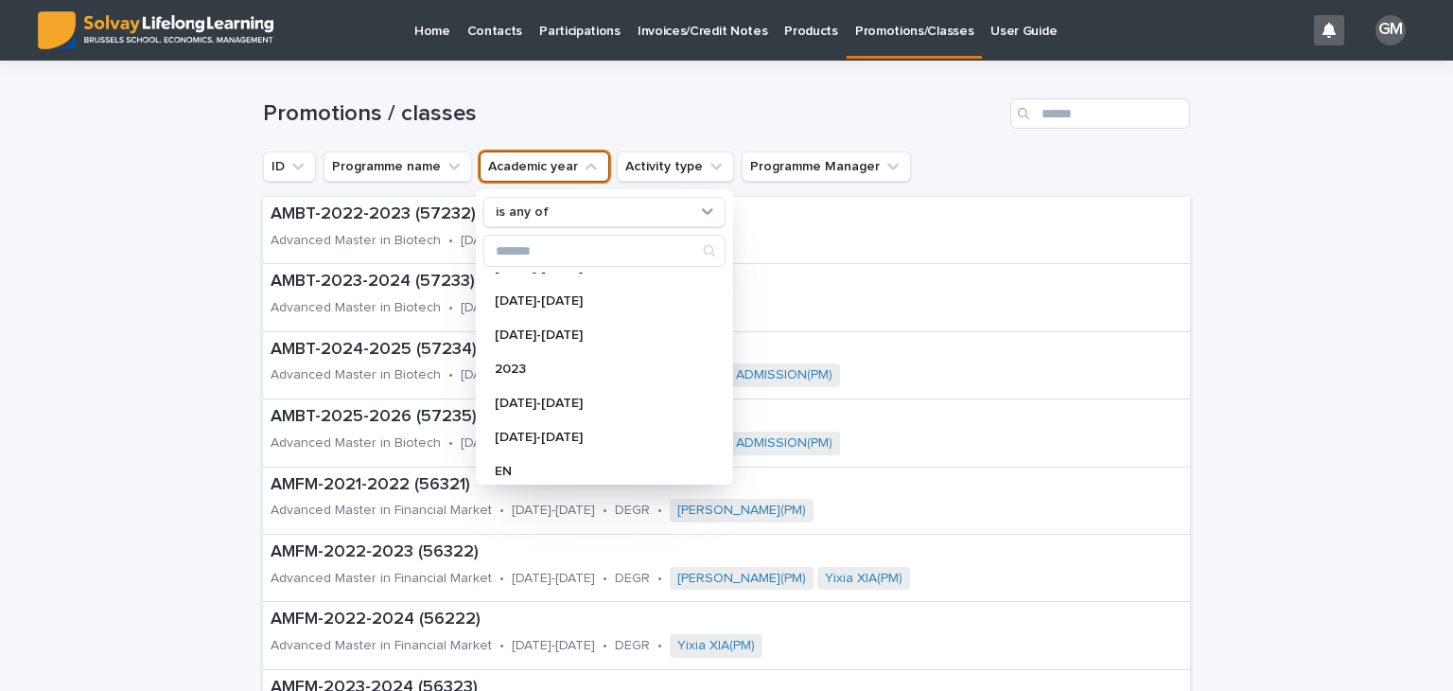
scroll to position [231, 0]
click at [515, 426] on p "[DATE]-[DATE]" at bounding box center [595, 431] width 201 height 13
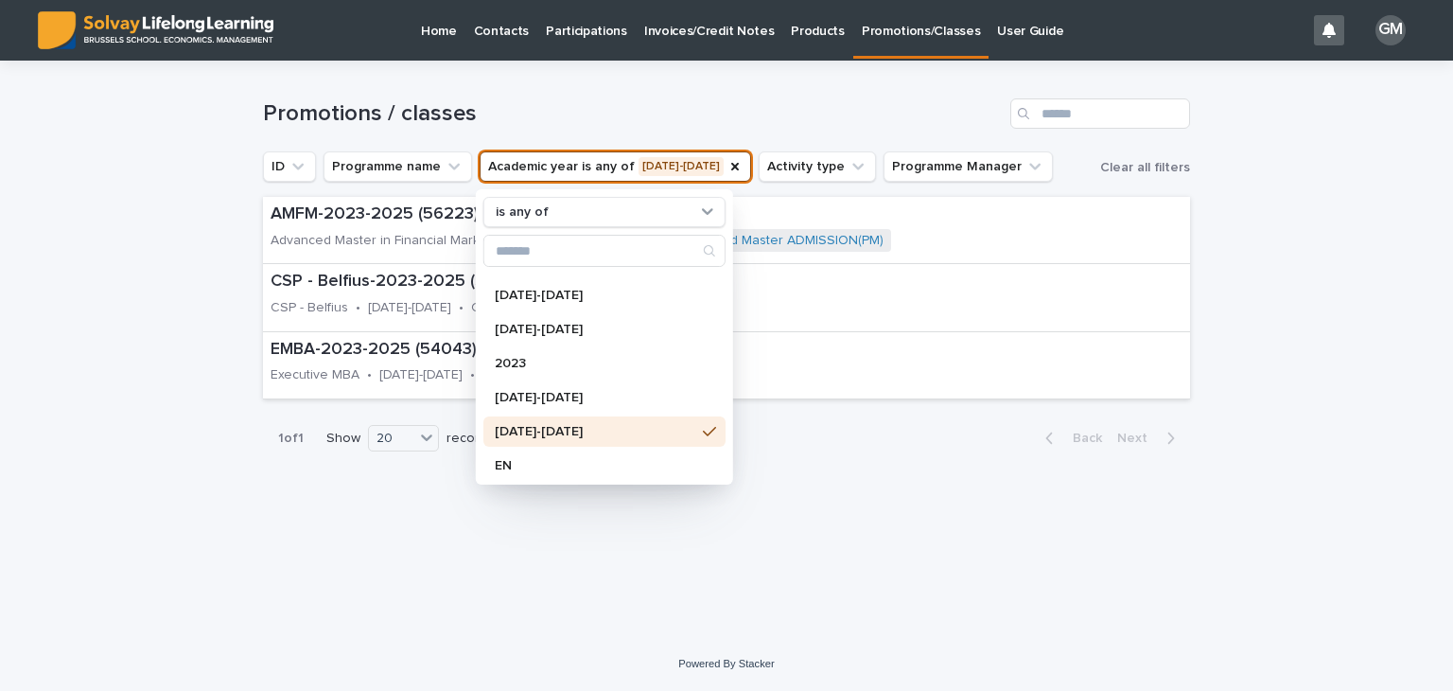
click at [117, 326] on div "Loading... Saving… Loading... Saving… Promotions / classes ID Programme name Ac…" at bounding box center [726, 349] width 1453 height 576
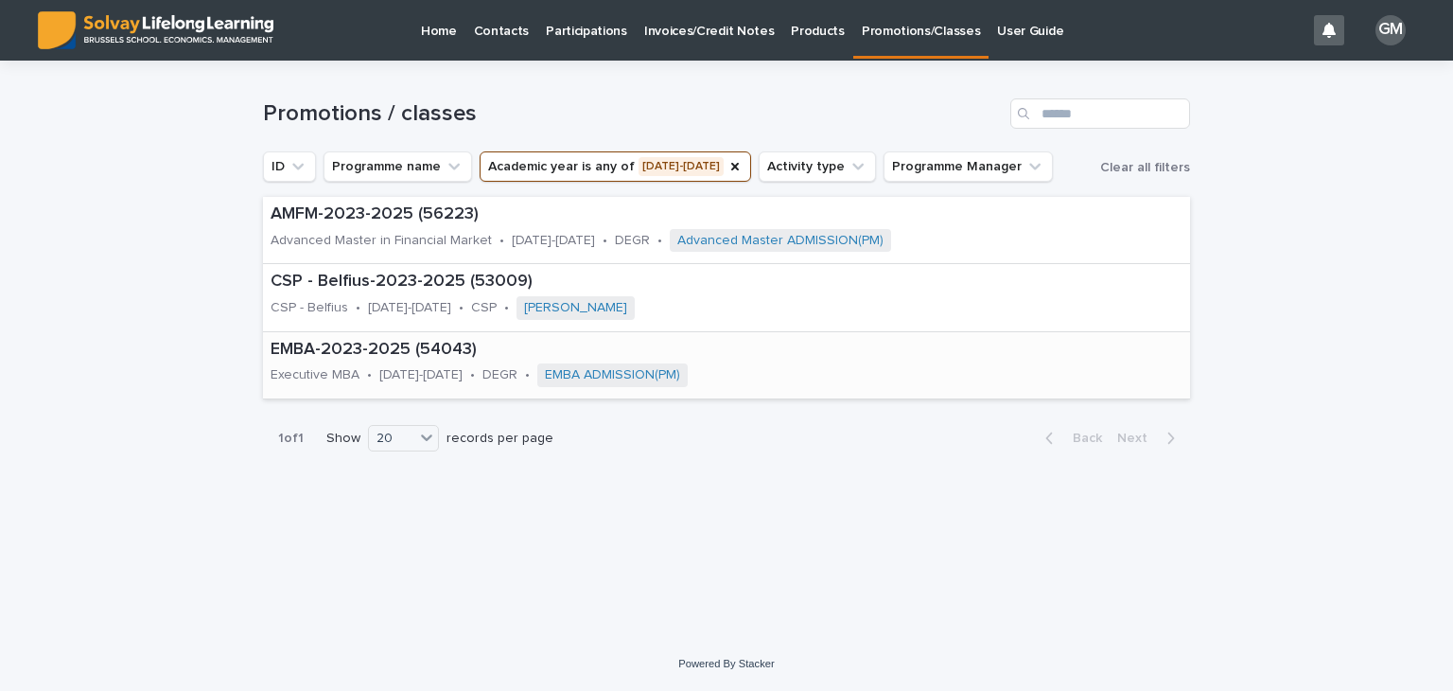
click at [365, 356] on p "EMBA-2023-2025 (54043)" at bounding box center [584, 350] width 627 height 21
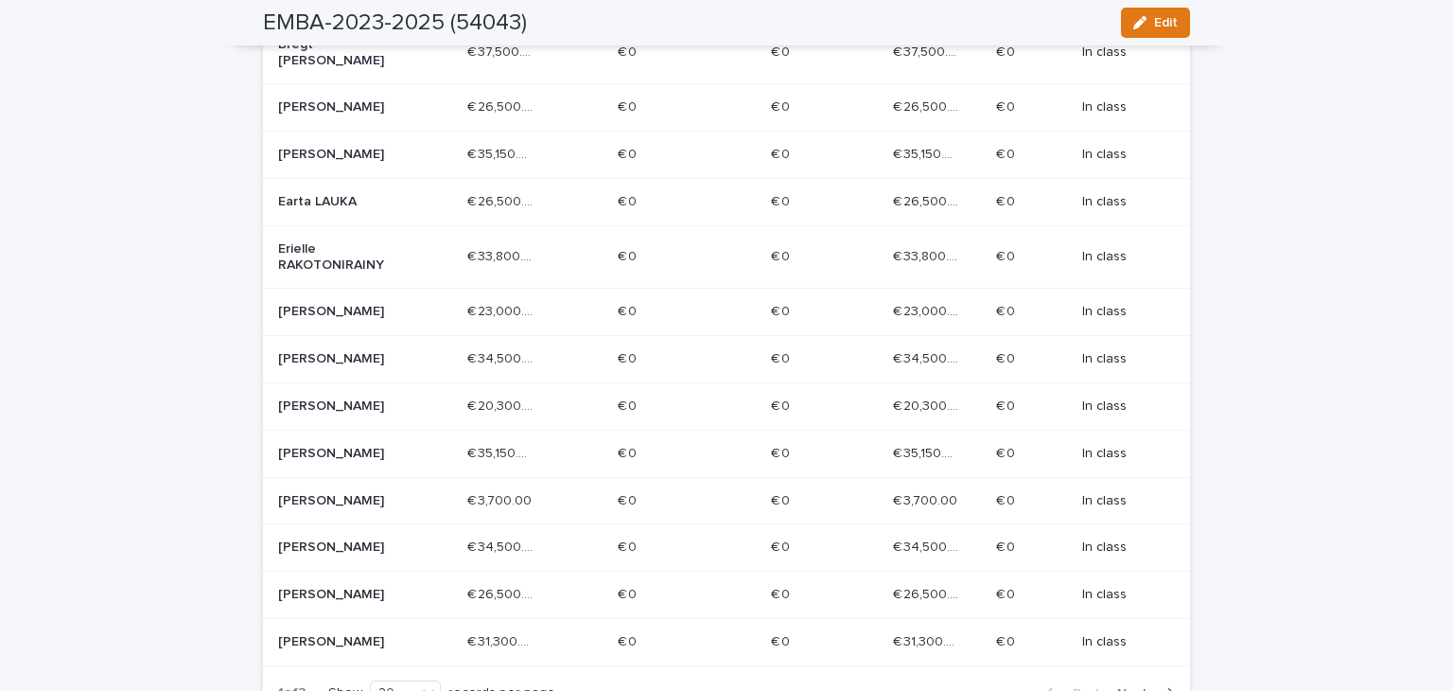
scroll to position [1013, 0]
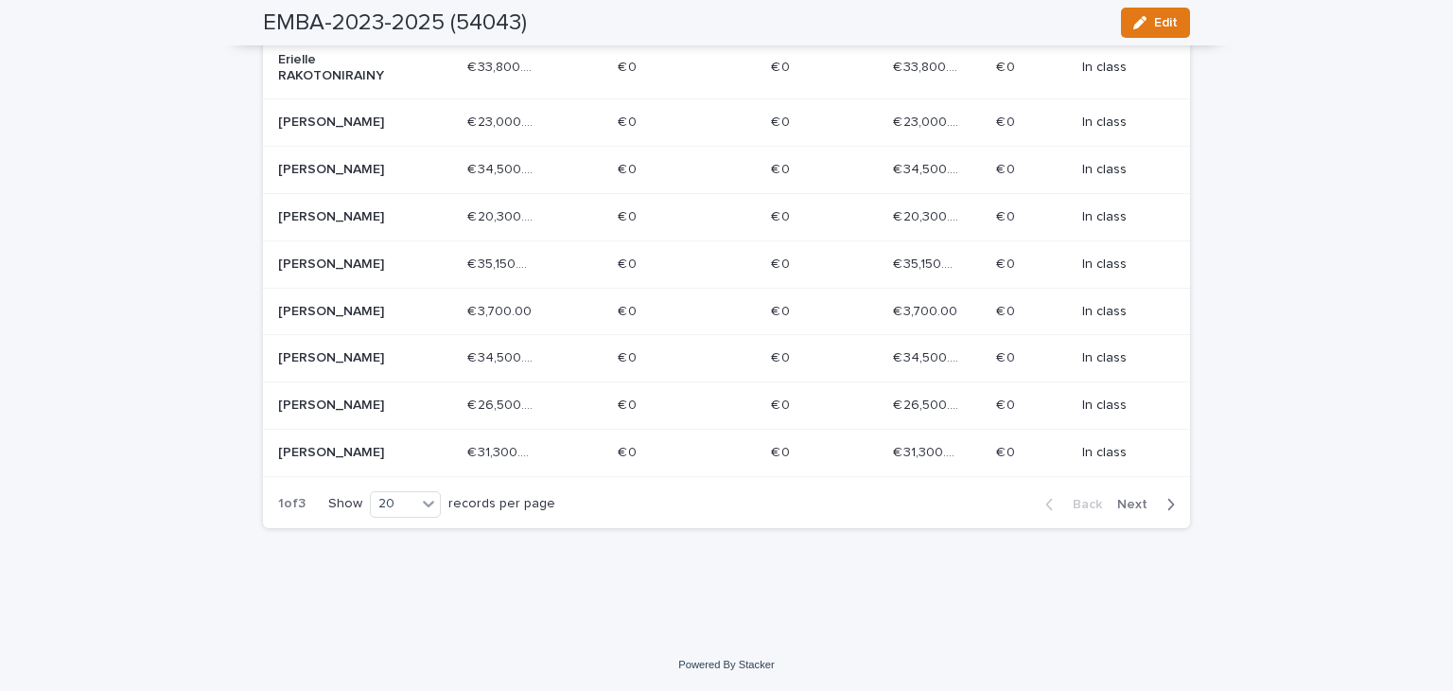
click at [561, 317] on div "€ 3,700.00 € 3,700.00" at bounding box center [535, 311] width 136 height 31
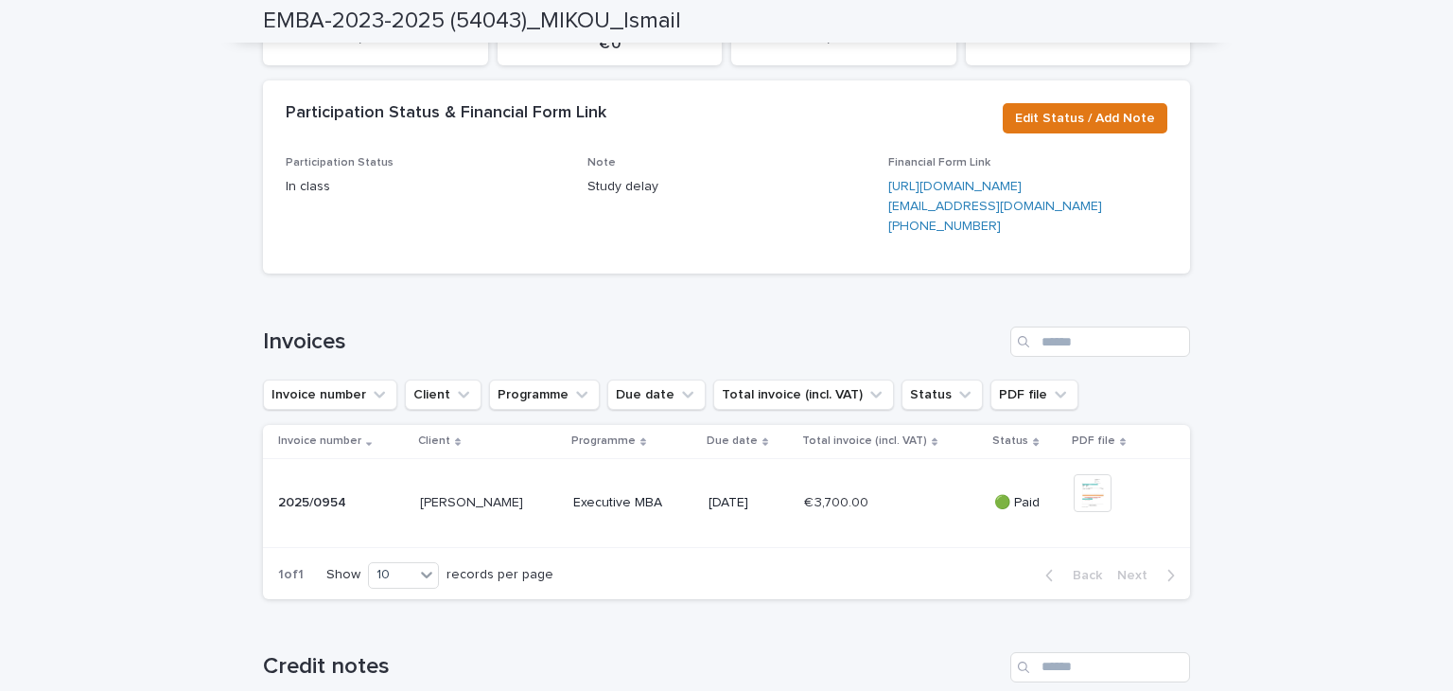
scroll to position [362, 0]
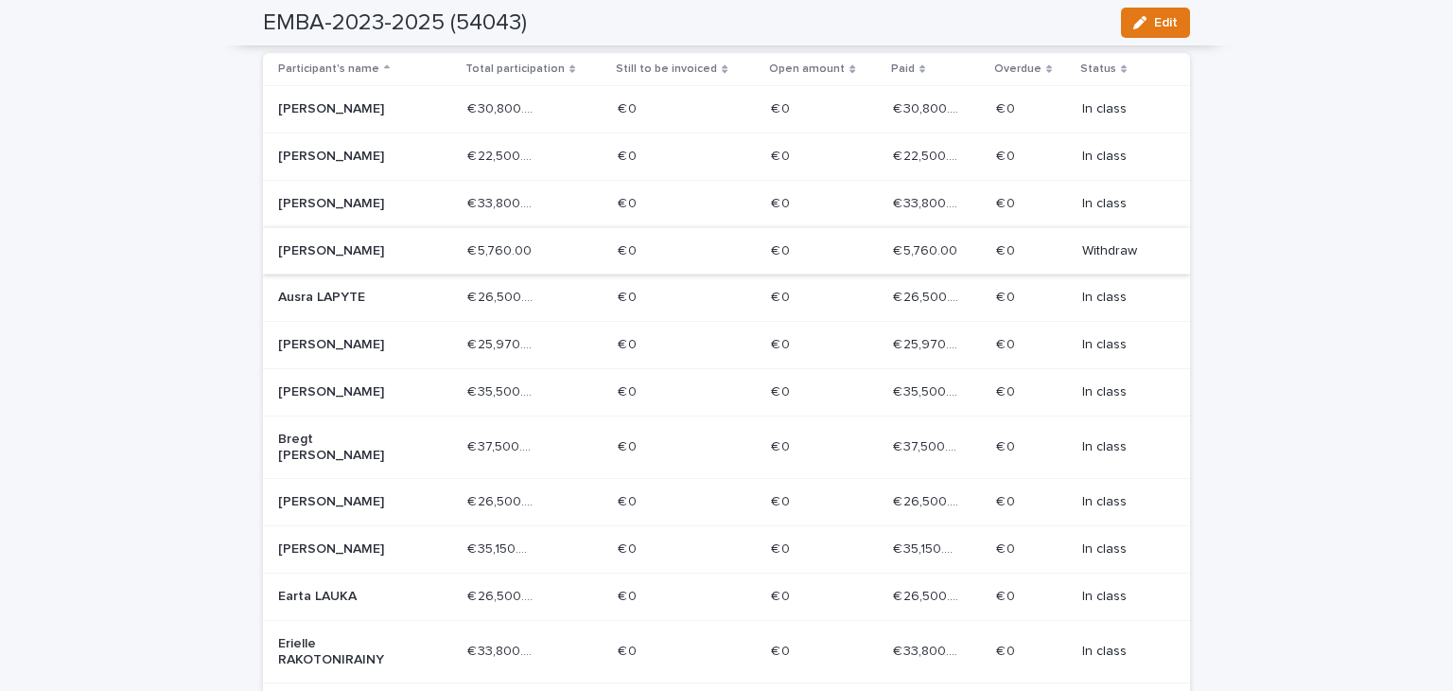
scroll to position [419, 0]
click at [420, 245] on div "[PERSON_NAME]" at bounding box center [365, 250] width 174 height 31
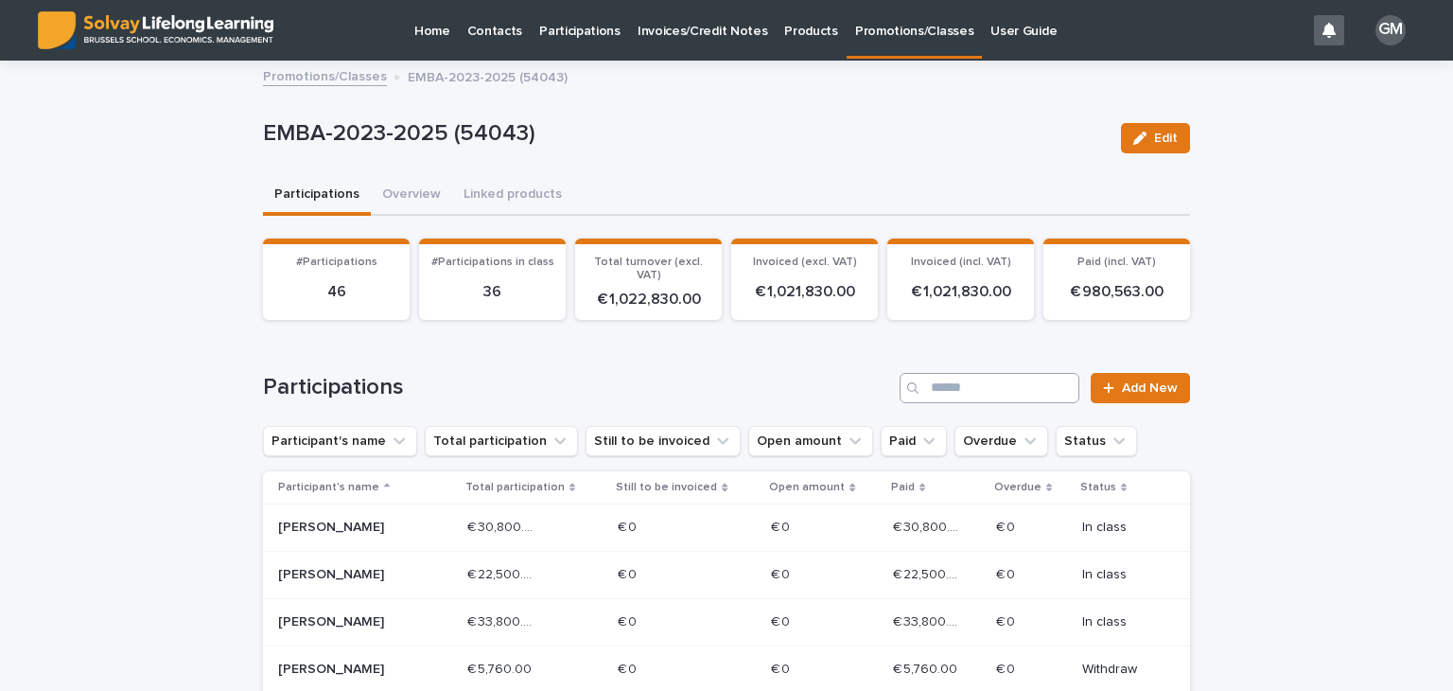
scroll to position [195, 0]
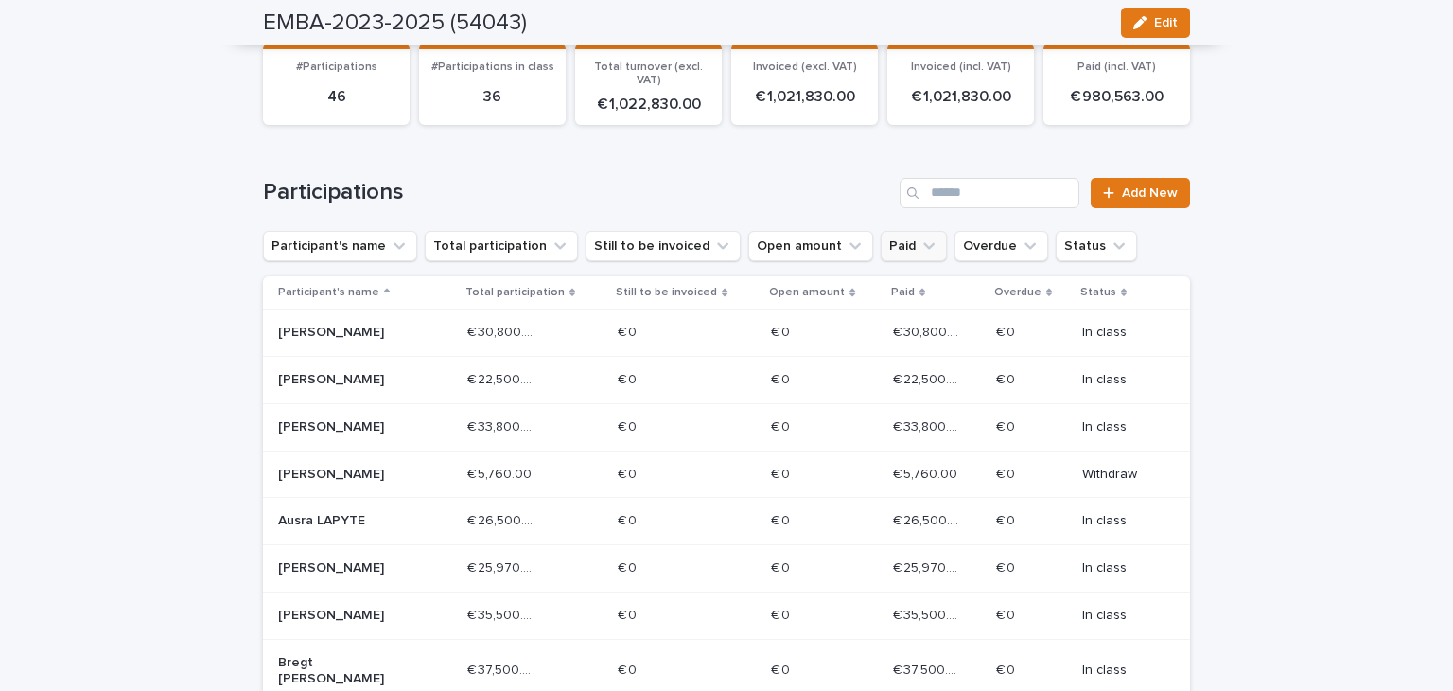
click at [920, 240] on icon "Paid" at bounding box center [929, 246] width 19 height 19
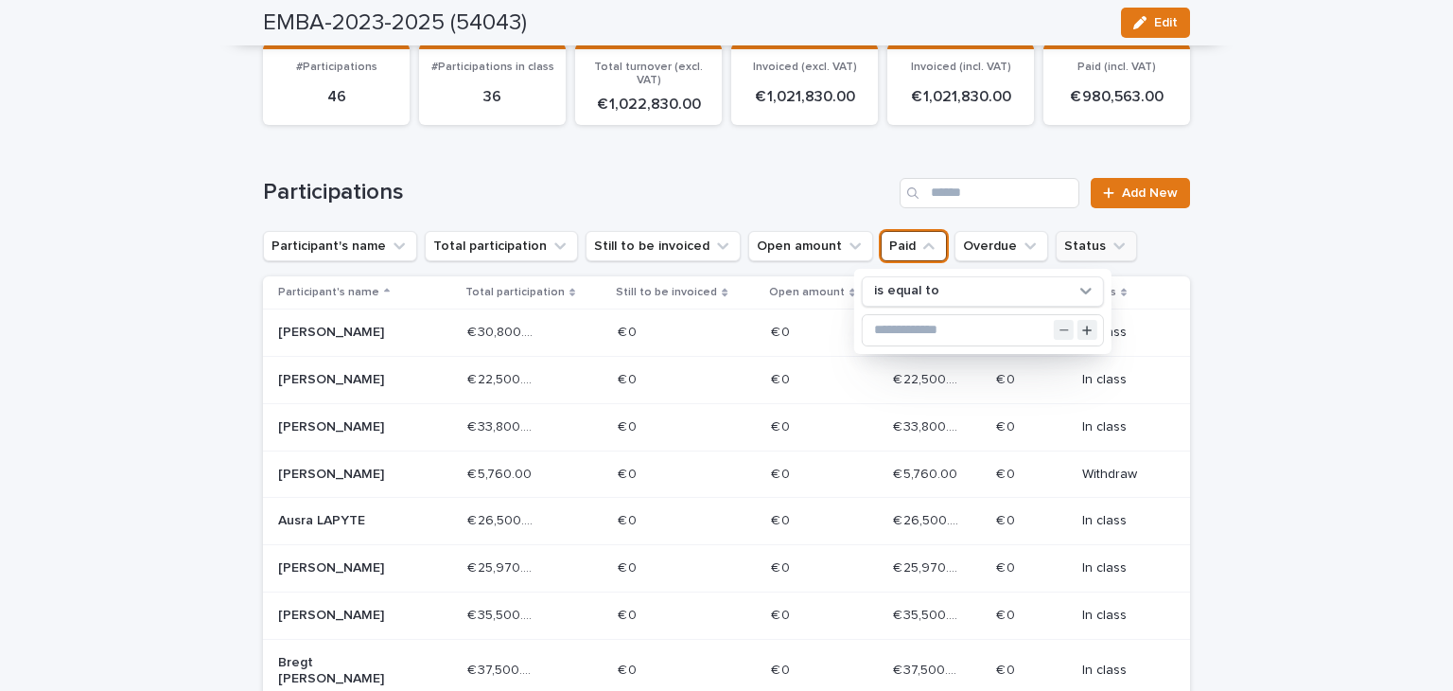
click at [1056, 246] on button "Status" at bounding box center [1096, 246] width 81 height 30
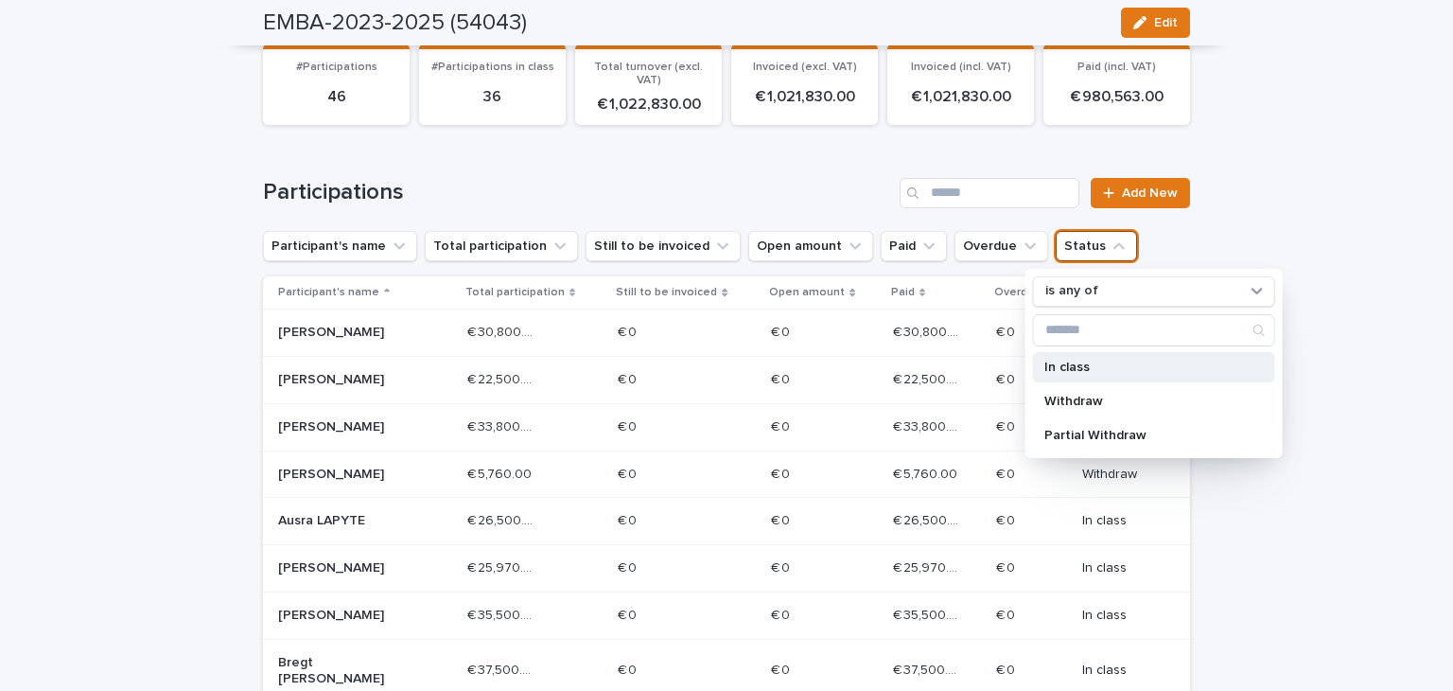
click at [1098, 368] on p "In class" at bounding box center [1145, 367] width 201 height 13
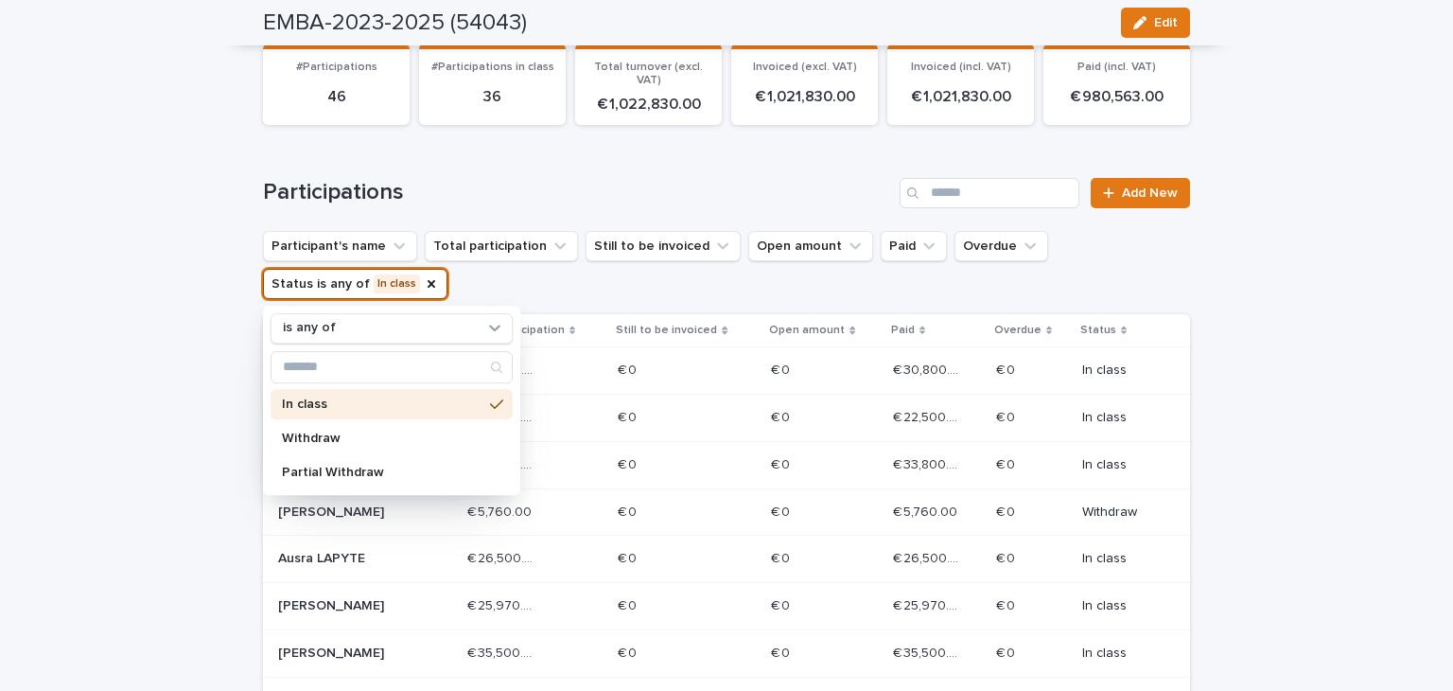
scroll to position [214, 0]
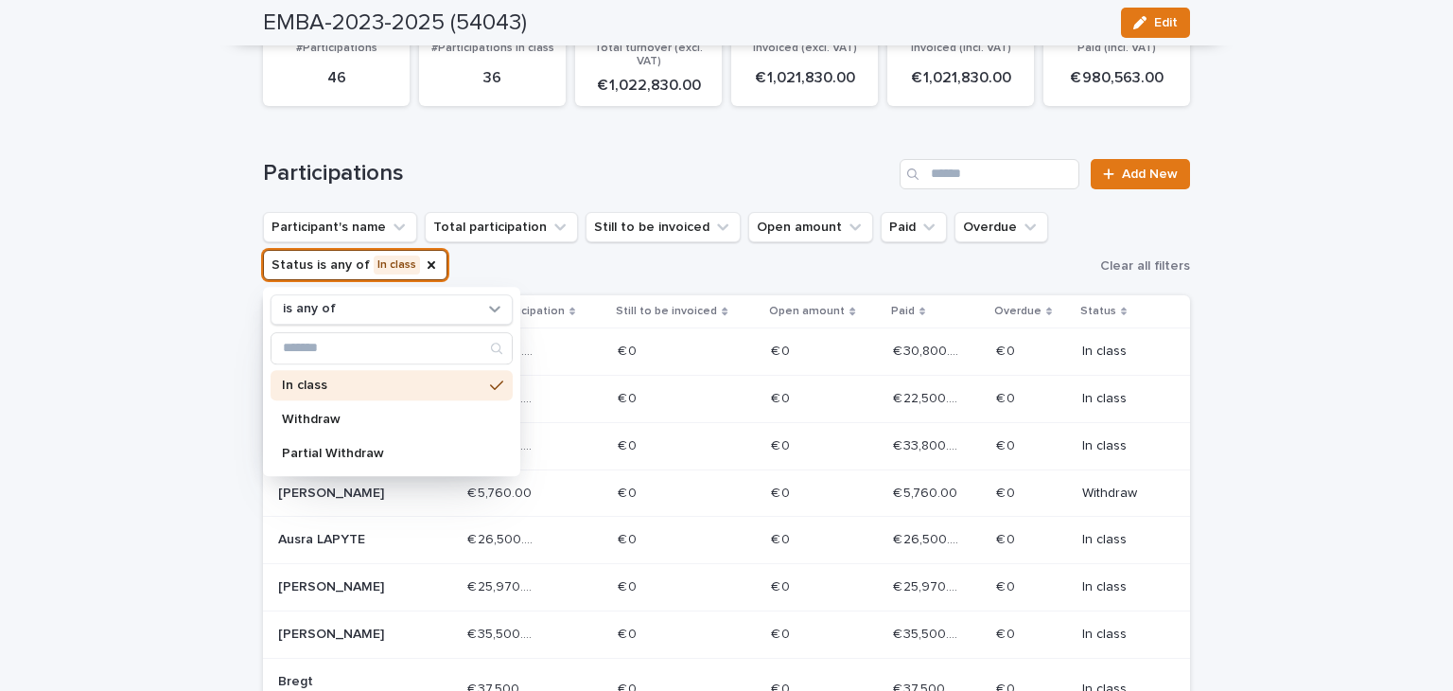
click at [1295, 292] on div "Loading... Saving… Loading... Saving… EMBA-2023-2025 (54043) Edit EMBA-2023-202…" at bounding box center [726, 656] width 1453 height 1615
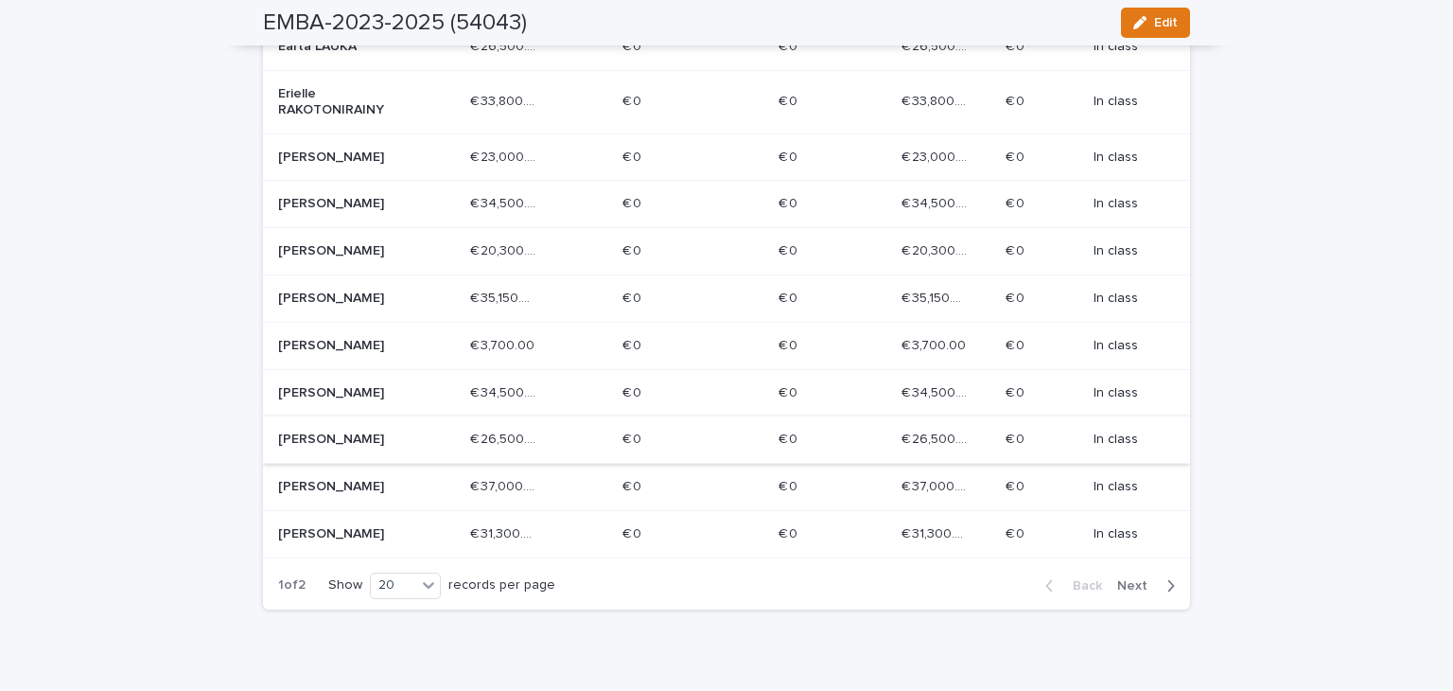
scroll to position [958, 0]
click at [1135, 591] on span "Next" at bounding box center [1139, 586] width 42 height 13
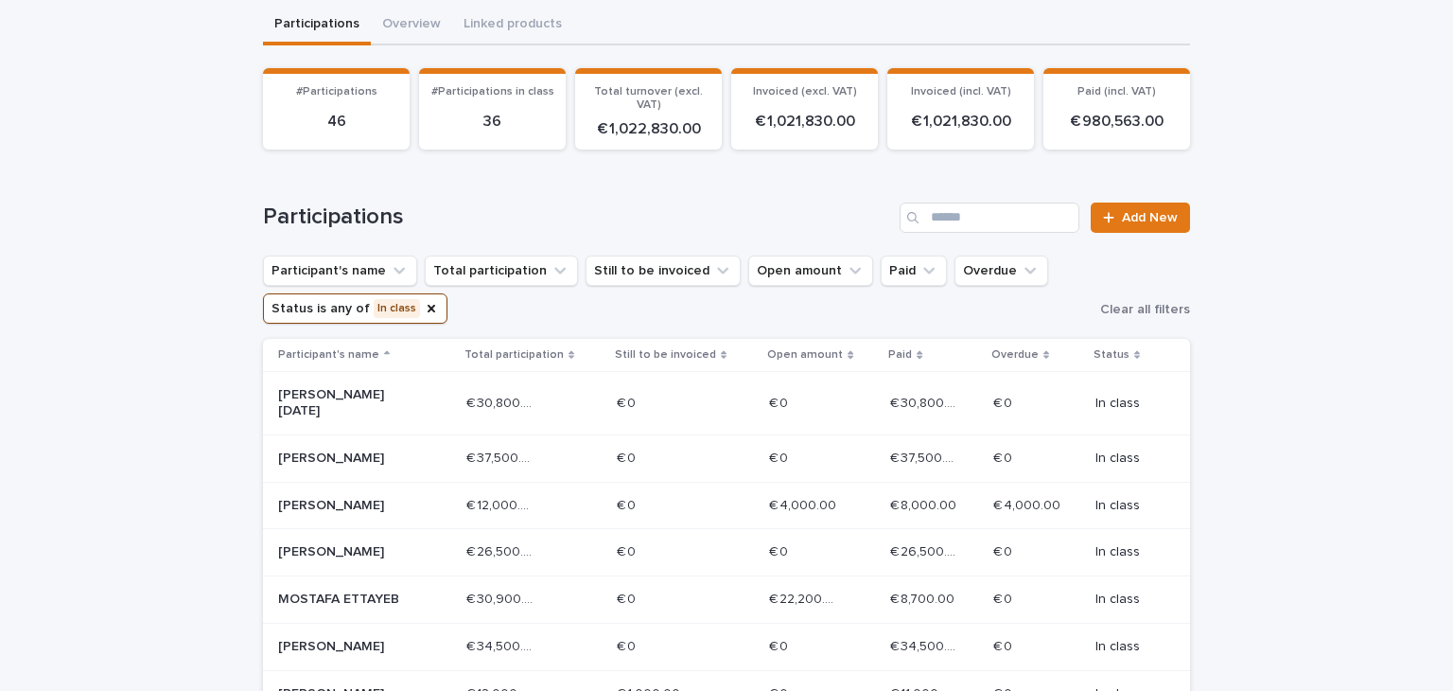
scroll to position [267, 0]
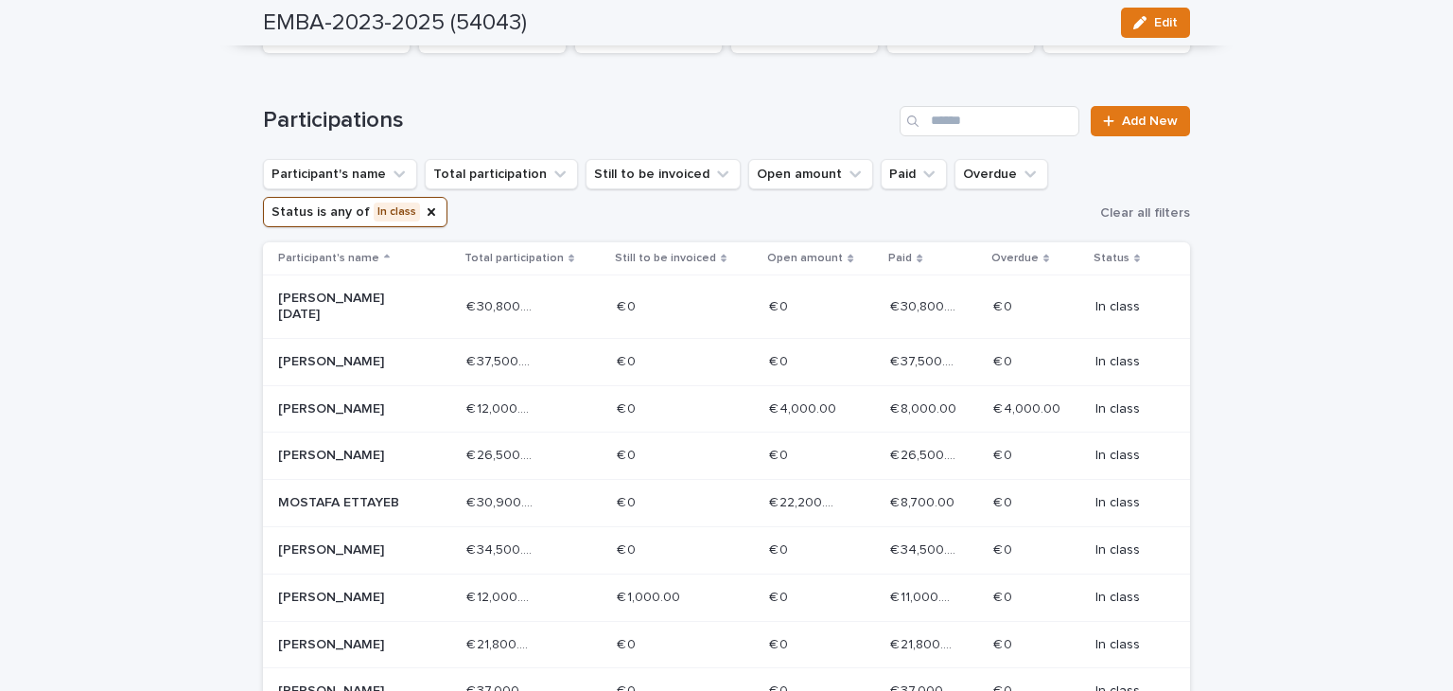
click at [420, 394] on div "[PERSON_NAME]" at bounding box center [364, 409] width 173 height 31
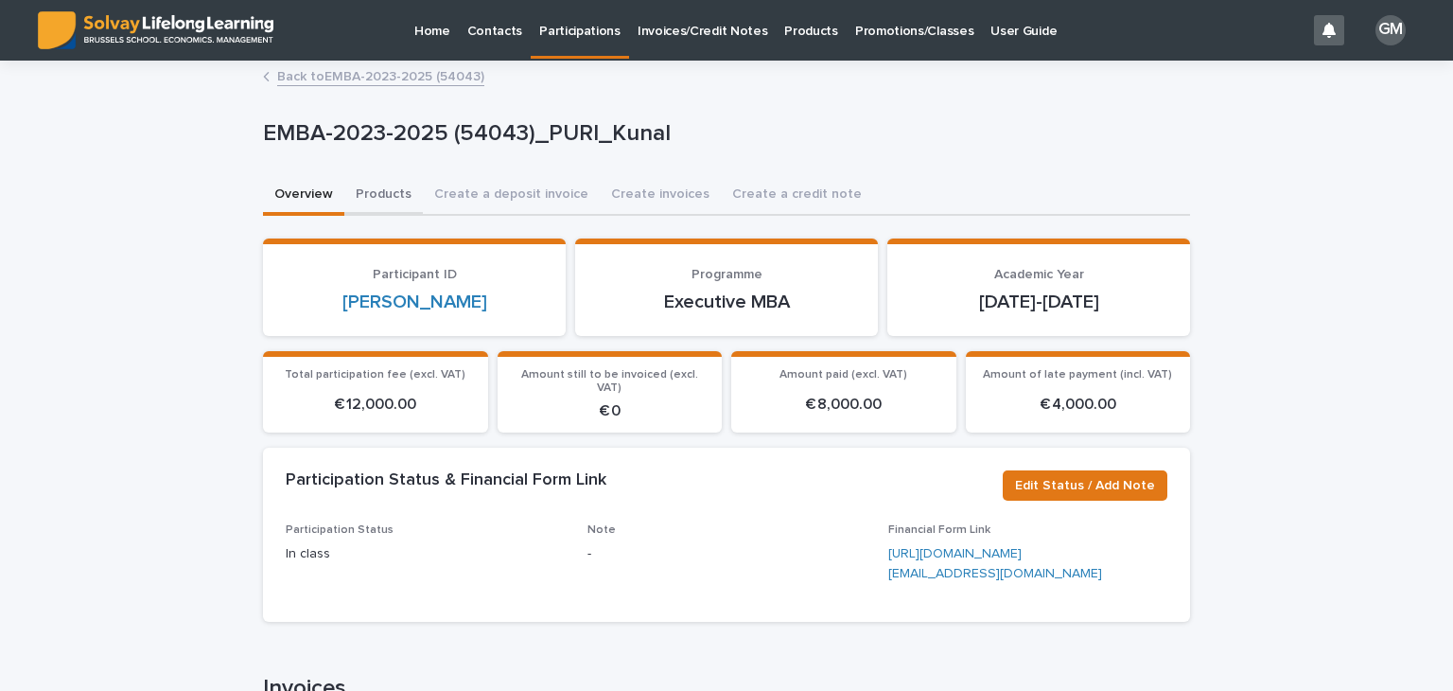
click at [370, 187] on button "Products" at bounding box center [383, 196] width 79 height 40
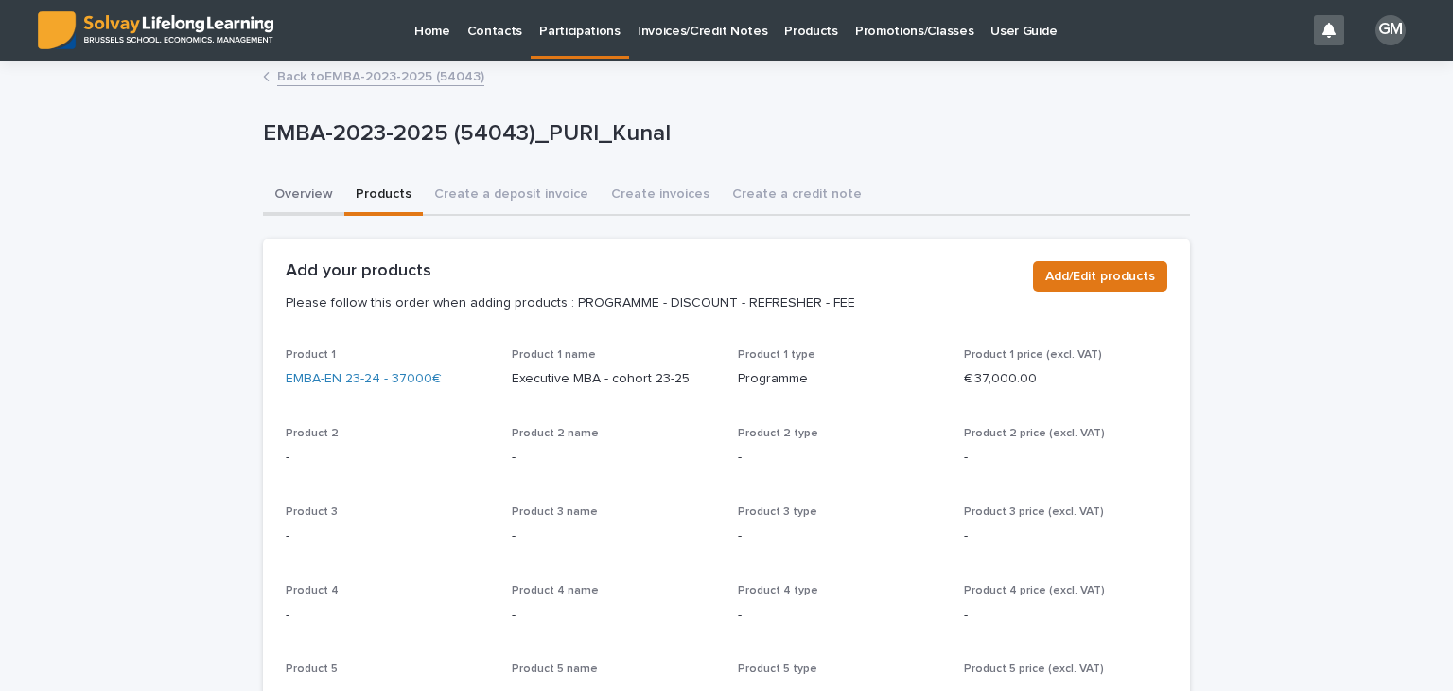
click at [299, 186] on button "Overview" at bounding box center [303, 196] width 81 height 40
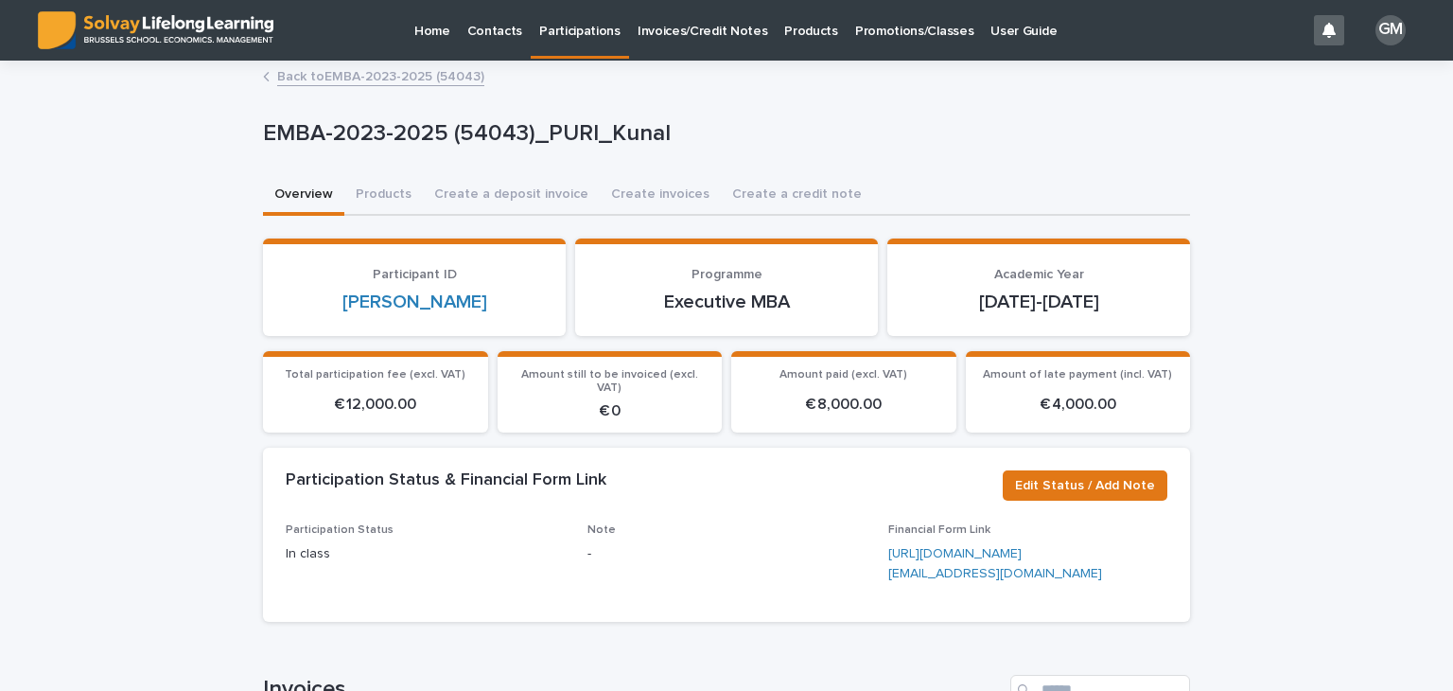
click at [307, 72] on link "Back to EMBA-2023-2025 (54043)" at bounding box center [380, 75] width 207 height 22
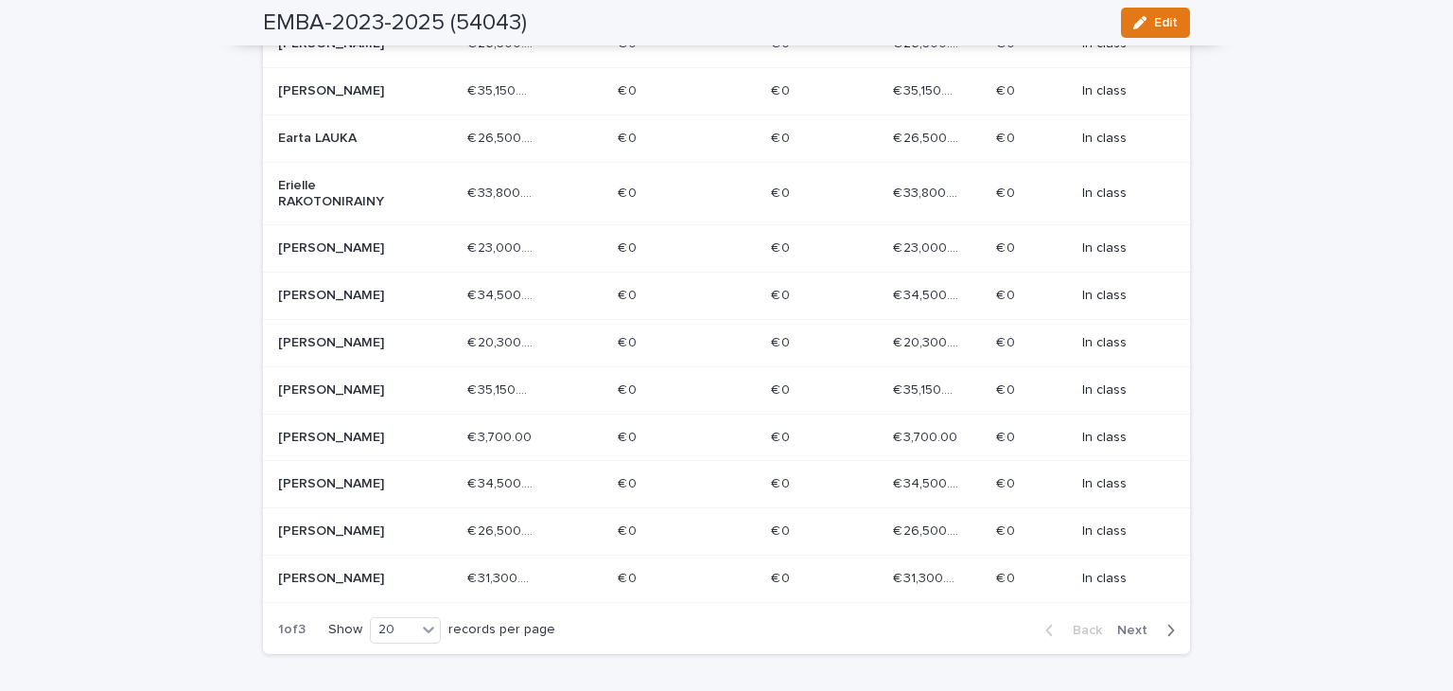
scroll to position [1013, 0]
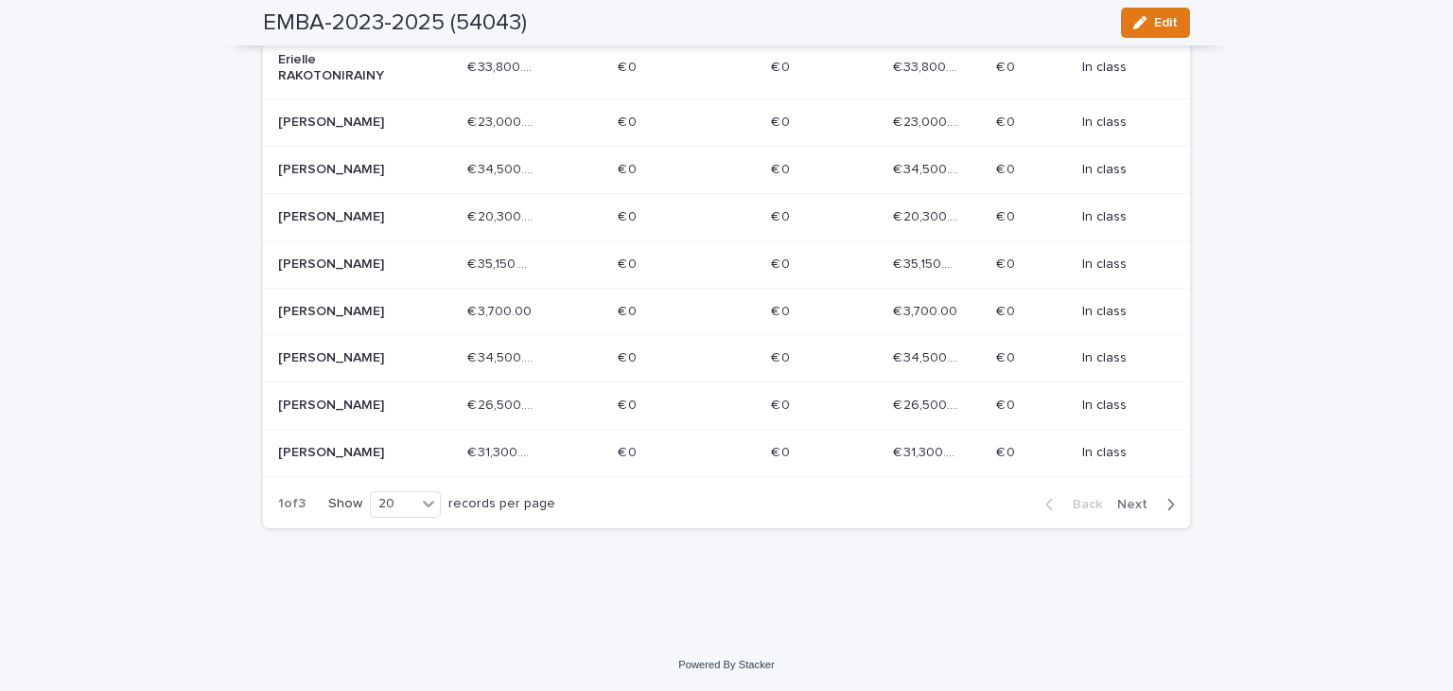
click at [1132, 496] on button "Next" at bounding box center [1150, 504] width 80 height 17
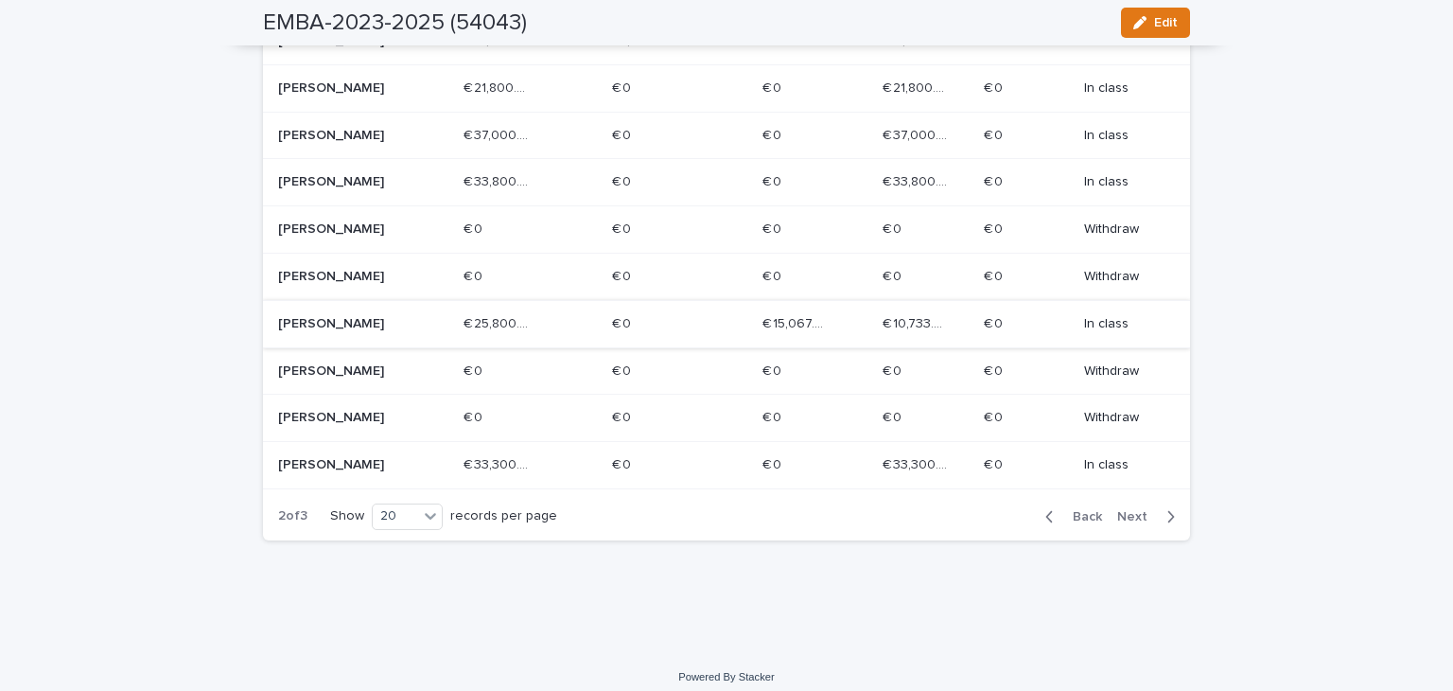
scroll to position [976, 0]
click at [1141, 521] on span "Next" at bounding box center [1139, 514] width 42 height 13
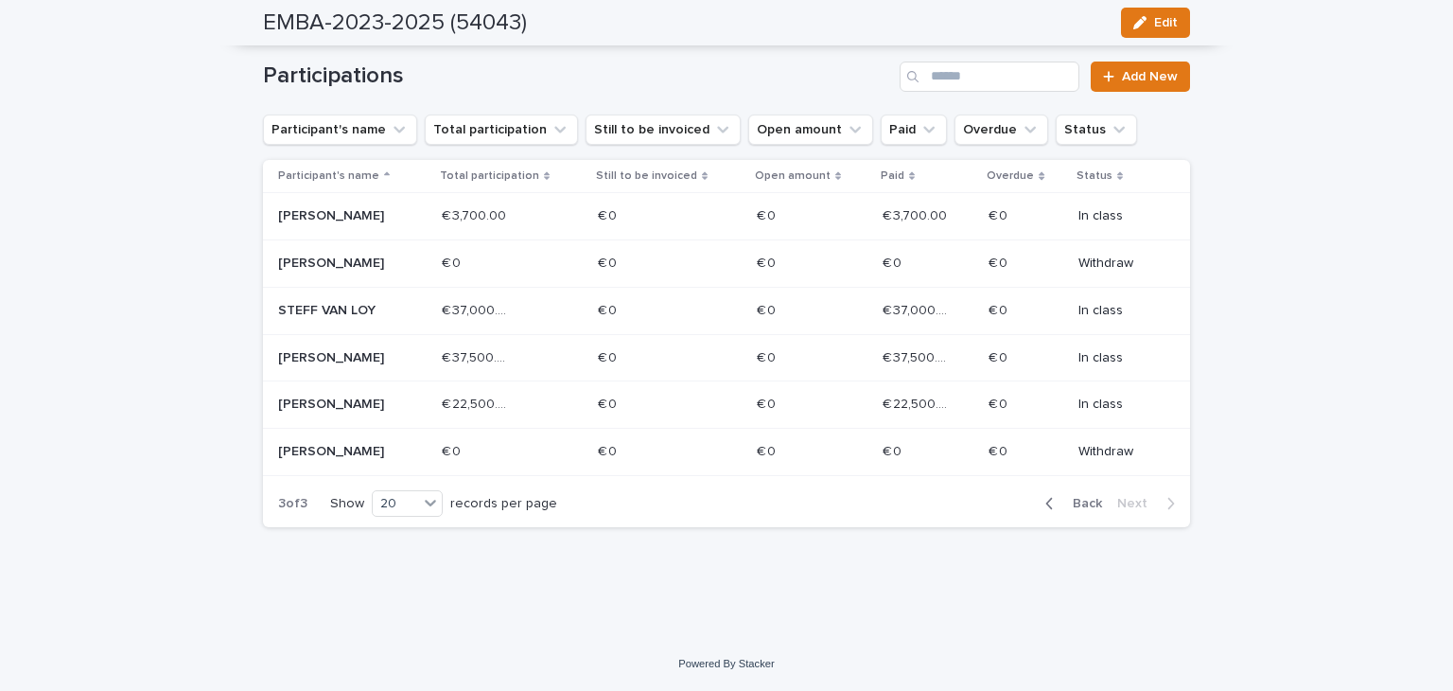
scroll to position [325, 0]
click at [1076, 504] on span "Back" at bounding box center [1082, 503] width 41 height 13
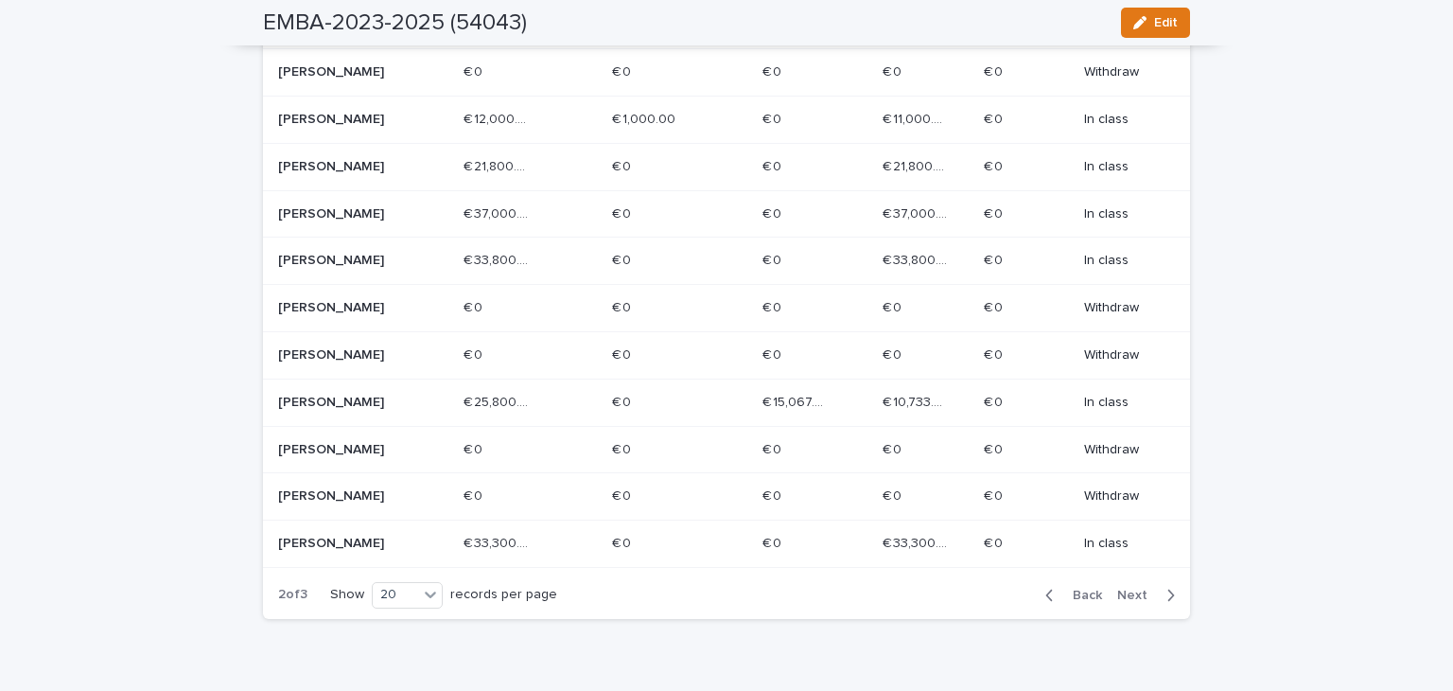
scroll to position [997, 0]
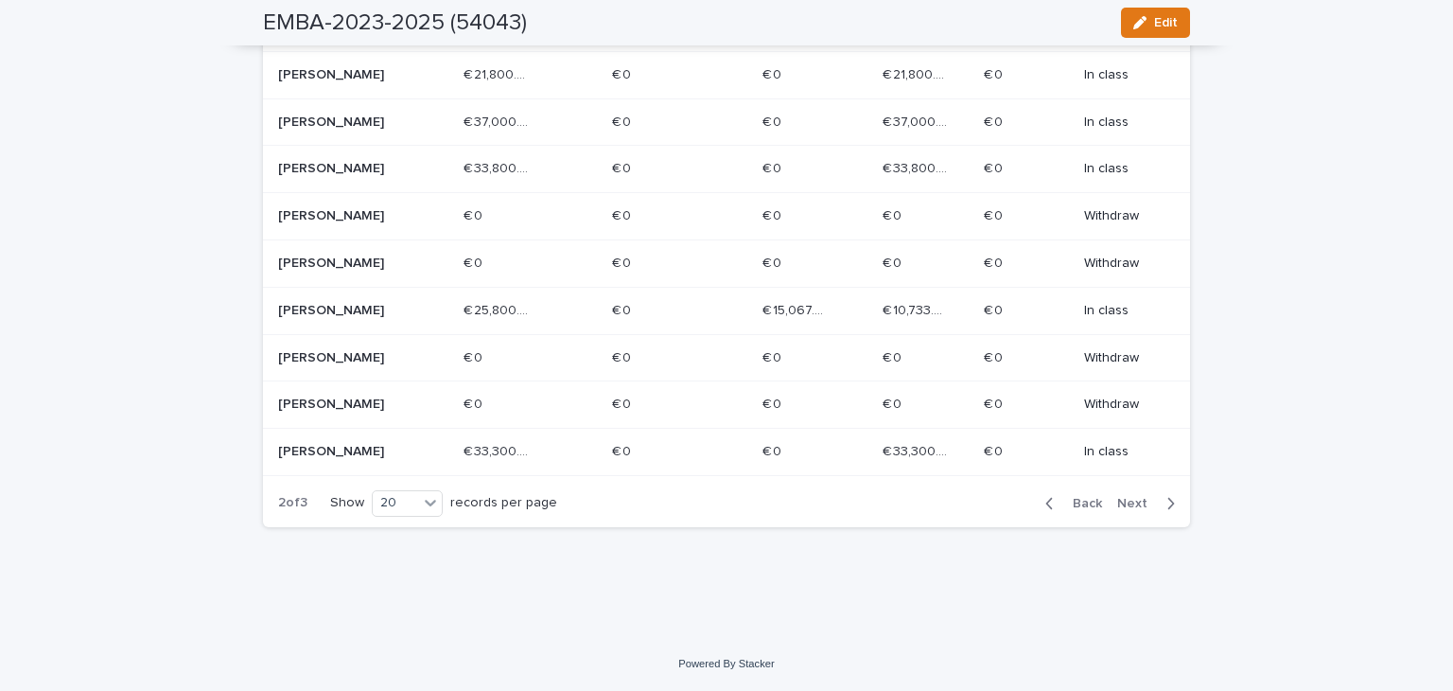
click at [1073, 508] on span "Back" at bounding box center [1082, 503] width 41 height 13
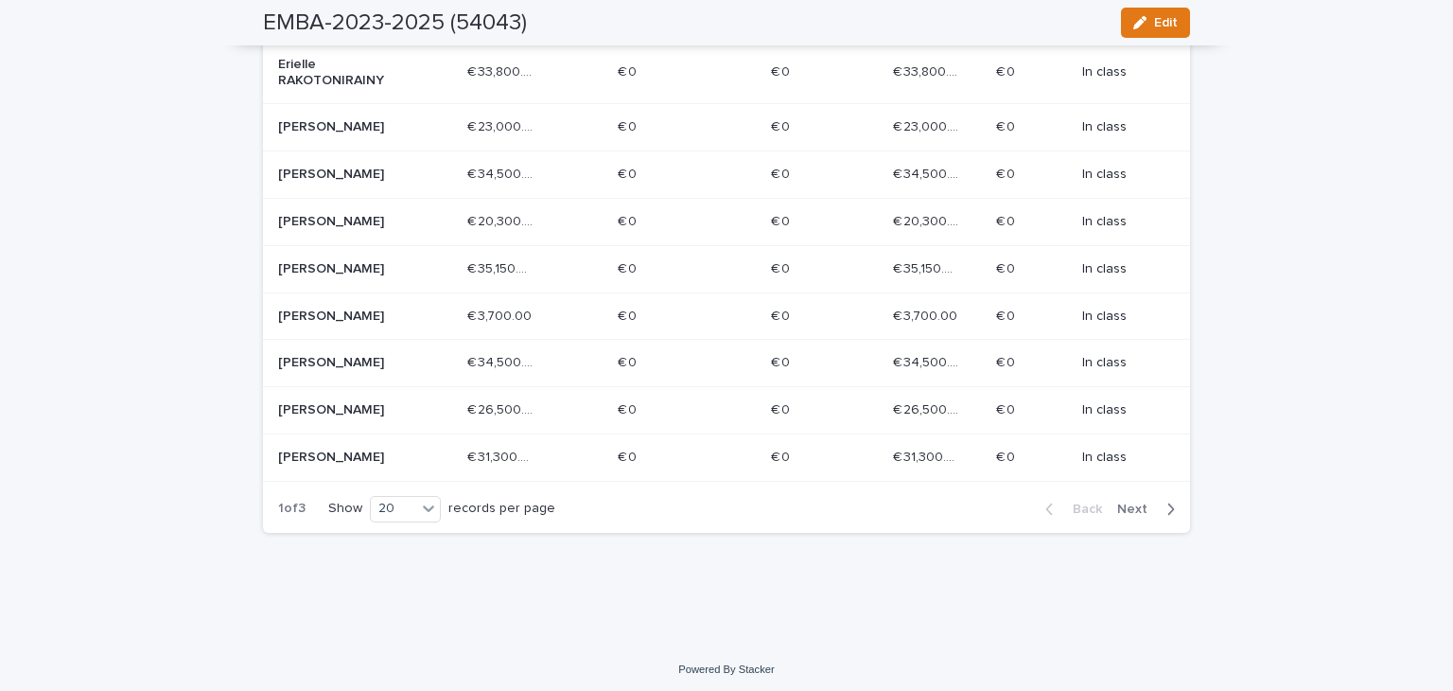
scroll to position [999, 0]
click at [1148, 512] on span "Next" at bounding box center [1139, 507] width 42 height 13
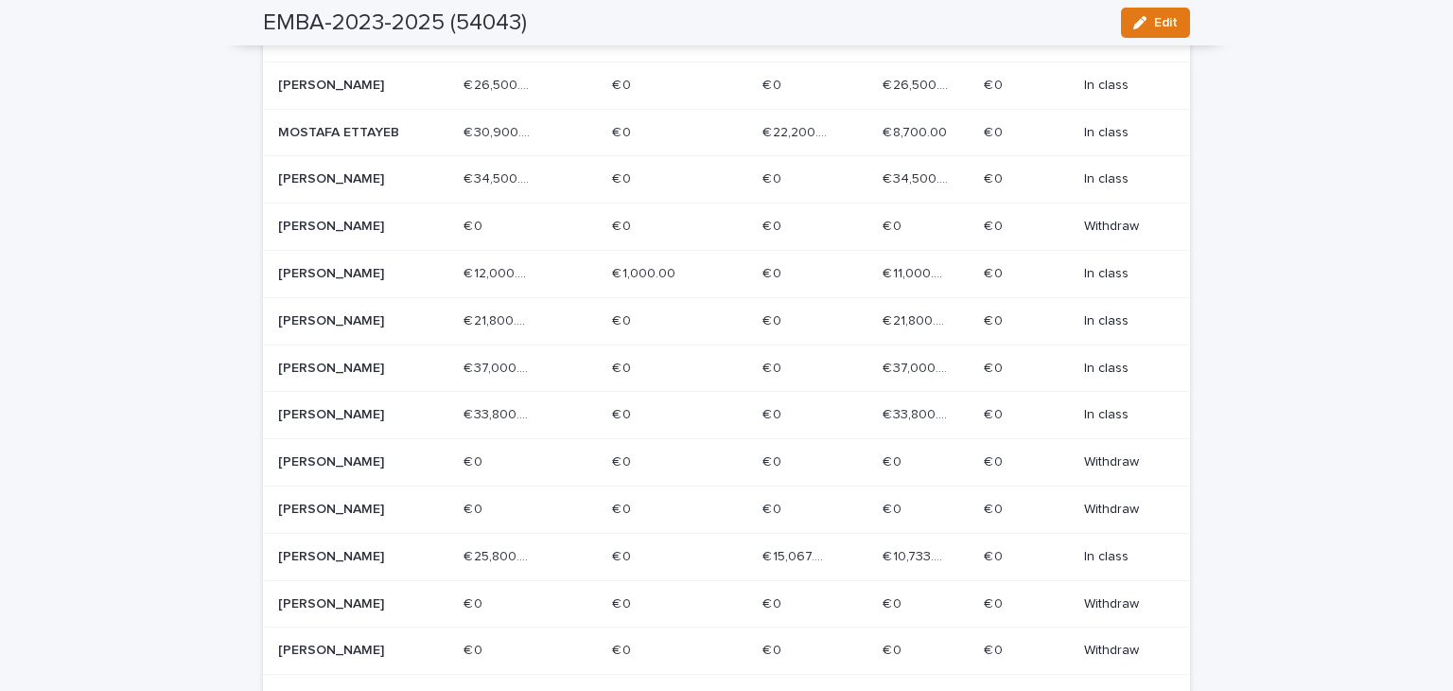
scroll to position [721, 0]
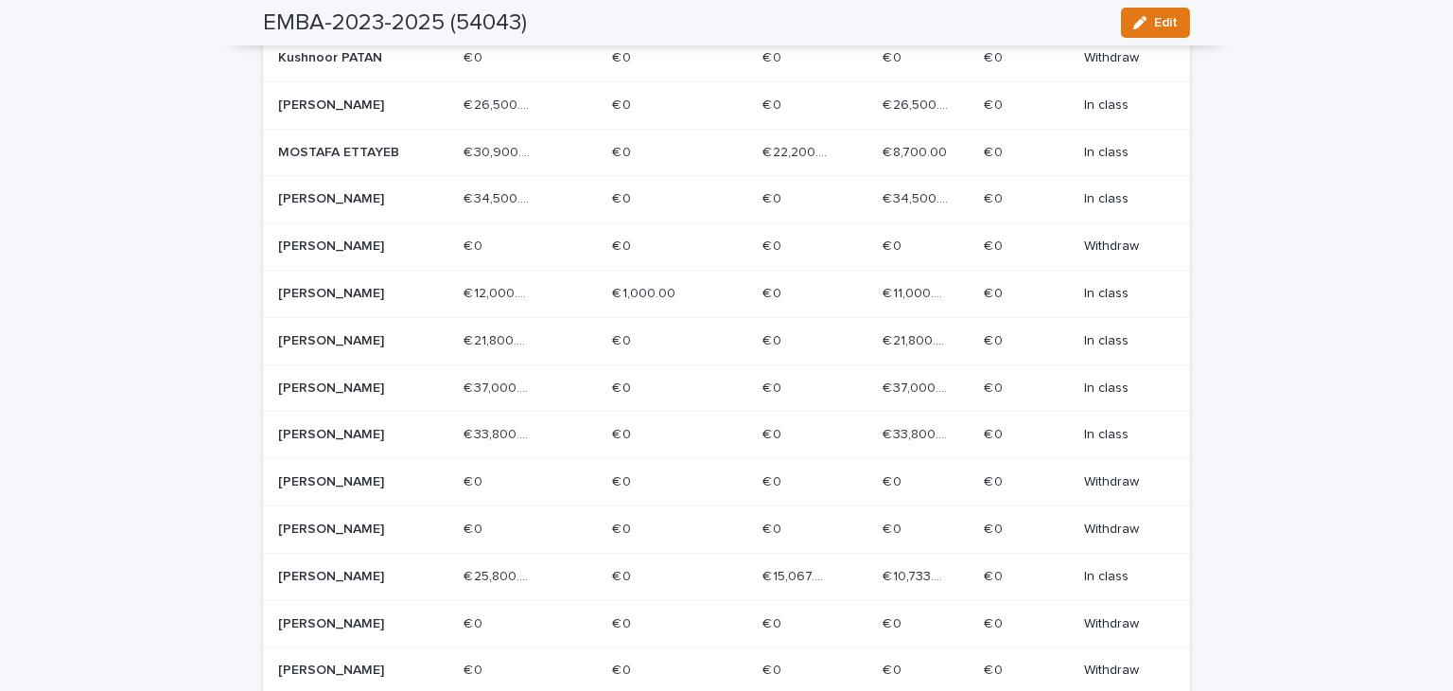
click at [407, 137] on div "MOSTAFA ETTAYEB" at bounding box center [363, 152] width 170 height 31
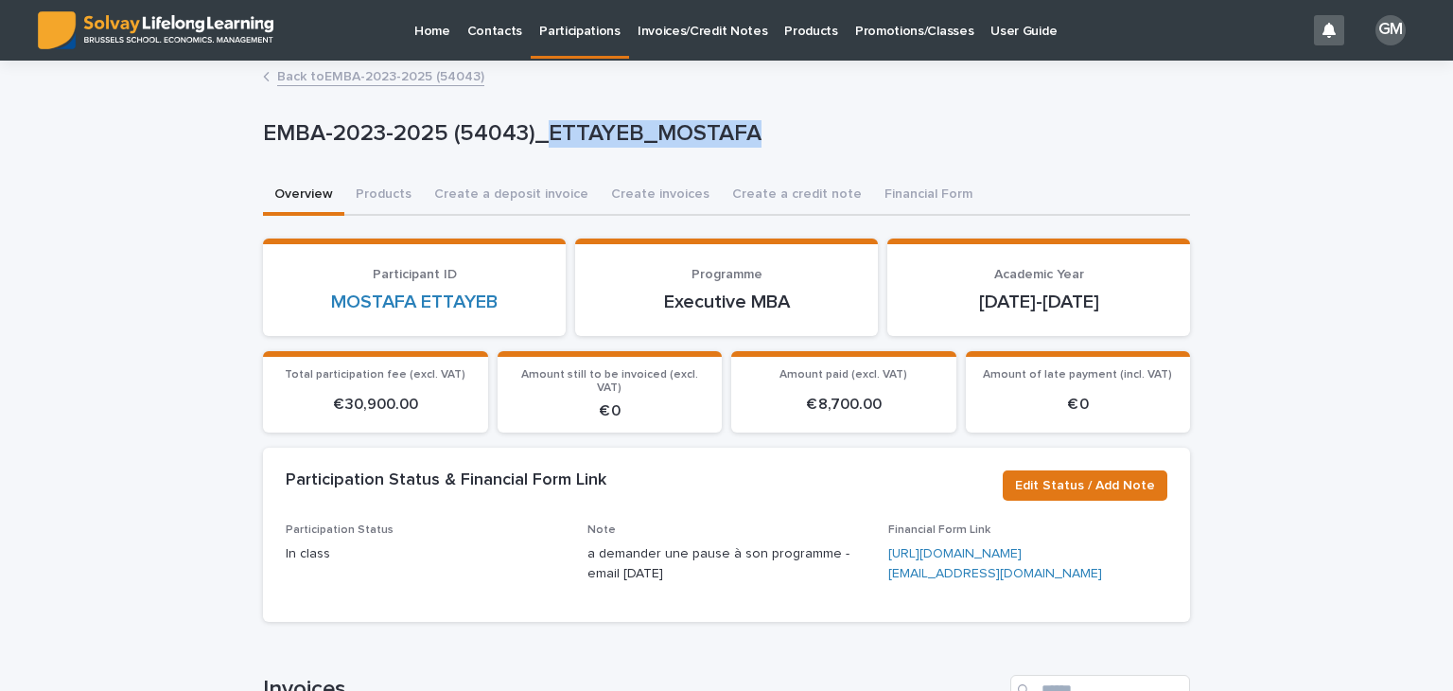
drag, startPoint x: 762, startPoint y: 127, endPoint x: 537, endPoint y: 140, distance: 224.7
click at [537, 140] on p "EMBA-2023-2025 (54043)_ETTAYEB_MOSTAFA" at bounding box center [723, 133] width 920 height 27
copy p "ETTAYEB_MOSTAFA"
